Goal: Check status: Check status

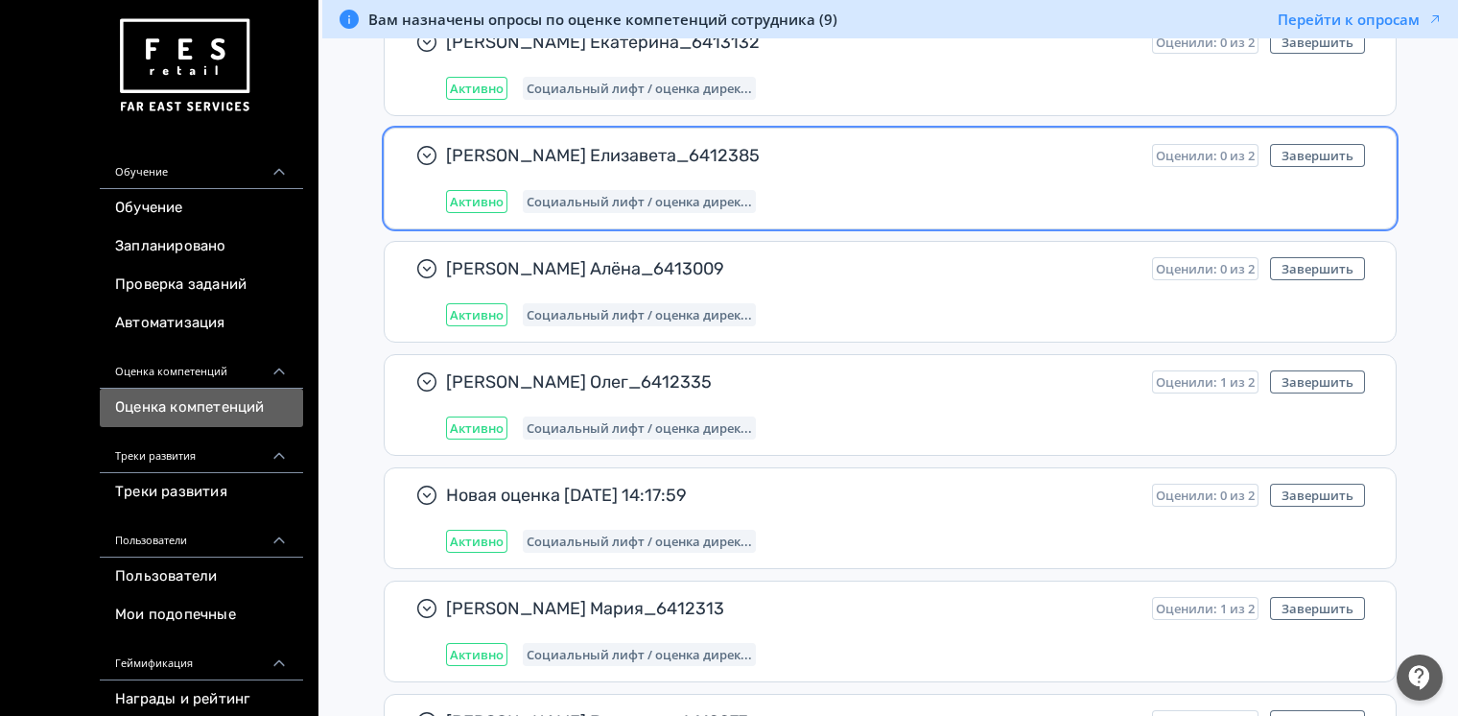
scroll to position [639, 0]
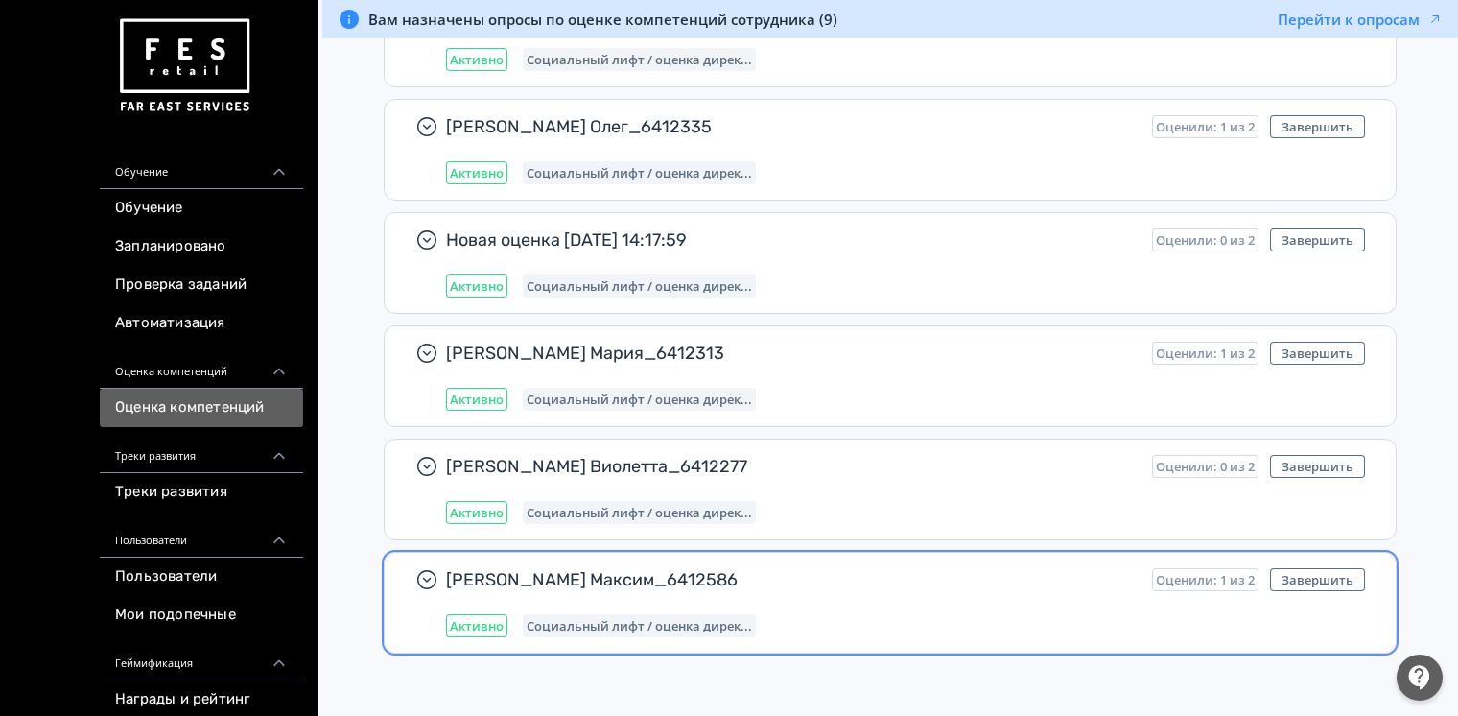
click at [686, 582] on span "[PERSON_NAME] Максим_6412586" at bounding box center [791, 579] width 691 height 23
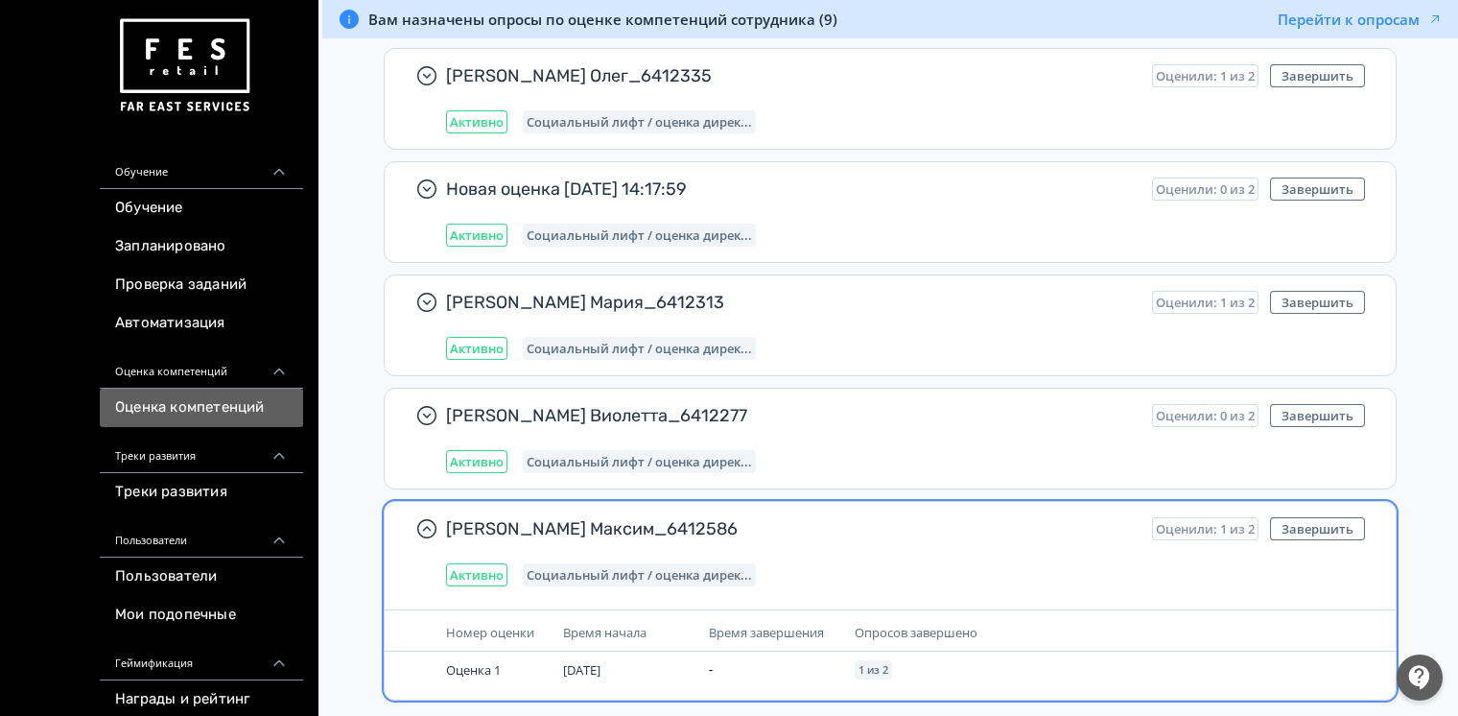
scroll to position [737, 0]
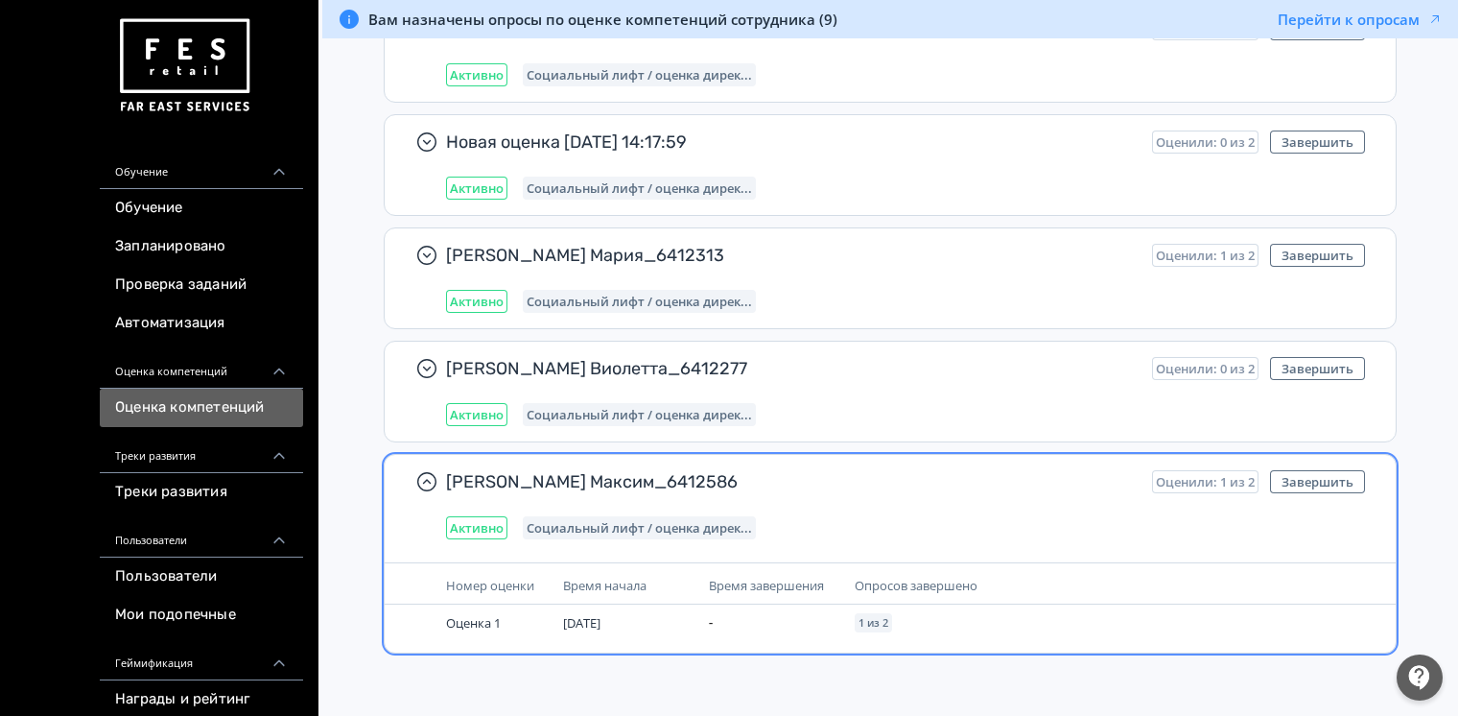
click at [621, 581] on span "Время начала" at bounding box center [604, 585] width 83 height 17
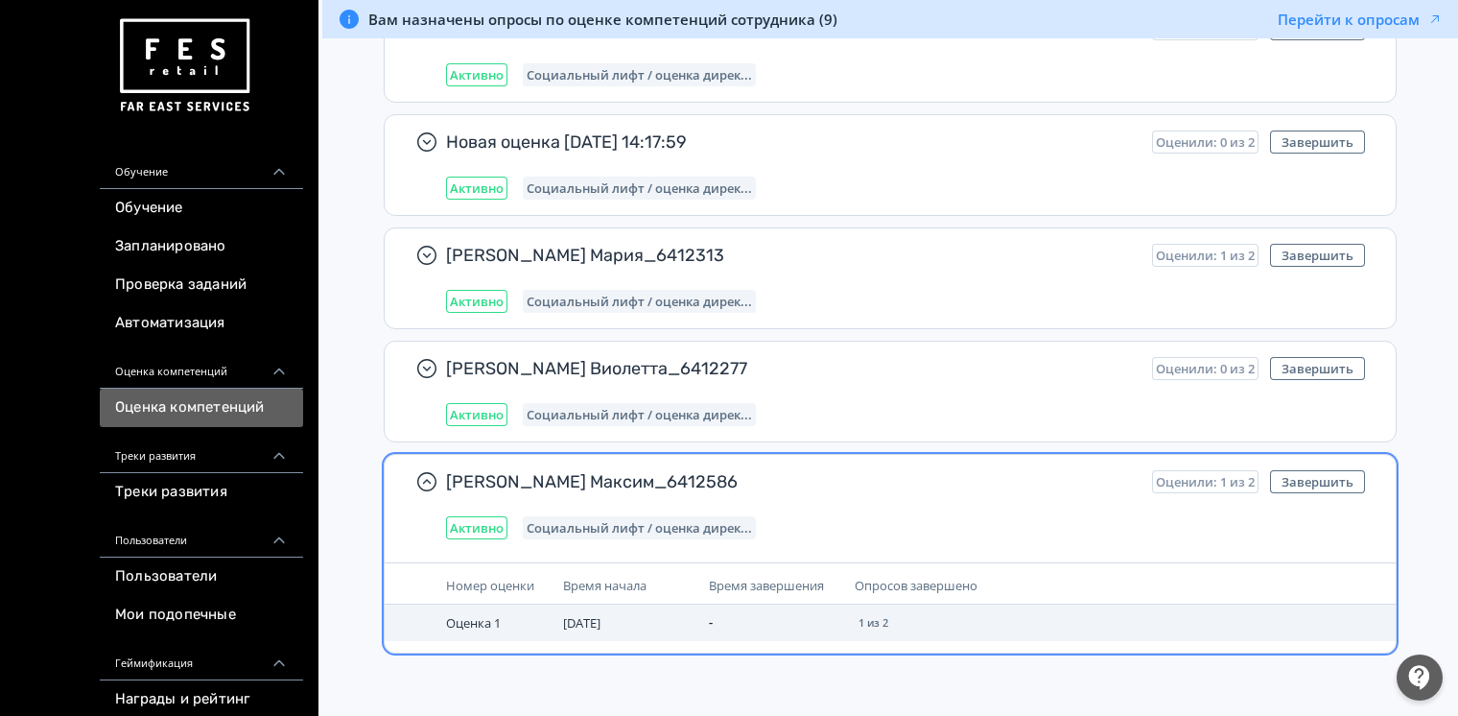
click at [601, 624] on span "[DATE]" at bounding box center [581, 622] width 37 height 17
click at [601, 617] on span "[DATE]" at bounding box center [581, 622] width 37 height 17
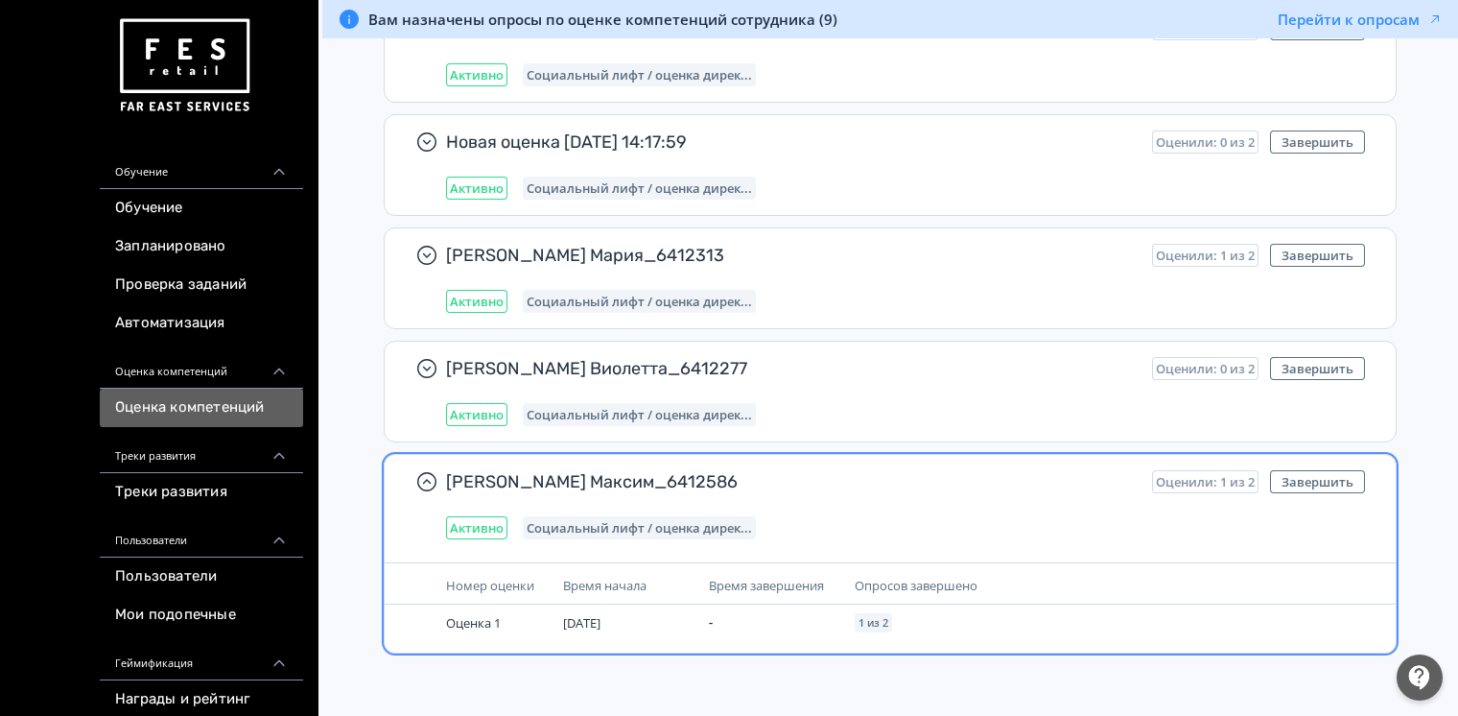
click at [1204, 474] on span "Оценили: 1 из 2" at bounding box center [1205, 481] width 99 height 15
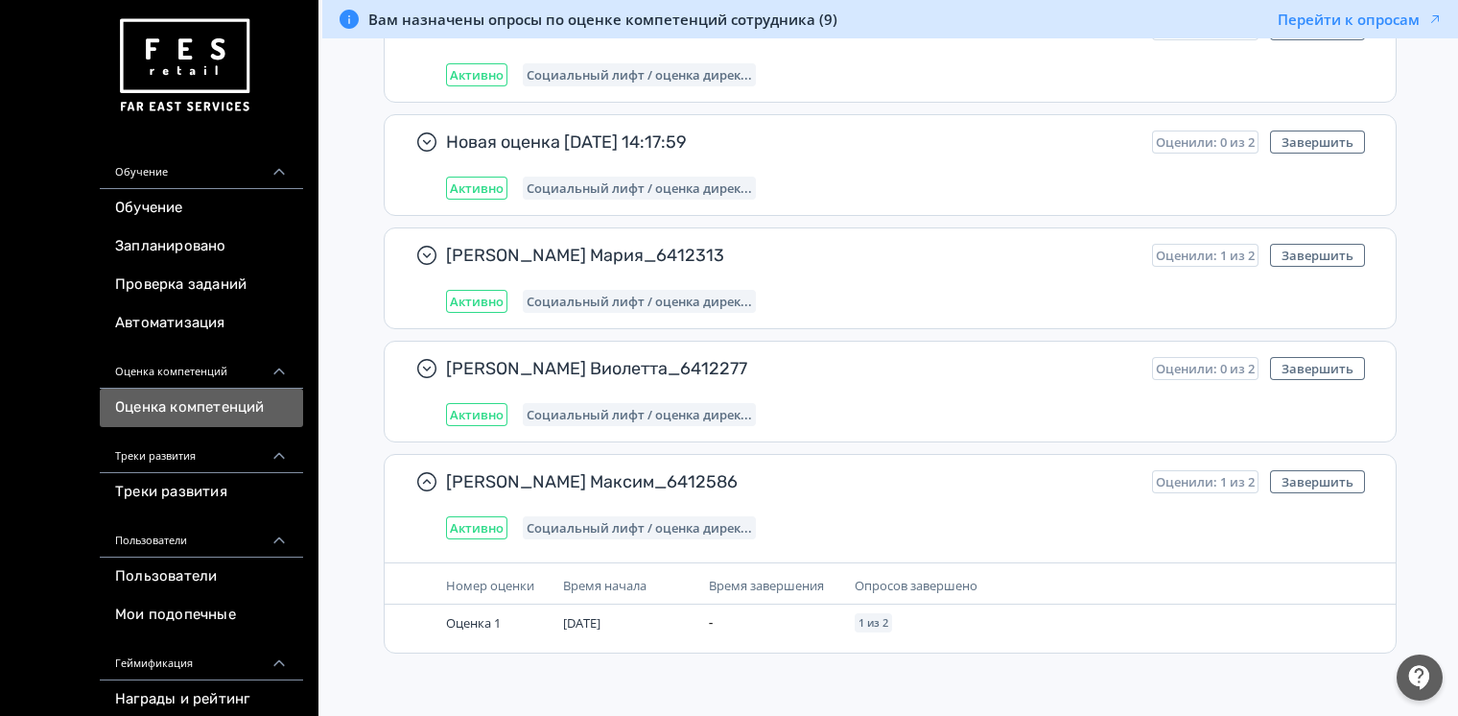
drag, startPoint x: 845, startPoint y: 548, endPoint x: 802, endPoint y: 543, distance: 43.4
click at [842, 548] on div "[PERSON_NAME] Максим_6412586 Оценили: 1 из 2 Завершить Активно Социальный лифт …" at bounding box center [890, 505] width 1011 height 100
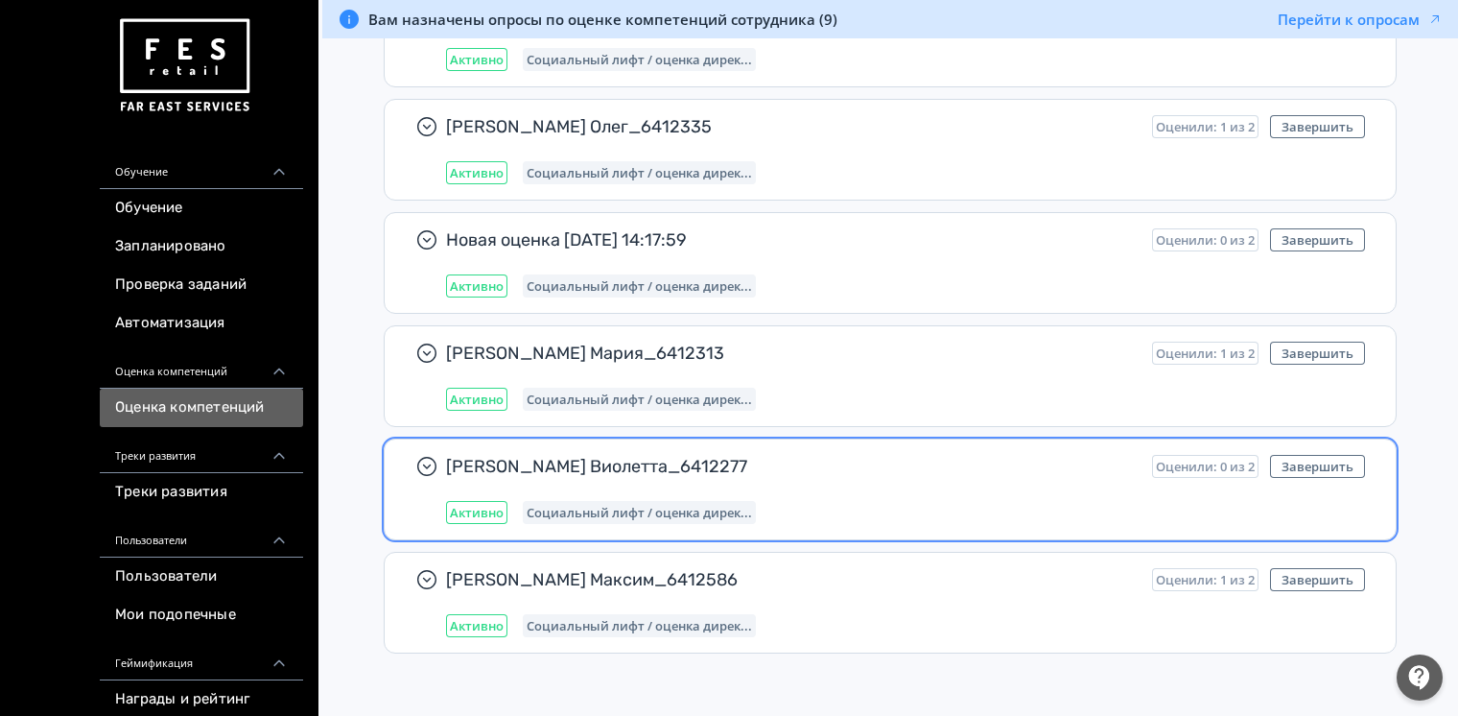
click at [660, 501] on div "Социальный лифт / оценка дирек..." at bounding box center [639, 512] width 233 height 23
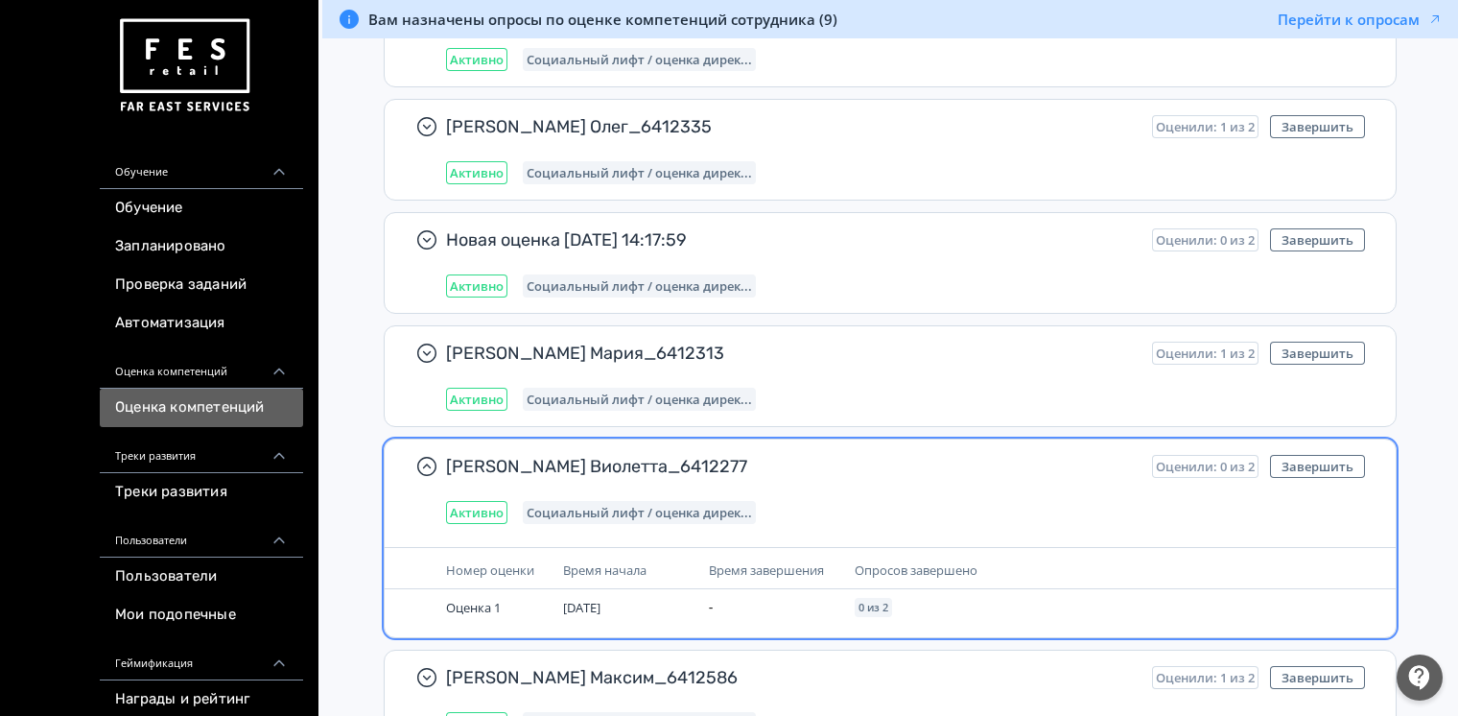
click at [673, 476] on div "[PERSON_NAME] Виолетта_6412277 Оценили: 0 из 2 Завершить Активно Социальный лиф…" at bounding box center [905, 489] width 919 height 69
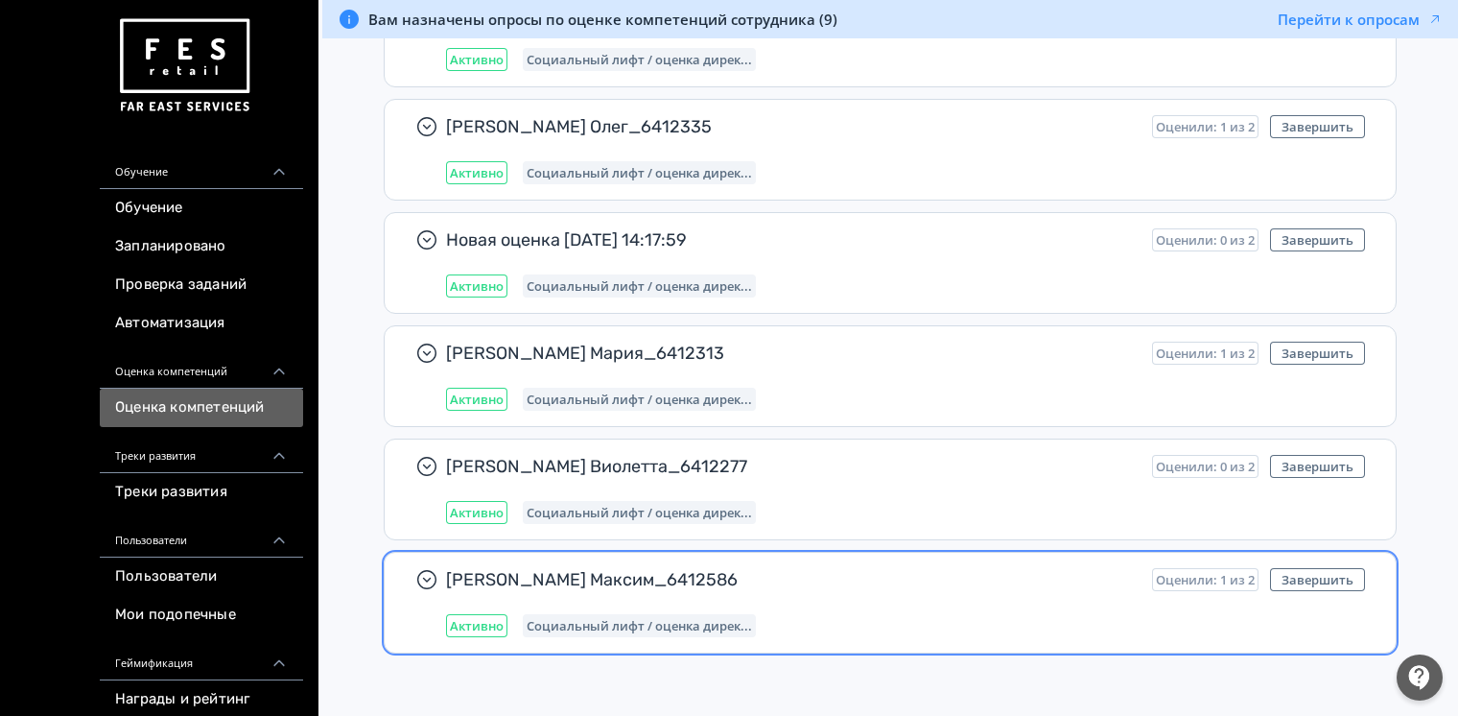
click at [628, 589] on div "[PERSON_NAME] Максим_6412586 Оценили: 1 из 2 Завершить Активно Социальный лифт …" at bounding box center [905, 602] width 919 height 69
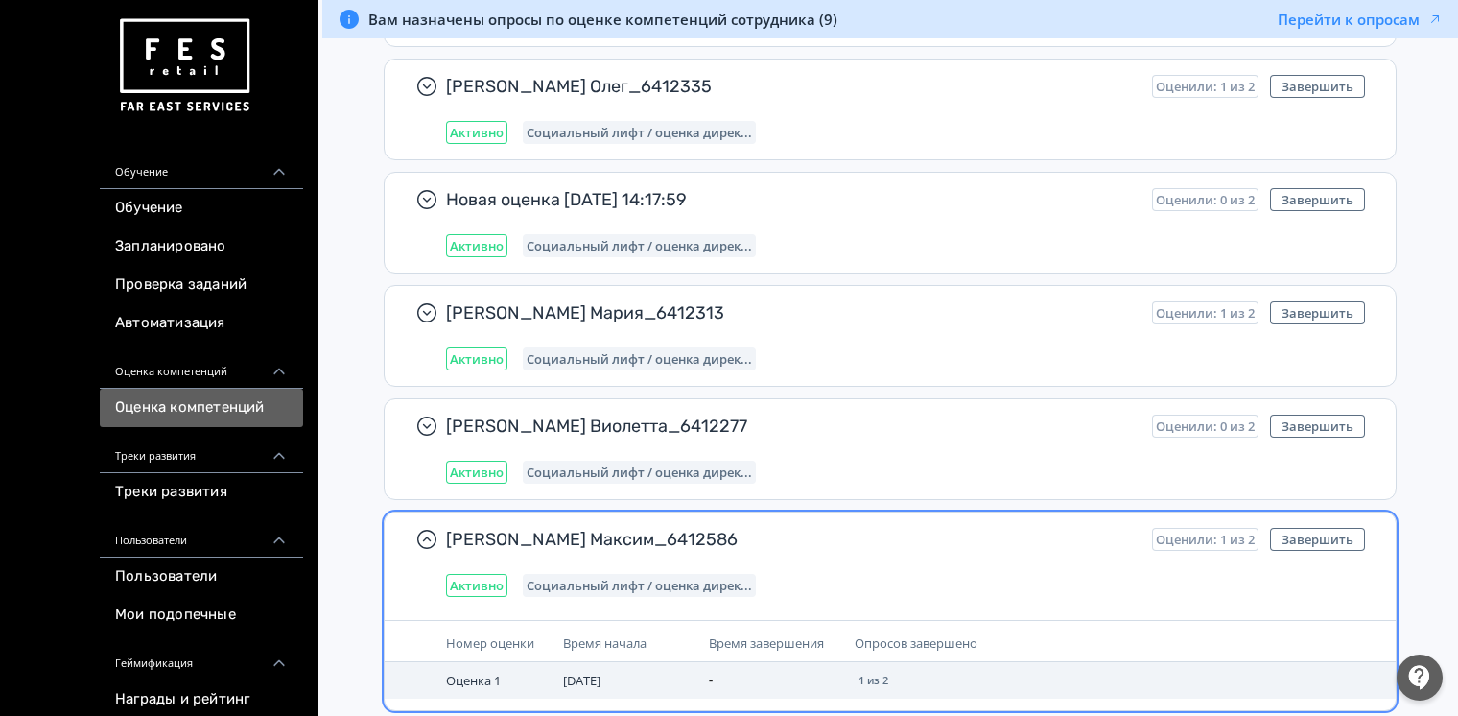
scroll to position [737, 0]
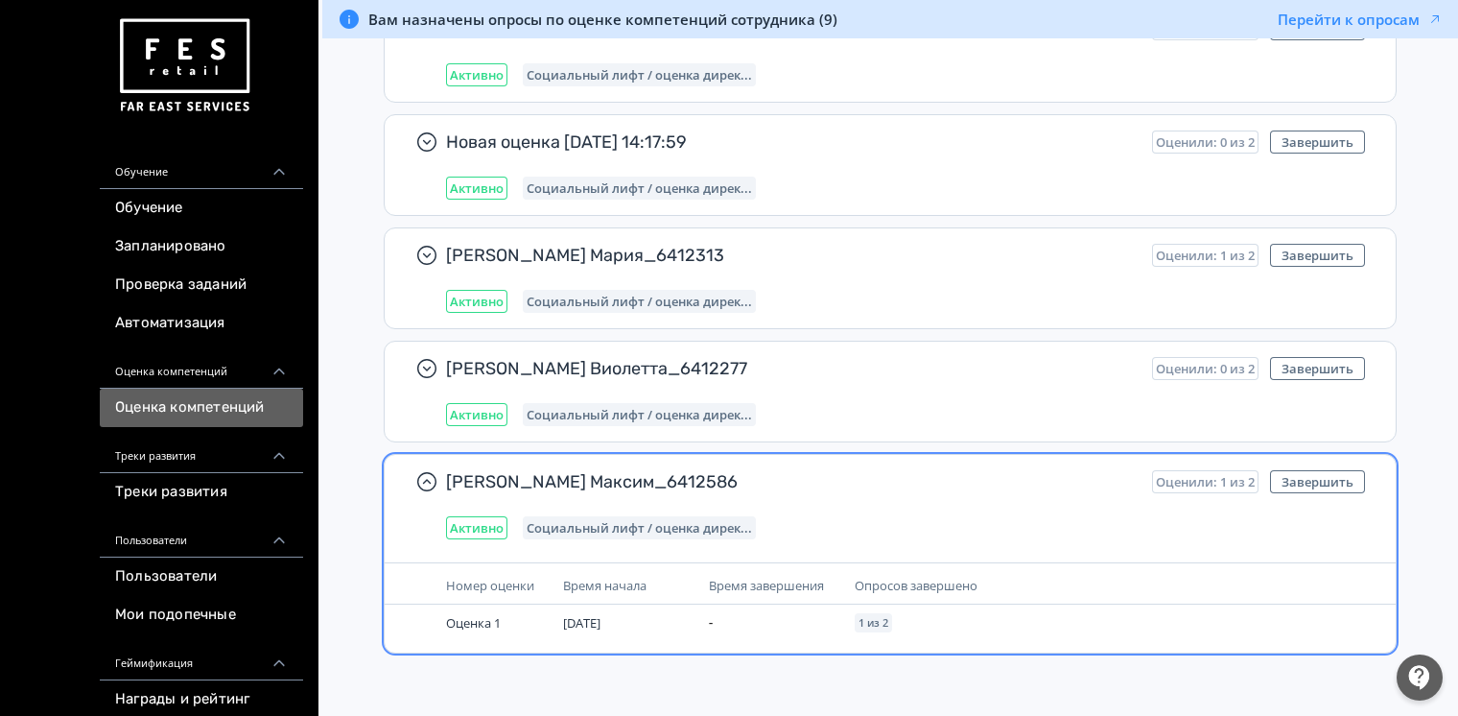
click at [607, 577] on span "Время начала" at bounding box center [604, 585] width 83 height 17
click at [597, 522] on span "Социальный лифт / оценка дирек..." at bounding box center [639, 527] width 225 height 15
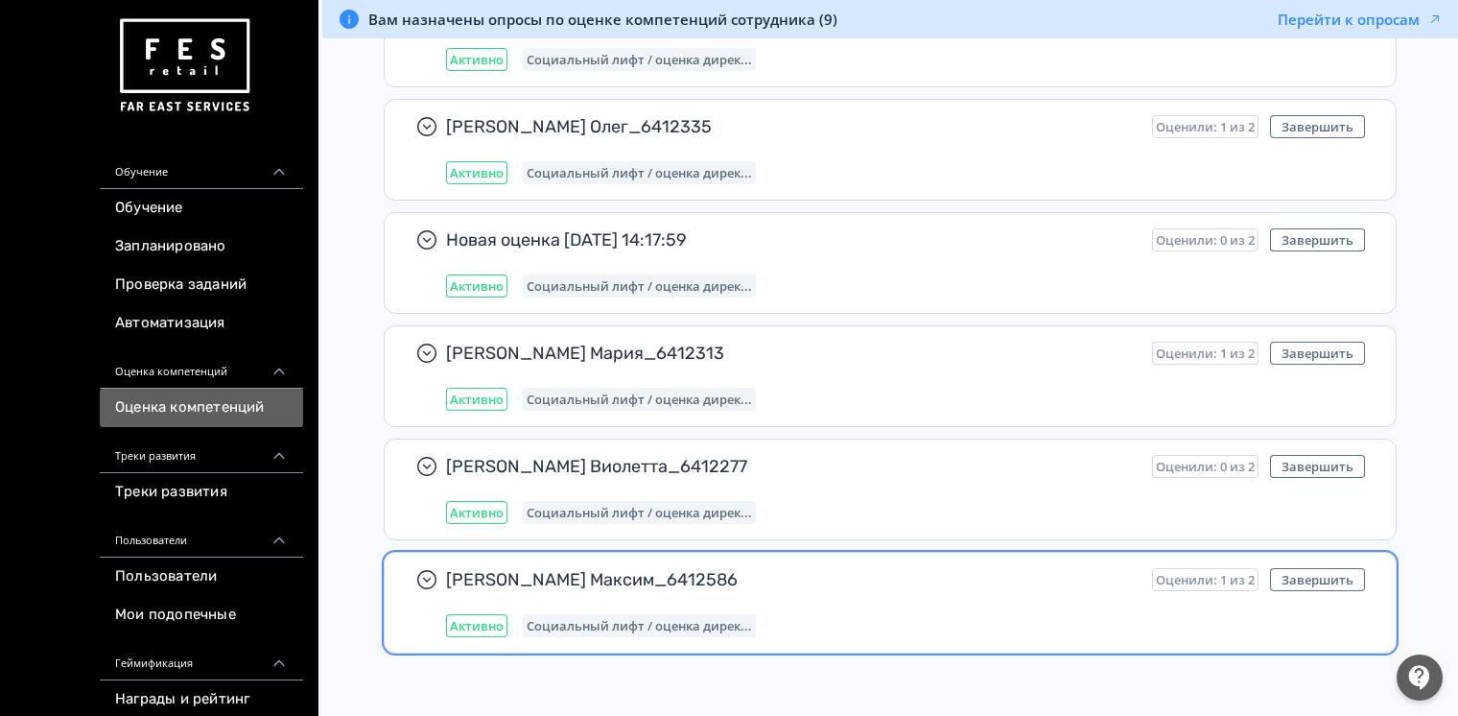
click at [504, 579] on span "[PERSON_NAME] Максим_6412586" at bounding box center [791, 579] width 691 height 23
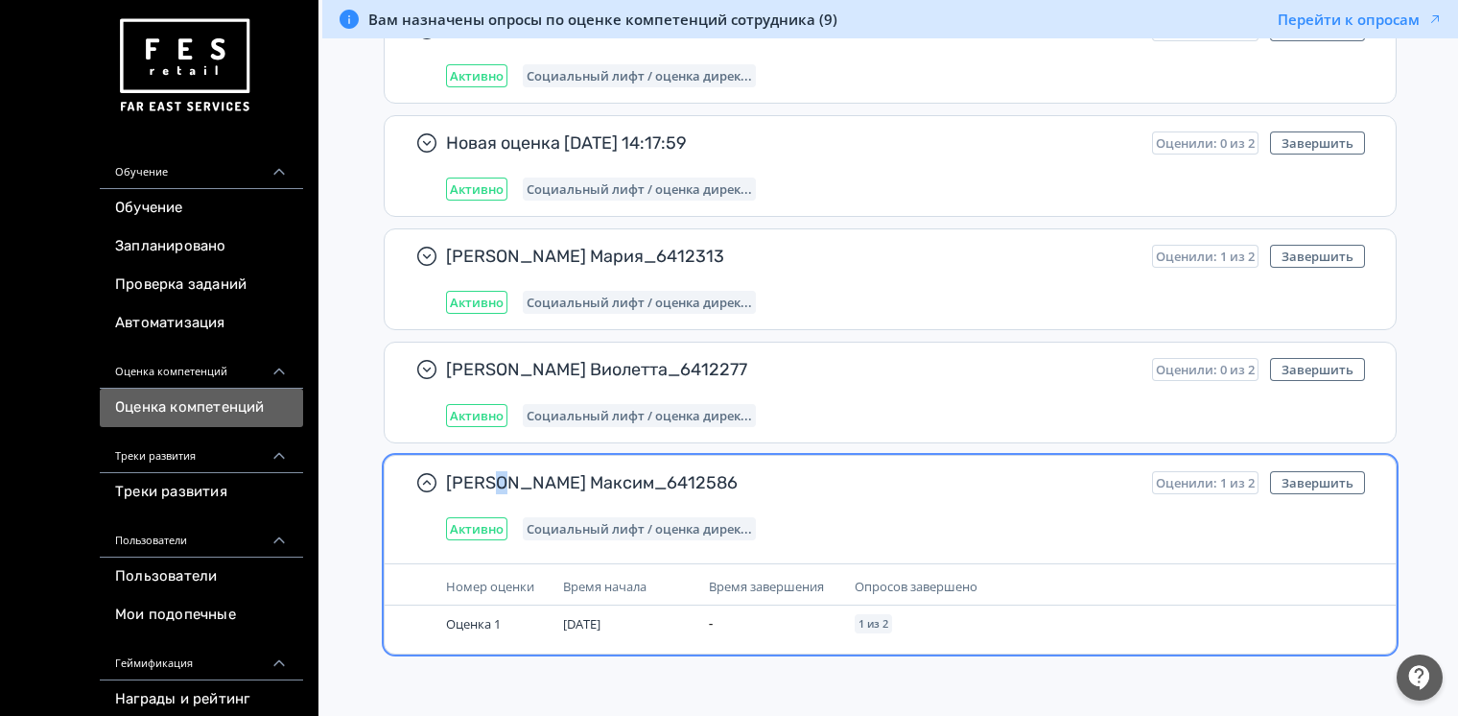
scroll to position [737, 0]
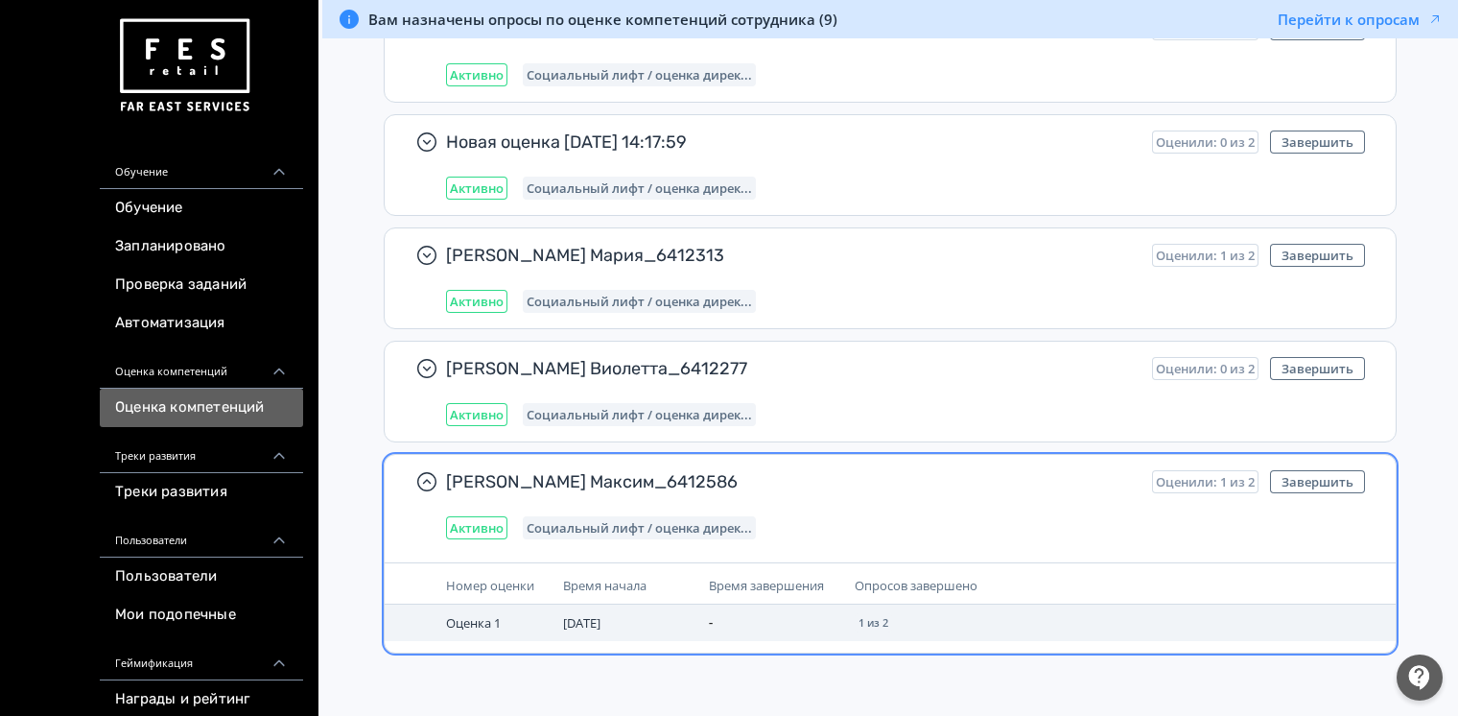
click at [585, 629] on td "[DATE]" at bounding box center [629, 623] width 146 height 36
click at [576, 631] on td "[DATE]" at bounding box center [629, 623] width 146 height 36
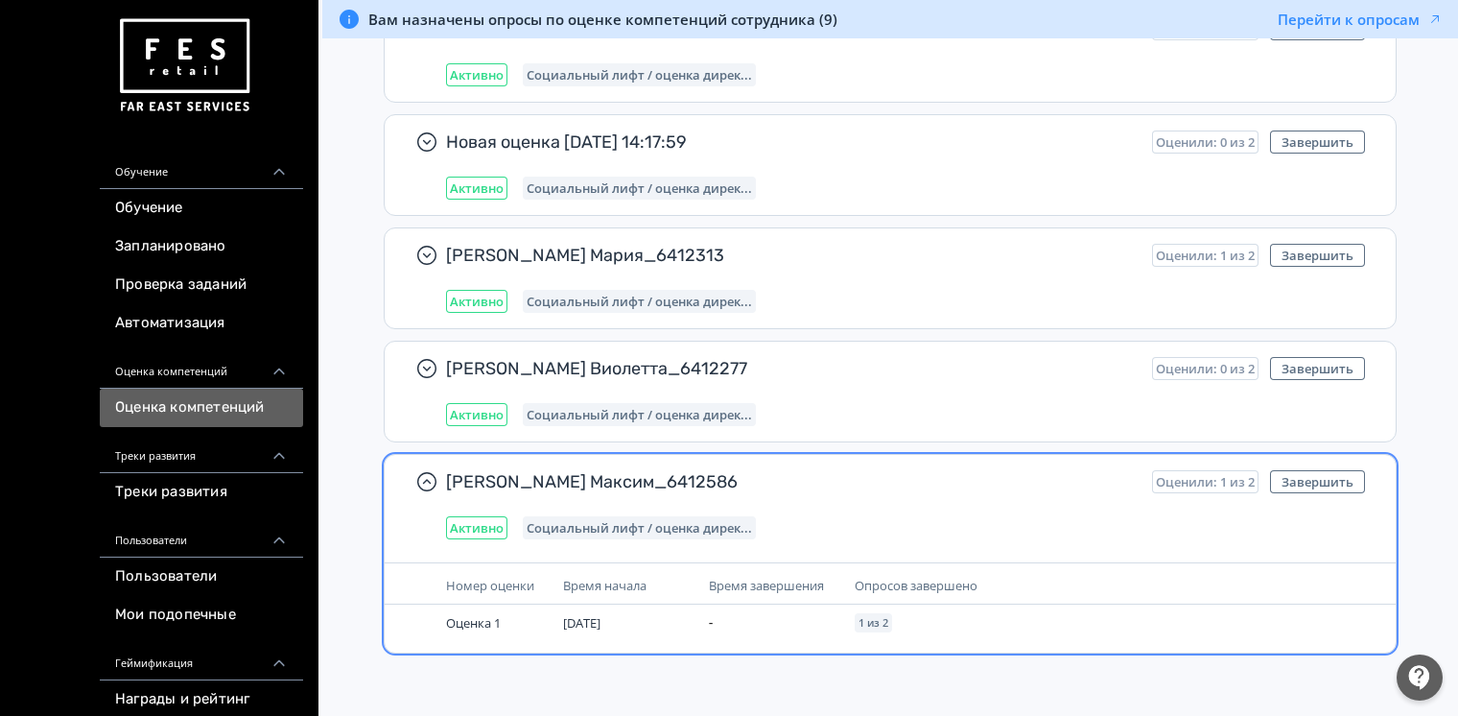
drag, startPoint x: 575, startPoint y: 631, endPoint x: 522, endPoint y: 617, distance: 54.7
click at [526, 617] on td "Оценка 1" at bounding box center [497, 623] width 117 height 36
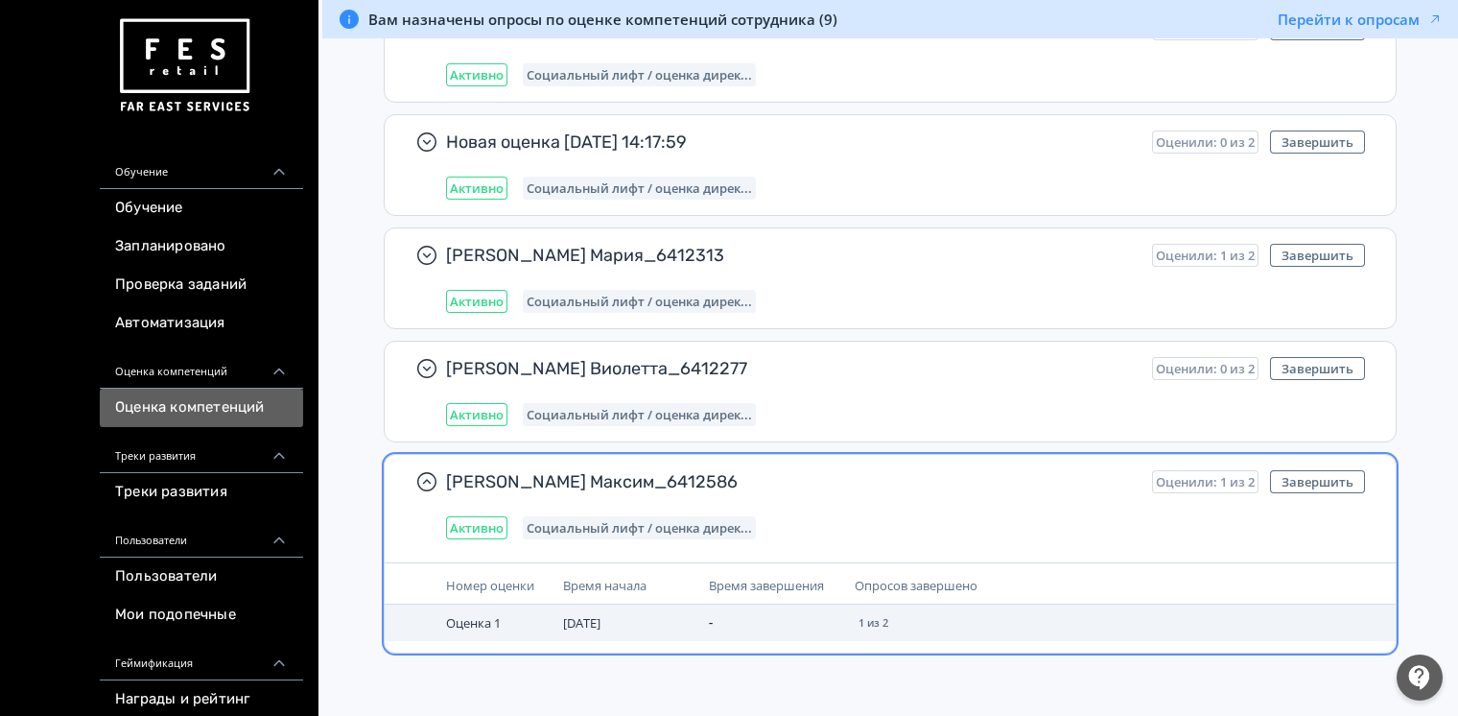
click at [486, 606] on td "Оценка 1" at bounding box center [497, 623] width 117 height 36
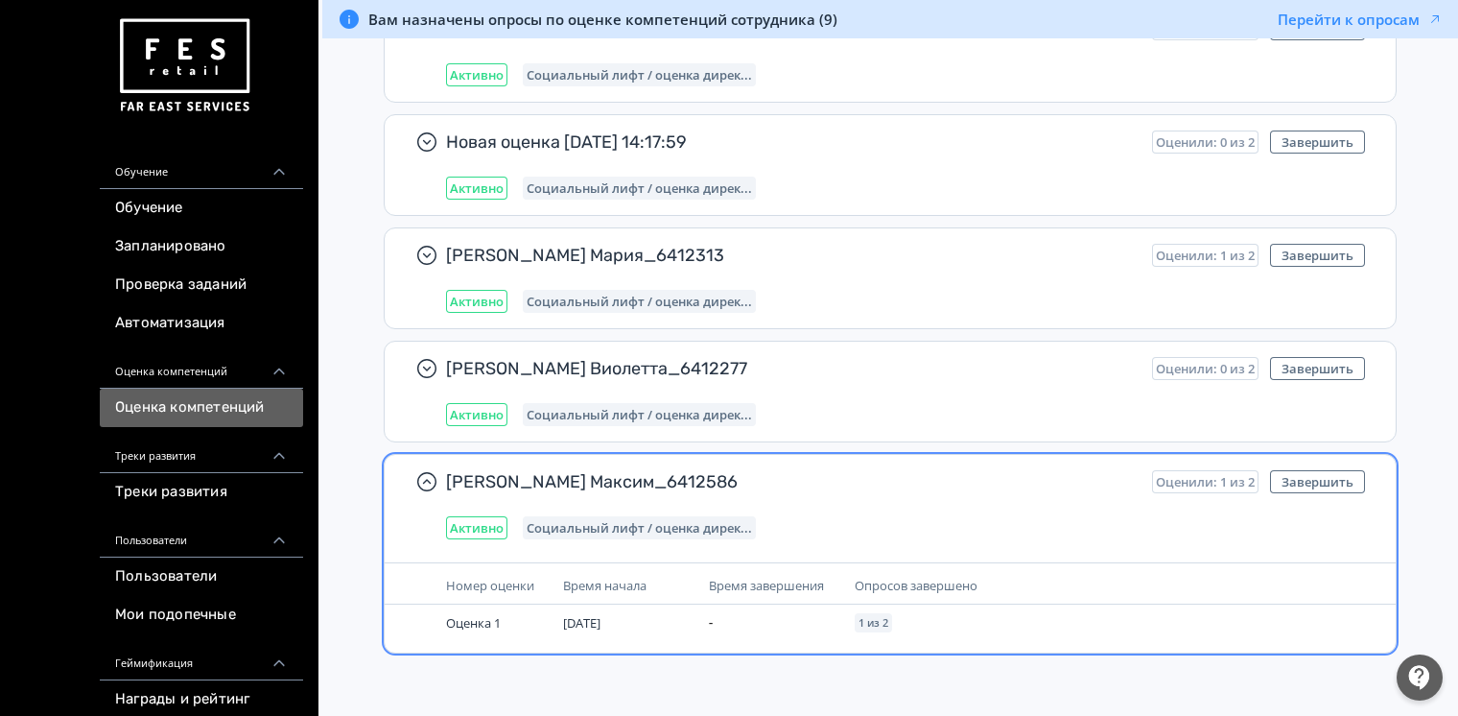
click at [468, 539] on div "[PERSON_NAME] Максим_6412586 Оценили: 1 из 2 Завершить Активно Социальный лифт …" at bounding box center [890, 505] width 1011 height 100
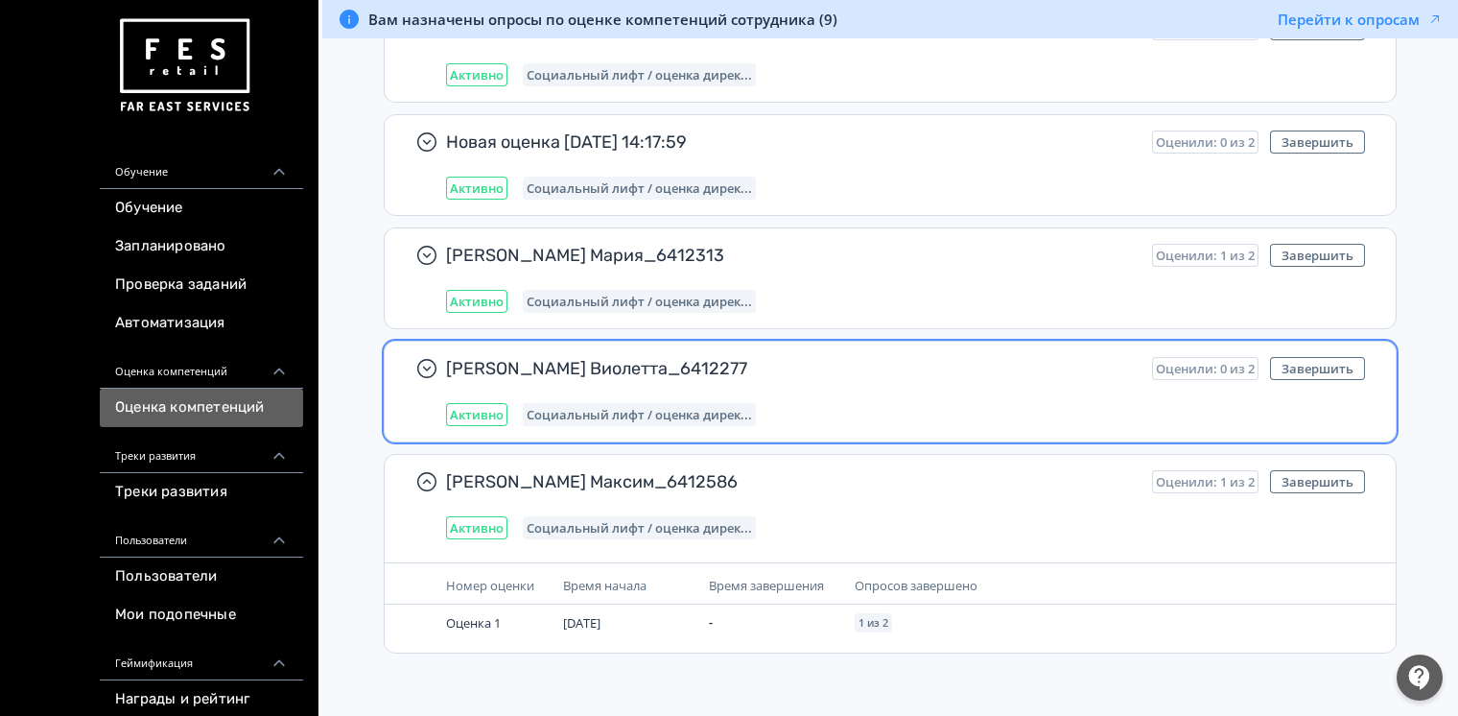
scroll to position [639, 0]
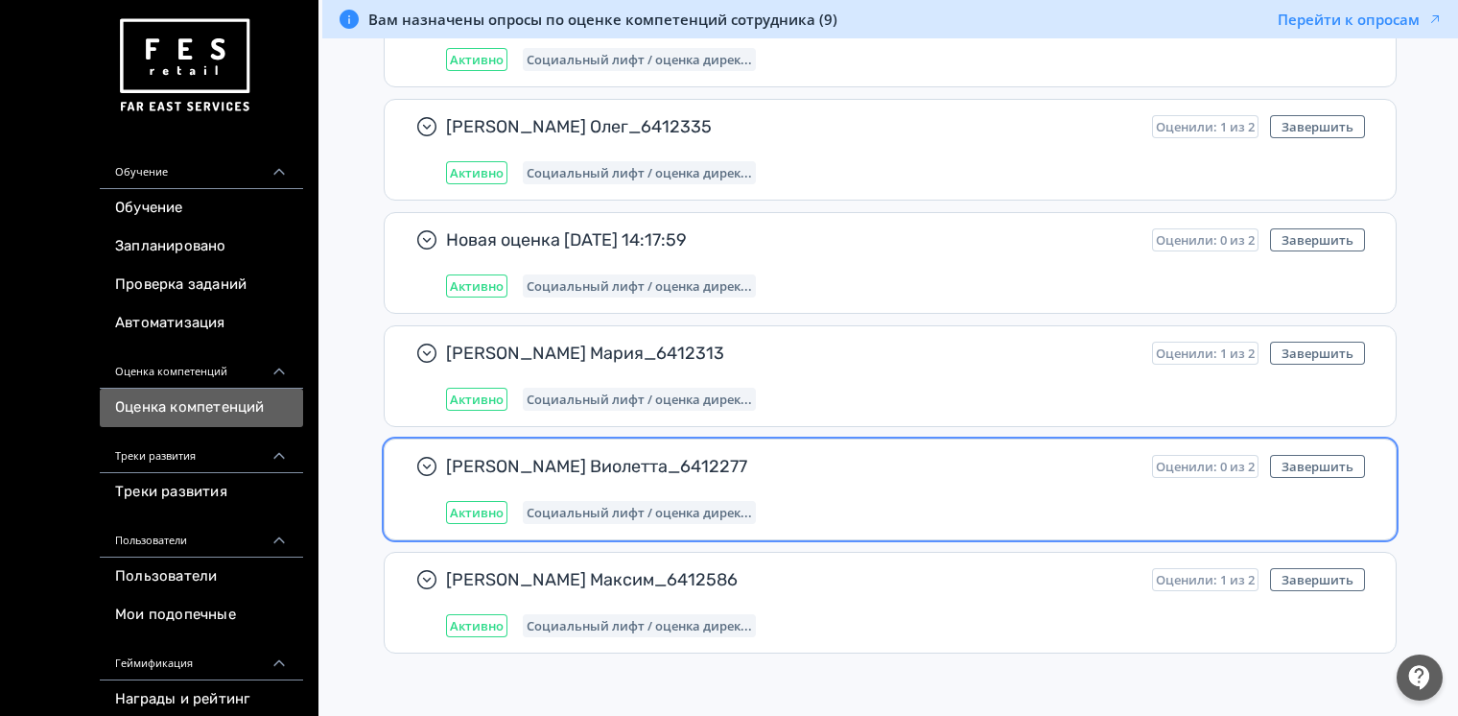
click at [474, 528] on div "[PERSON_NAME] Виолетта_6412277 Оценили: 0 из 2 Завершить Активно Социальный лиф…" at bounding box center [890, 489] width 1011 height 100
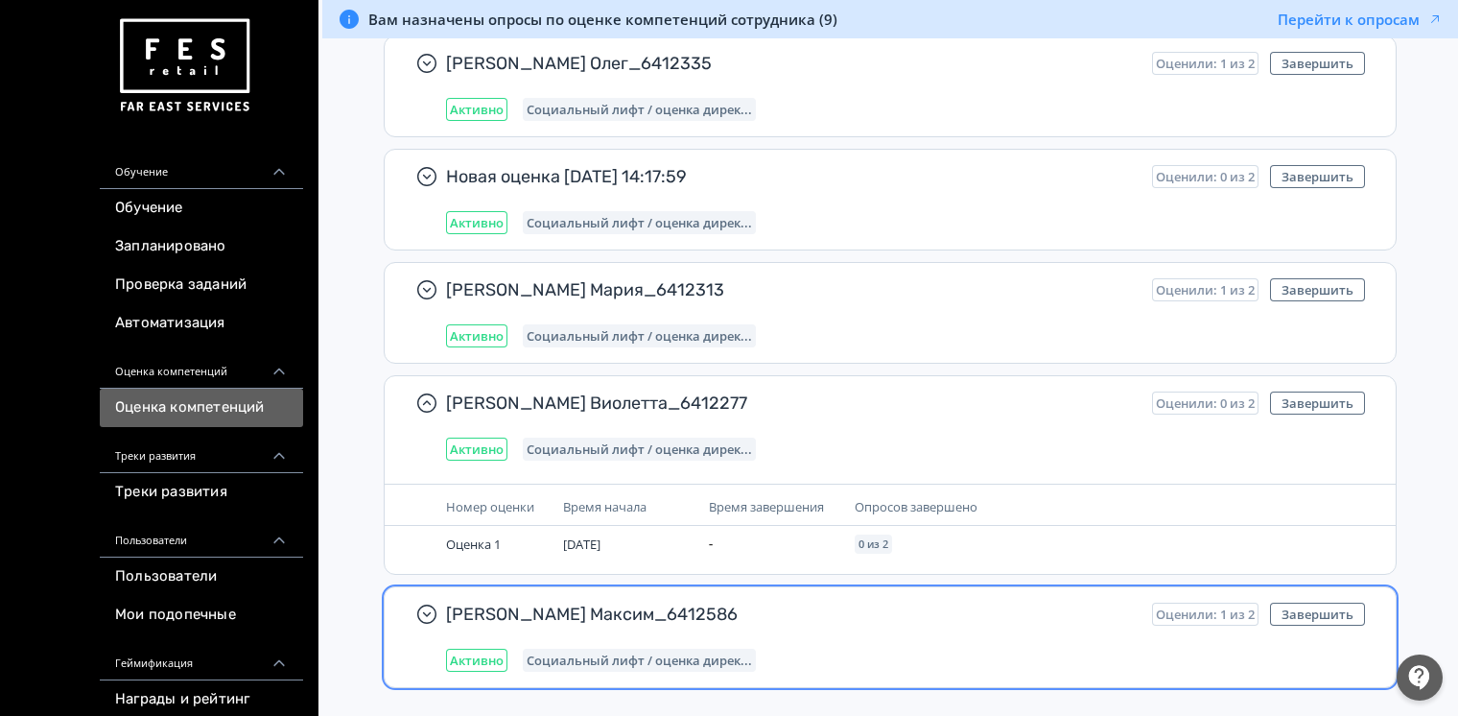
scroll to position [735, 0]
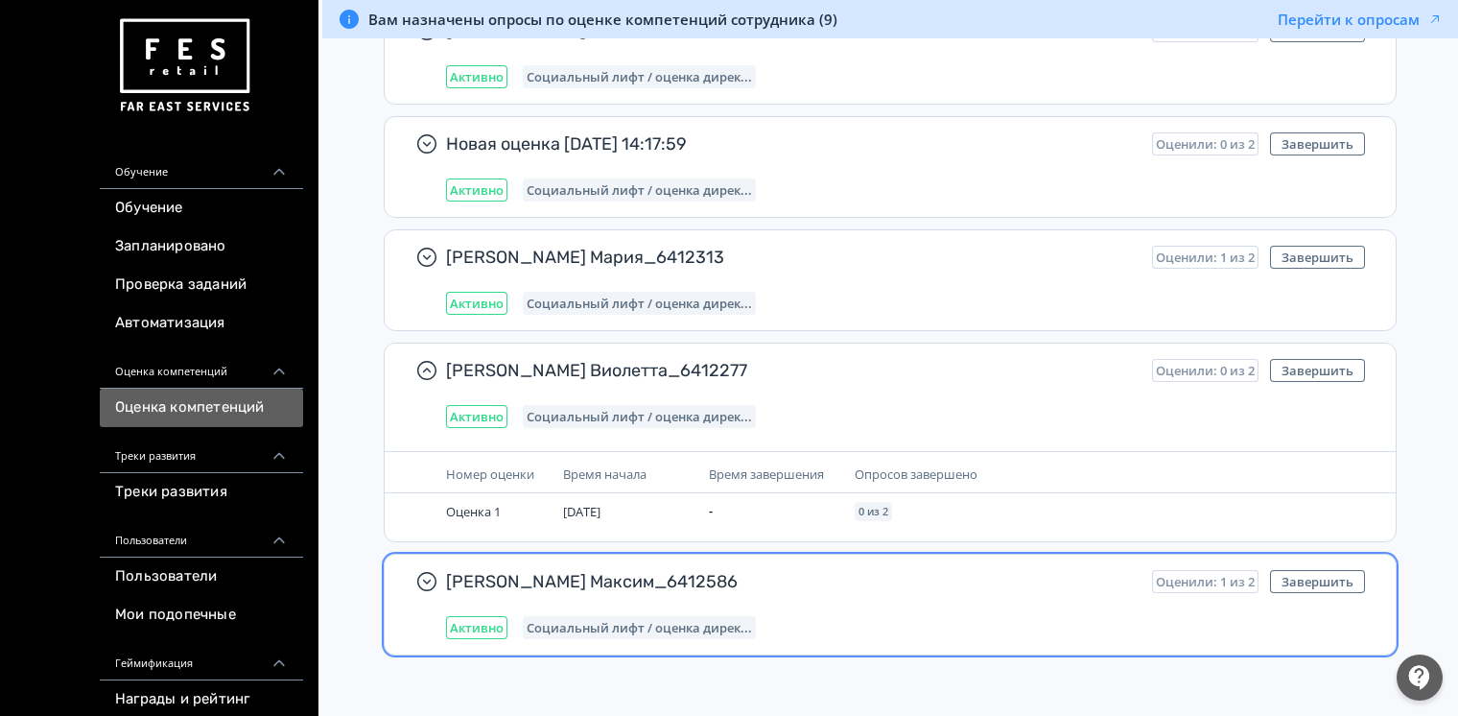
click at [546, 606] on div "[PERSON_NAME] Максим_6412586 Оценили: 1 из 2 Завершить Активно Социальный лифт …" at bounding box center [905, 604] width 919 height 69
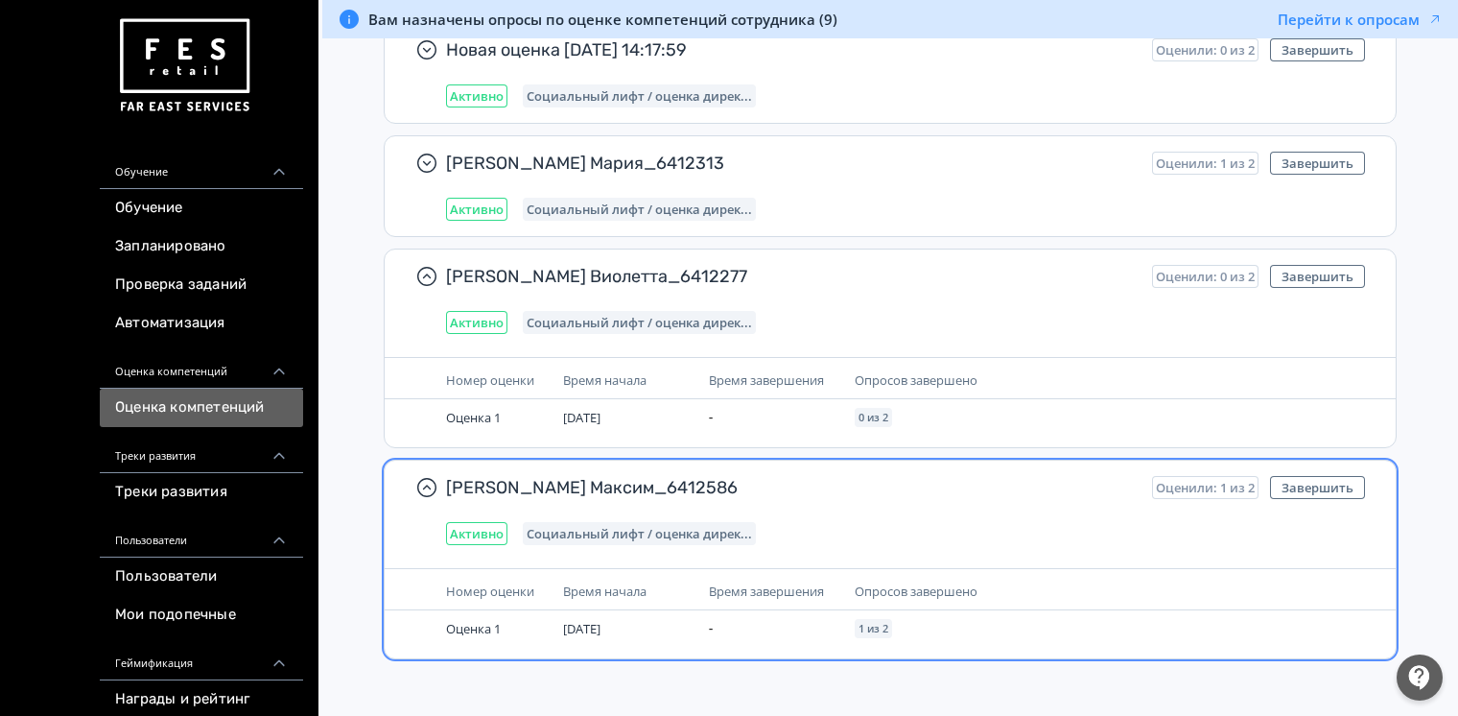
scroll to position [834, 0]
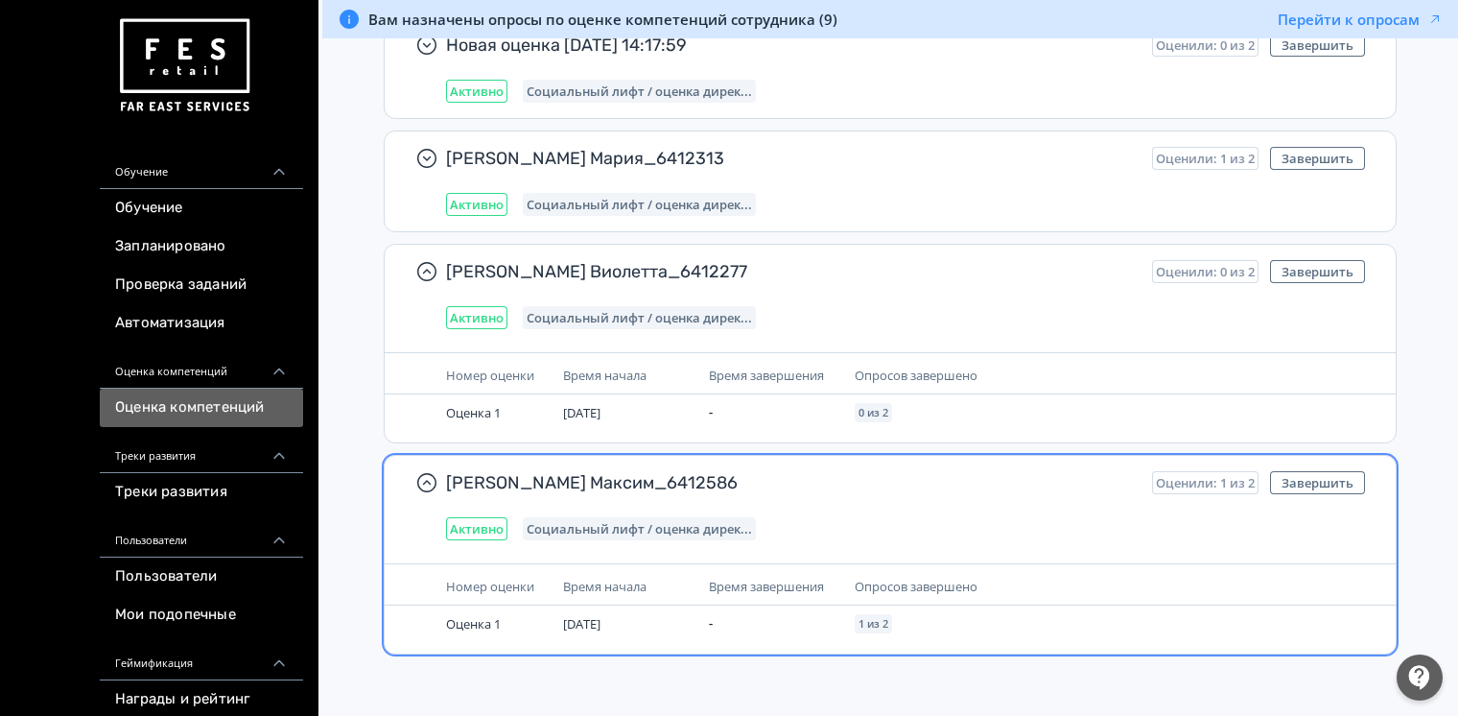
click at [698, 552] on div "[PERSON_NAME] Максим_6412586 Оценили: 1 из 2 Завершить Активно Социальный лифт …" at bounding box center [890, 555] width 1013 height 200
click at [456, 521] on span "Активно" at bounding box center [477, 528] width 54 height 15
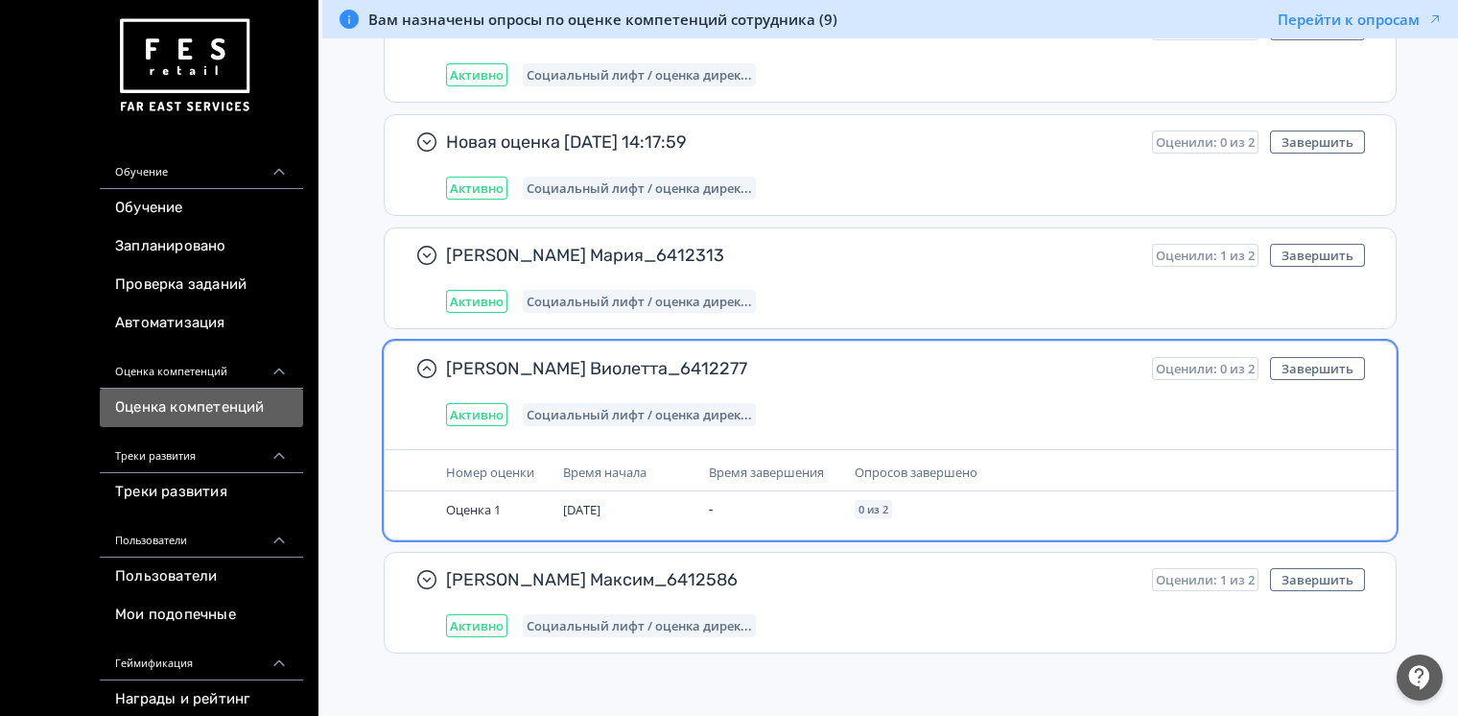
click at [502, 531] on div "Номер оценки Время начала Время завершения Опросов завершено Оценка 1 [DATE] - …" at bounding box center [890, 494] width 1011 height 90
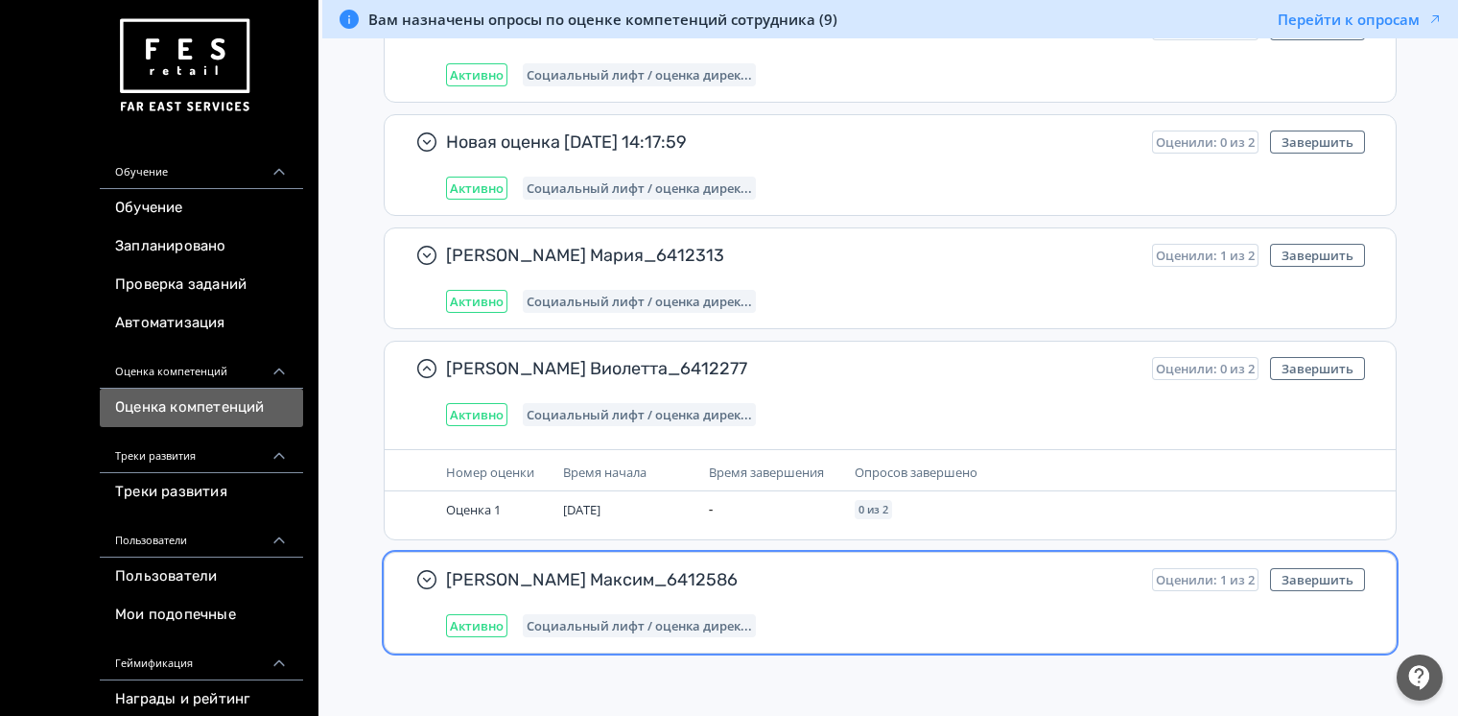
click at [486, 573] on span "[PERSON_NAME] Максим_6412586" at bounding box center [791, 579] width 691 height 23
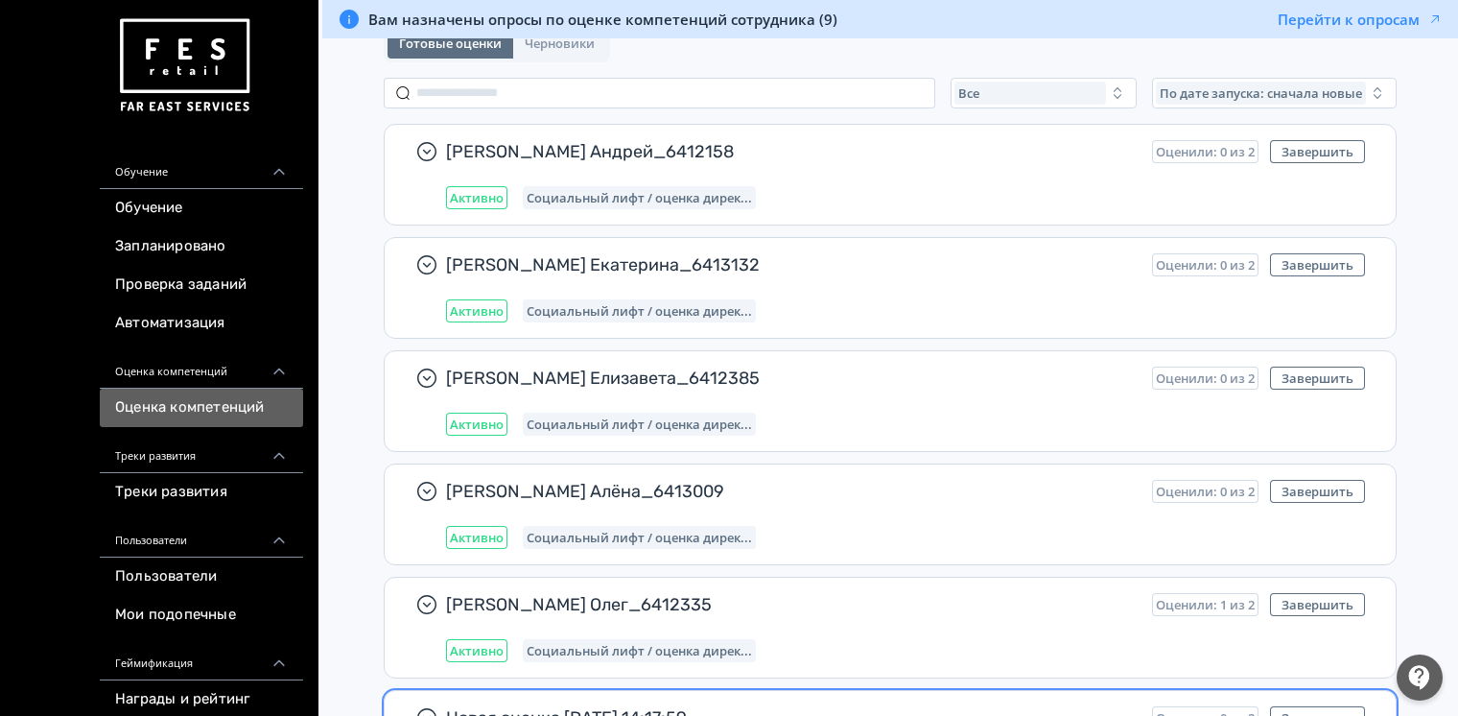
scroll to position [0, 0]
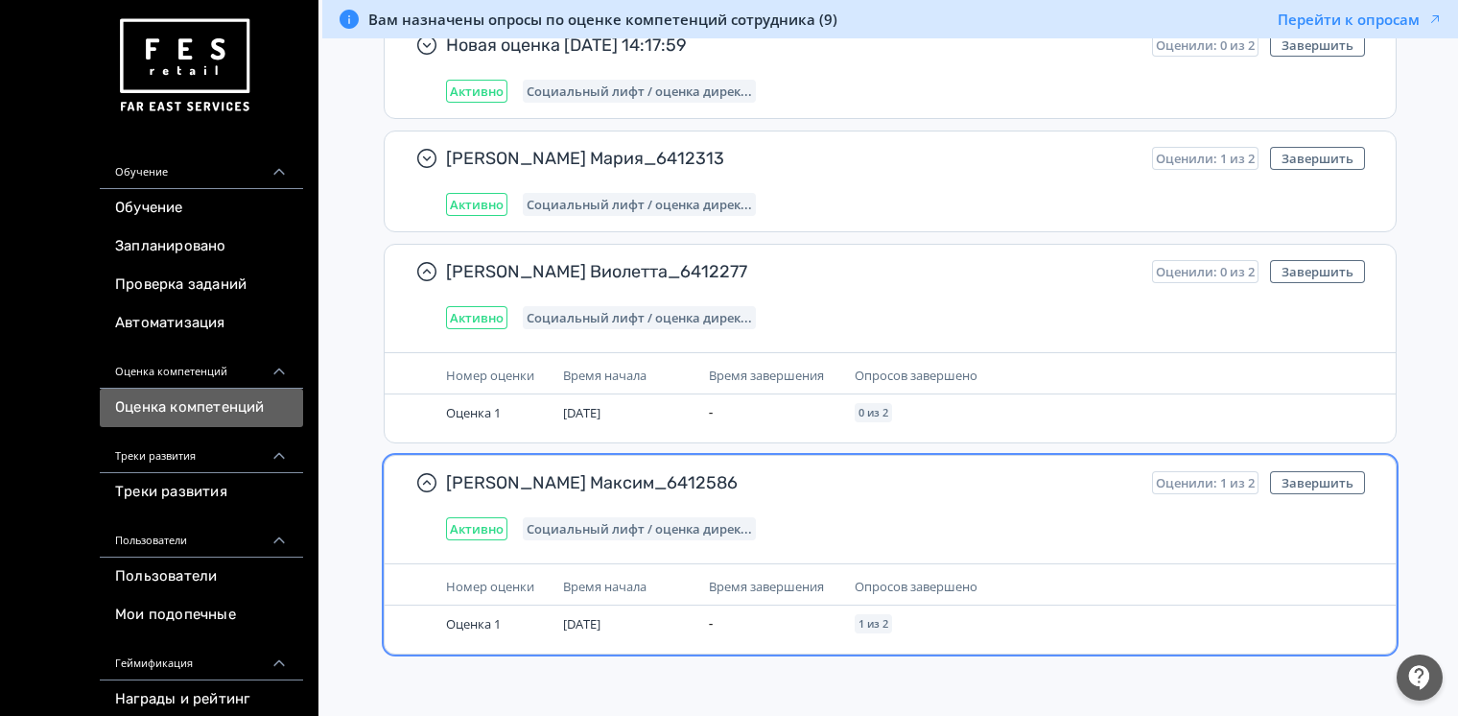
click at [824, 527] on div "Активно Социальный лифт / оценка дирек..." at bounding box center [905, 528] width 919 height 23
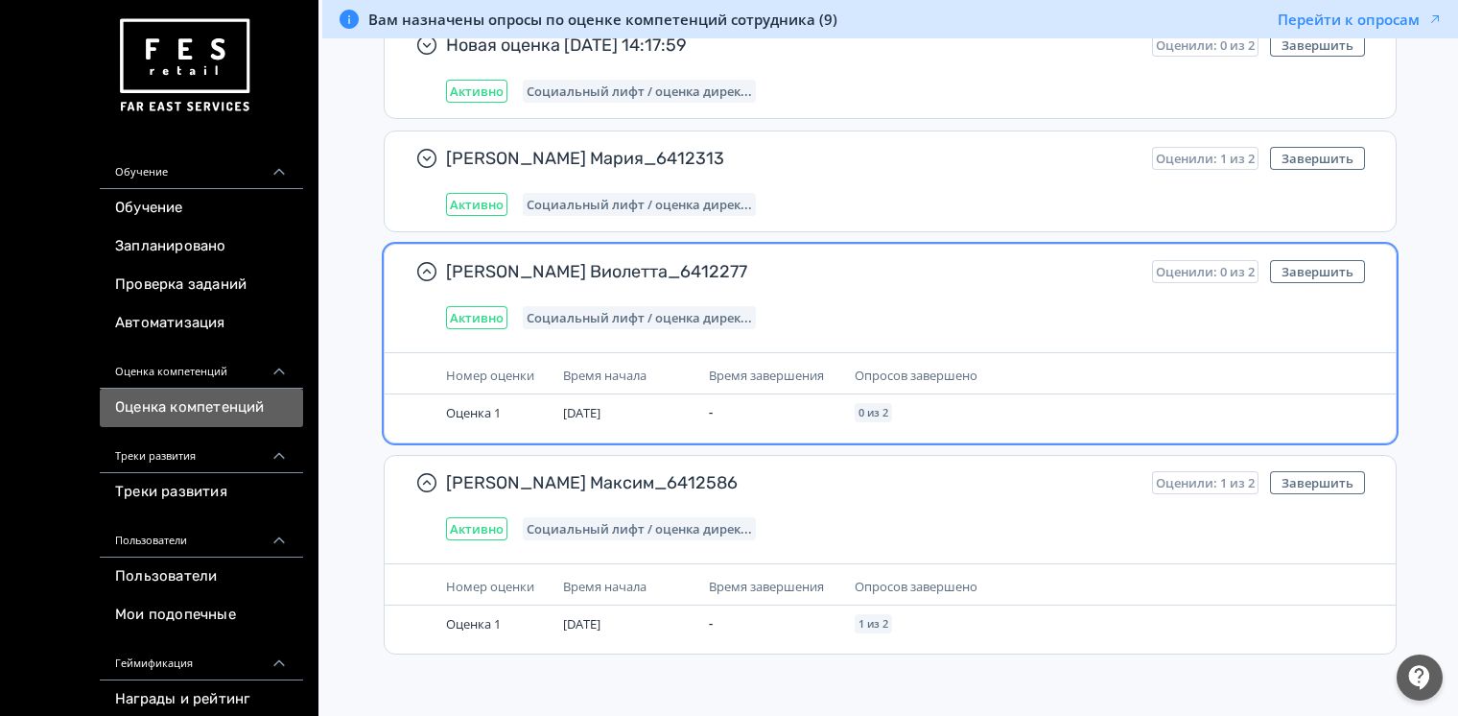
scroll to position [737, 0]
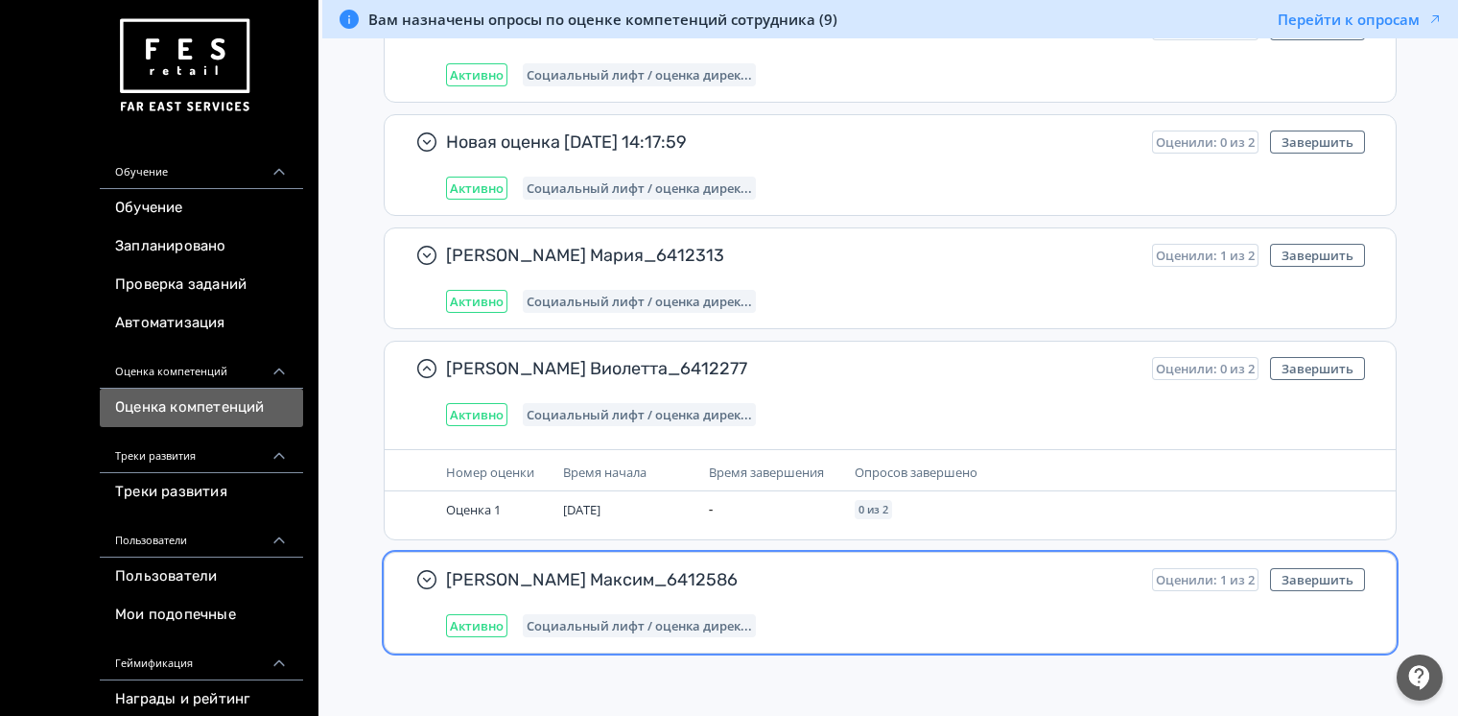
click at [944, 578] on span "[PERSON_NAME] Максим_6412586" at bounding box center [791, 579] width 691 height 23
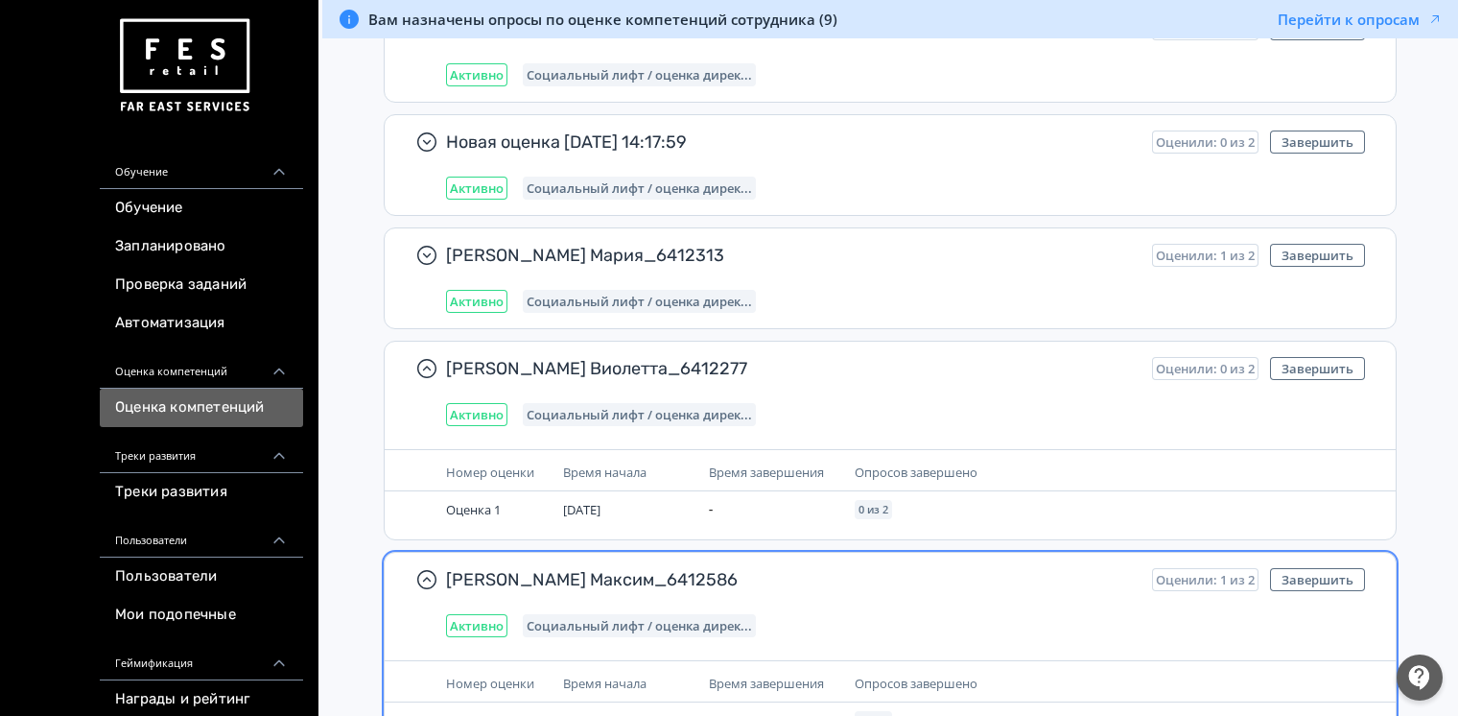
click at [1182, 572] on span "Оценили: 1 из 2" at bounding box center [1205, 579] width 99 height 15
click at [1179, 574] on span "Оценили: 1 из 2" at bounding box center [1205, 579] width 99 height 15
click at [1179, 575] on span "Оценили: 1 из 2" at bounding box center [1205, 579] width 99 height 15
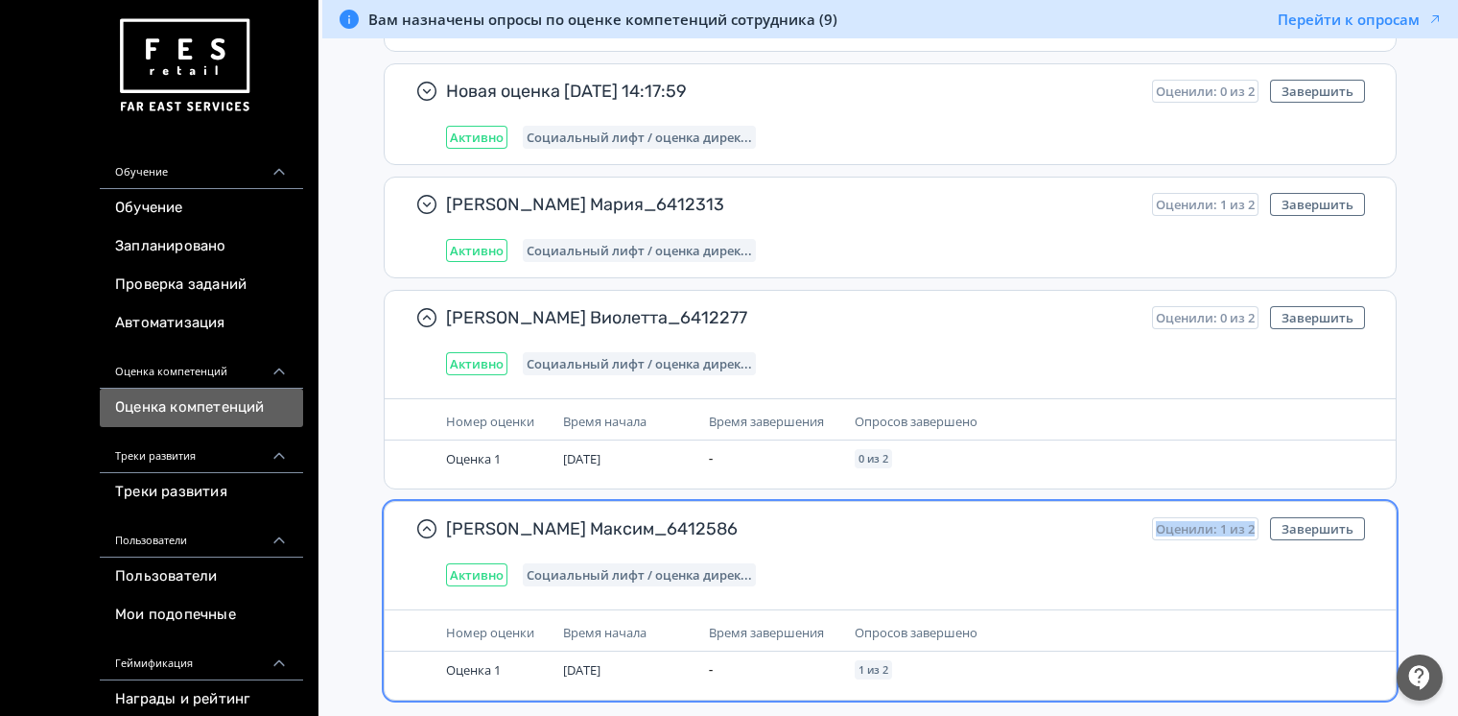
scroll to position [834, 0]
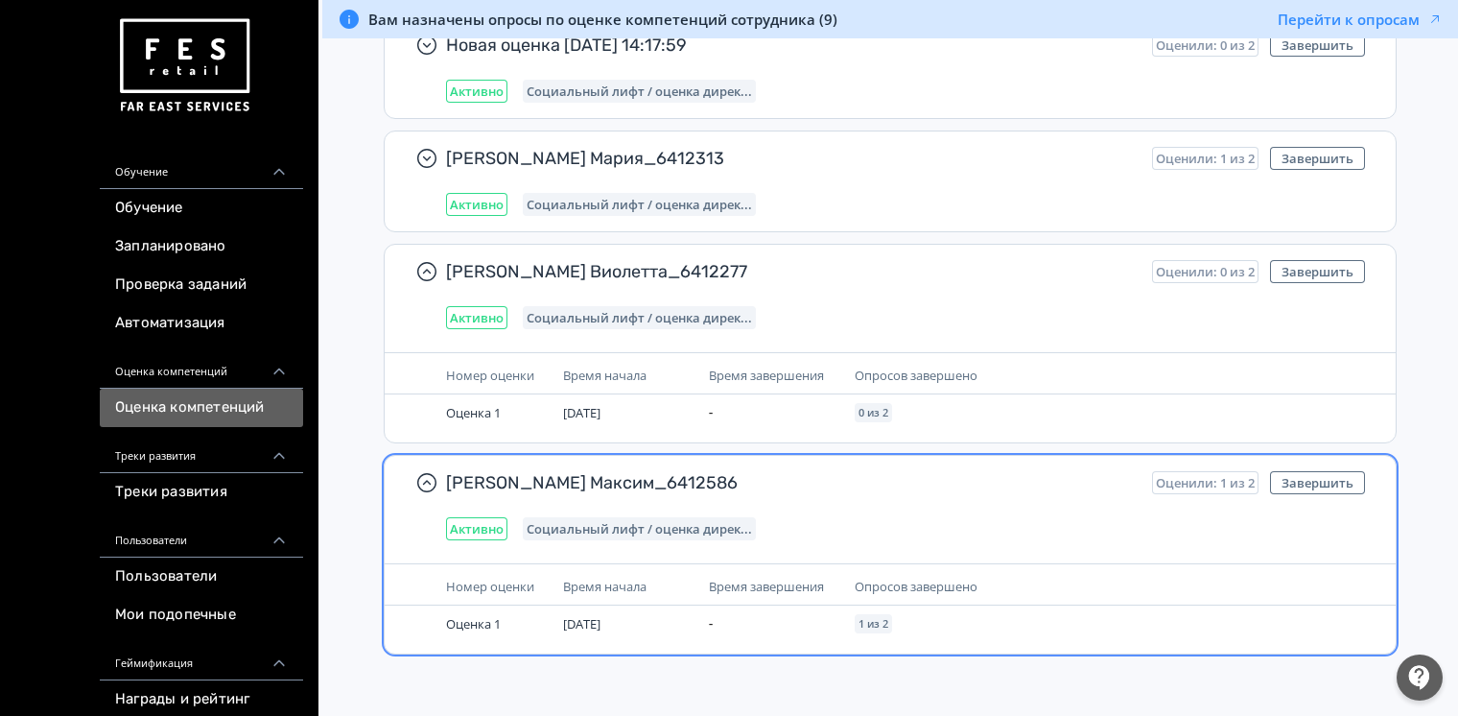
click at [883, 584] on span "Опросов завершено" at bounding box center [916, 586] width 123 height 17
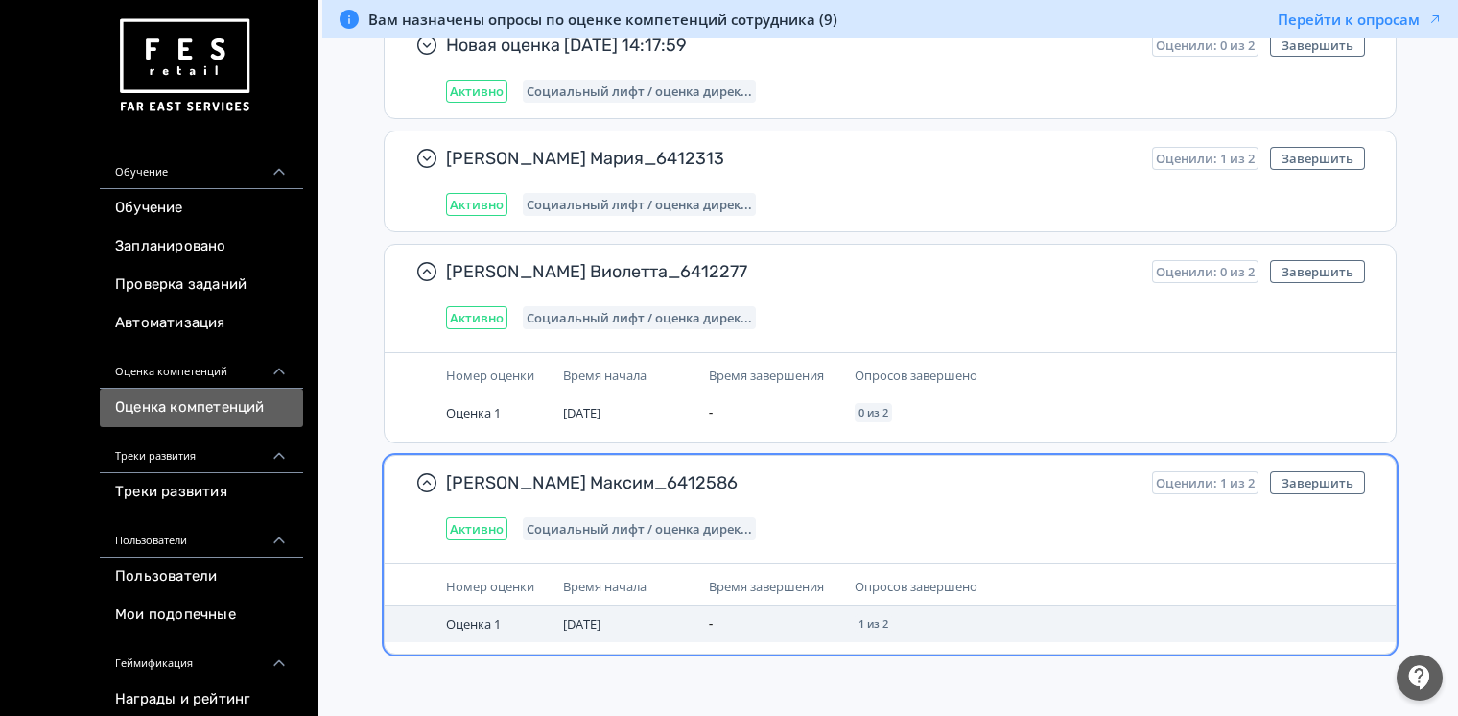
click at [868, 614] on div "1 из 2" at bounding box center [873, 623] width 37 height 19
drag, startPoint x: 791, startPoint y: 619, endPoint x: 757, endPoint y: 617, distance: 33.6
click at [790, 619] on td "-" at bounding box center [774, 623] width 146 height 36
click at [649, 592] on th "Время начала" at bounding box center [629, 586] width 146 height 37
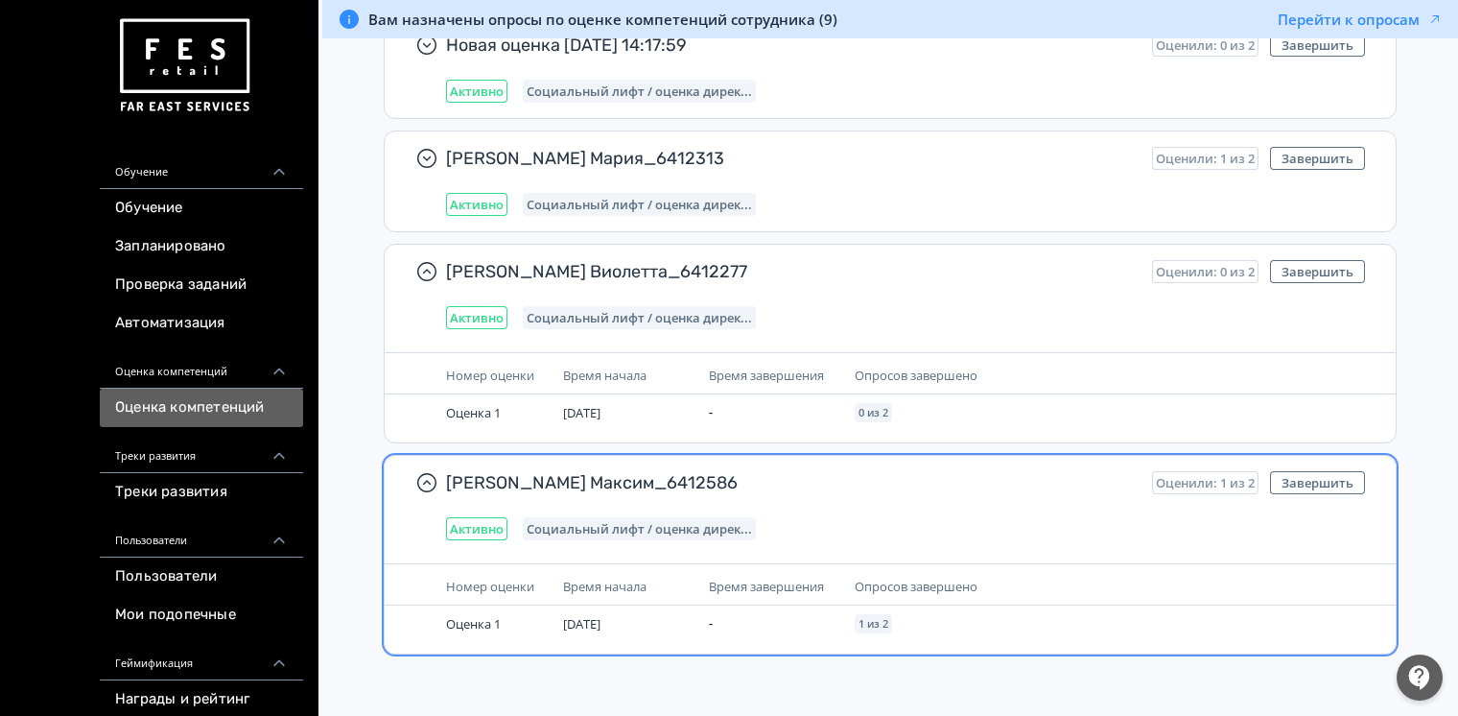
click at [605, 524] on span "Социальный лифт / оценка дирек..." at bounding box center [639, 528] width 225 height 15
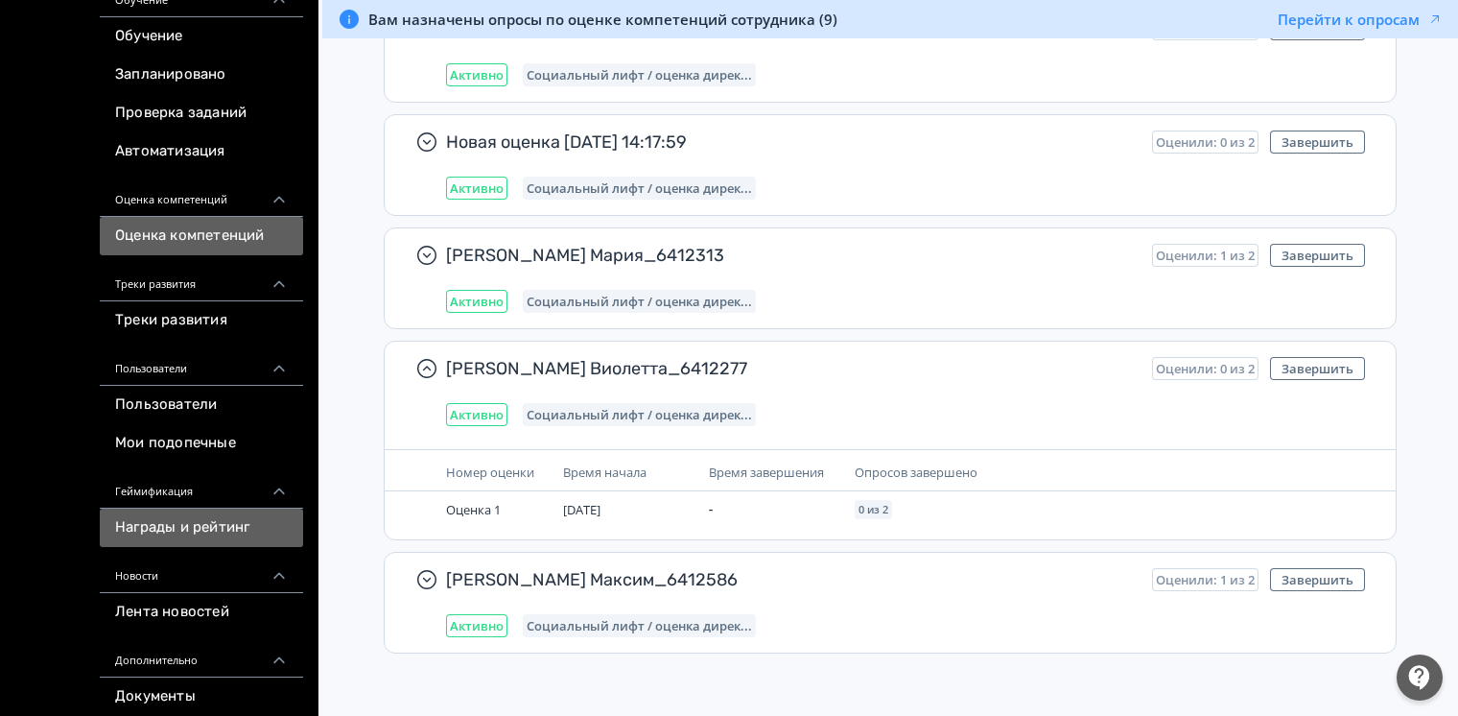
scroll to position [288, 0]
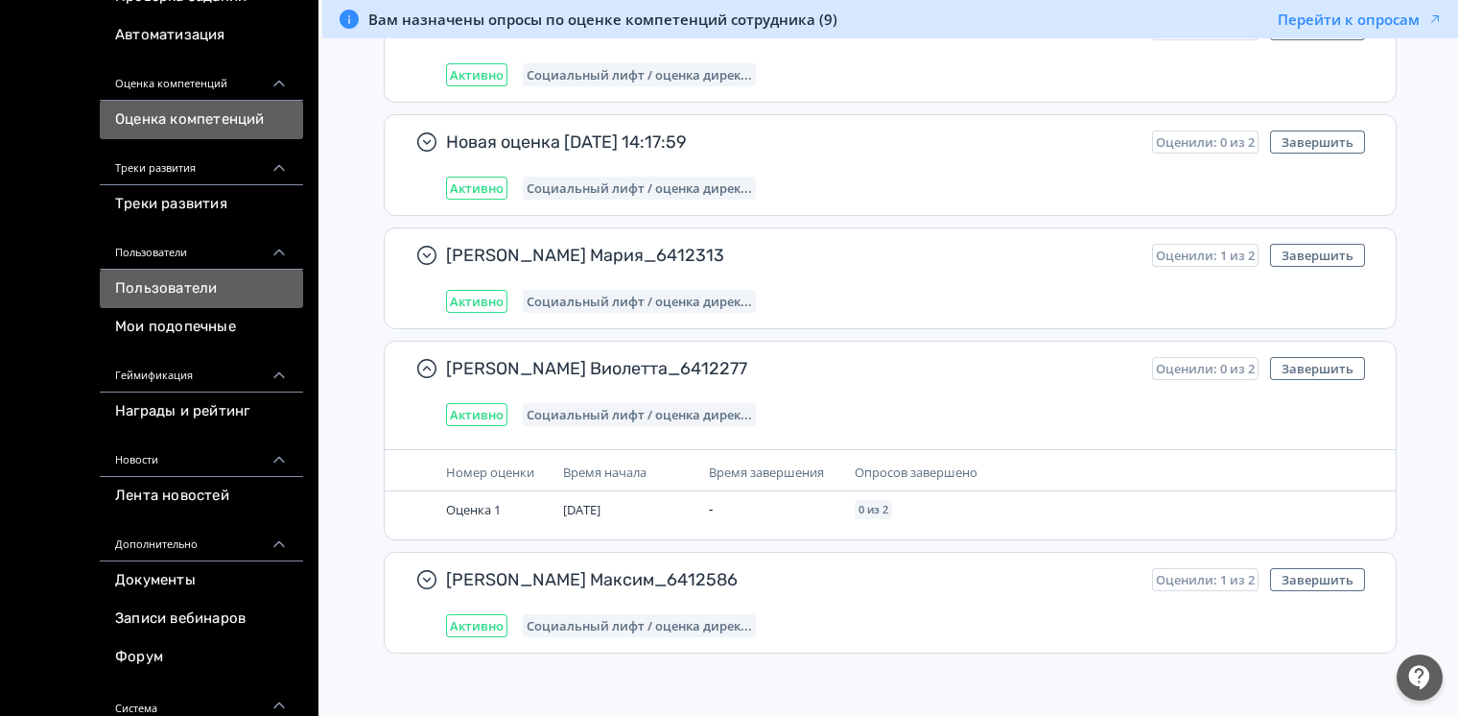
click at [199, 279] on link "Пользователи" at bounding box center [201, 289] width 203 height 38
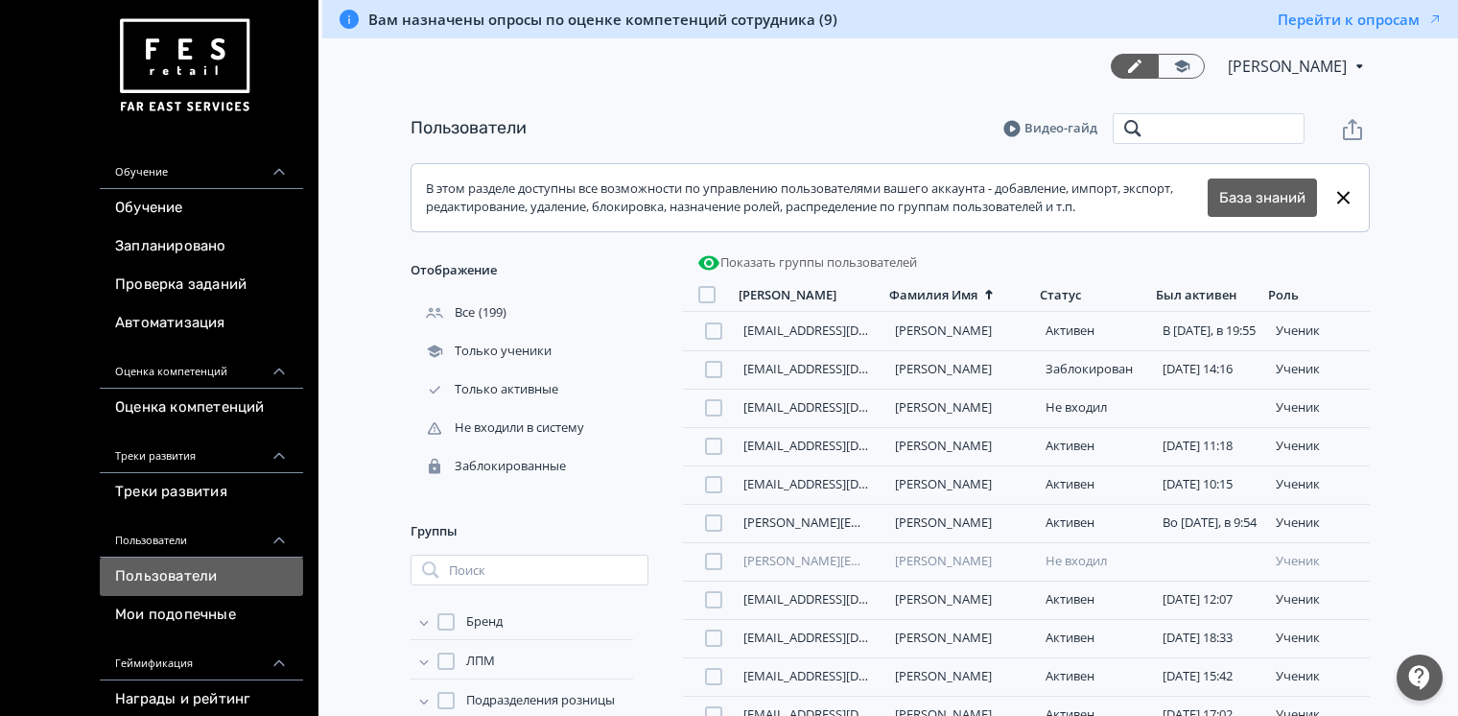
click at [1179, 136] on input "search" at bounding box center [1209, 128] width 192 height 31
type input "***"
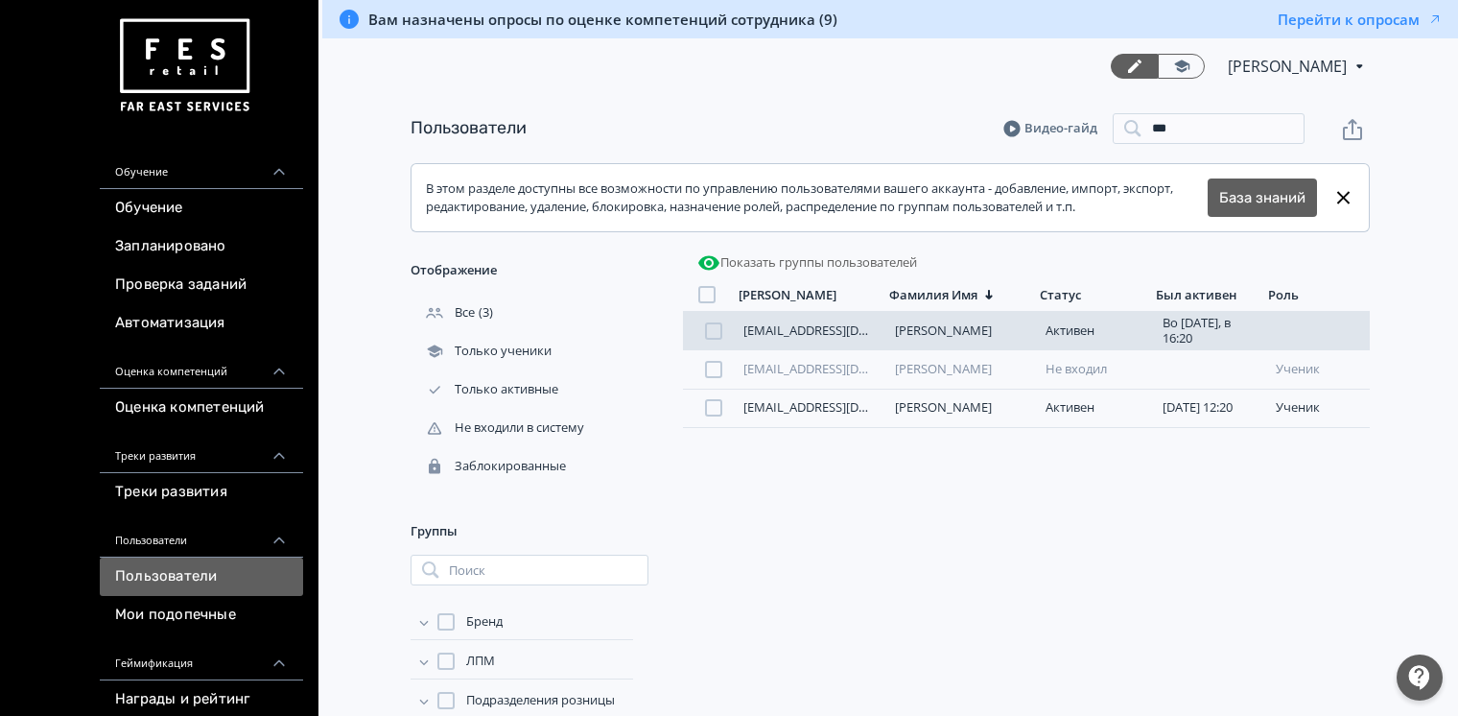
click at [955, 324] on link "[PERSON_NAME]" at bounding box center [943, 329] width 97 height 17
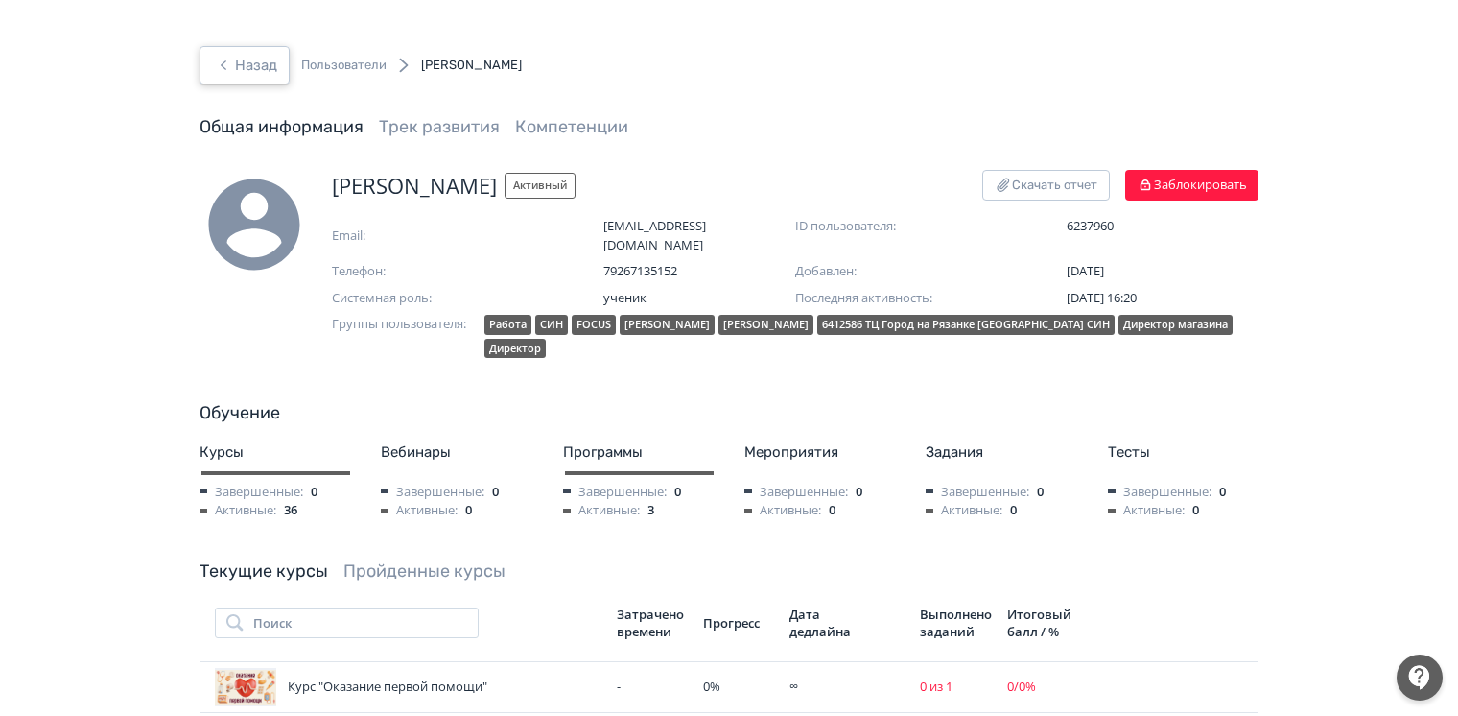
click at [241, 52] on button "Назад" at bounding box center [245, 65] width 90 height 38
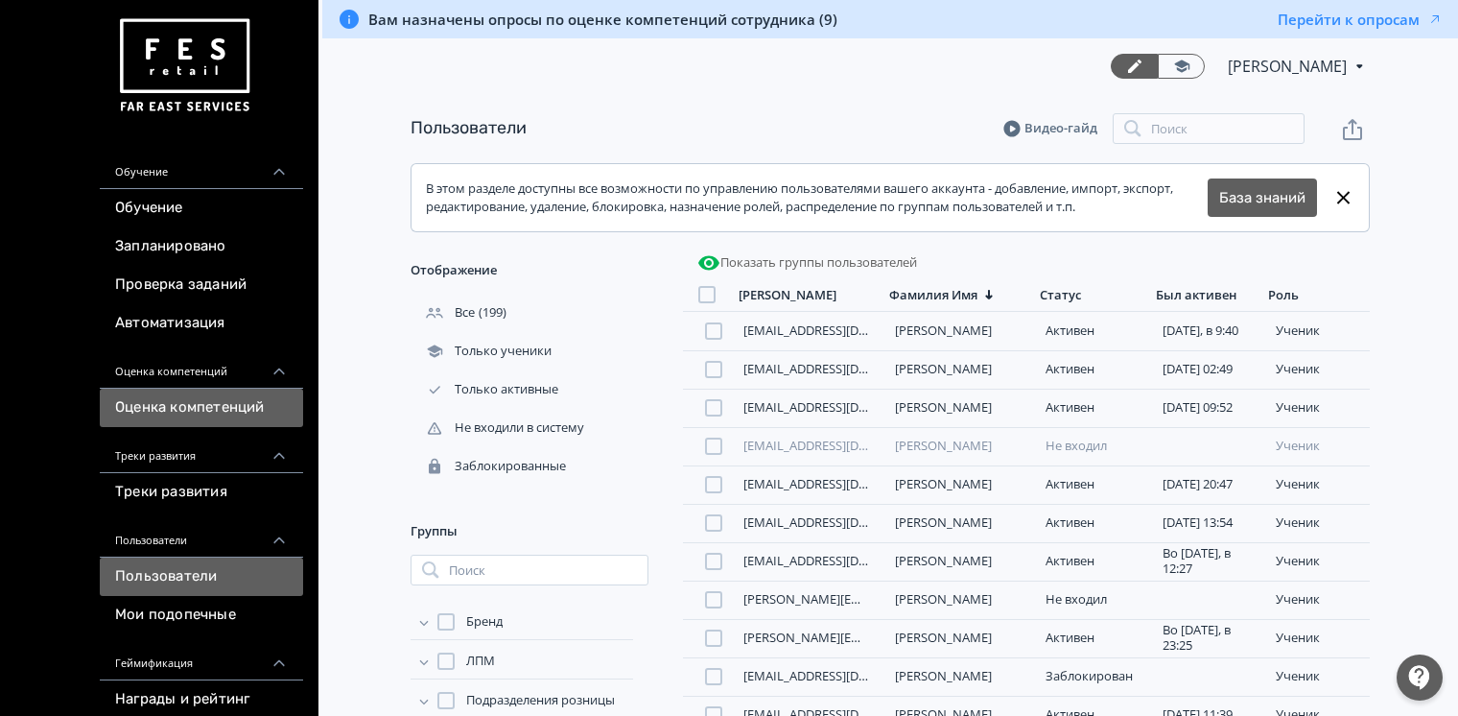
click at [215, 405] on link "Оценка компетенций" at bounding box center [201, 408] width 203 height 38
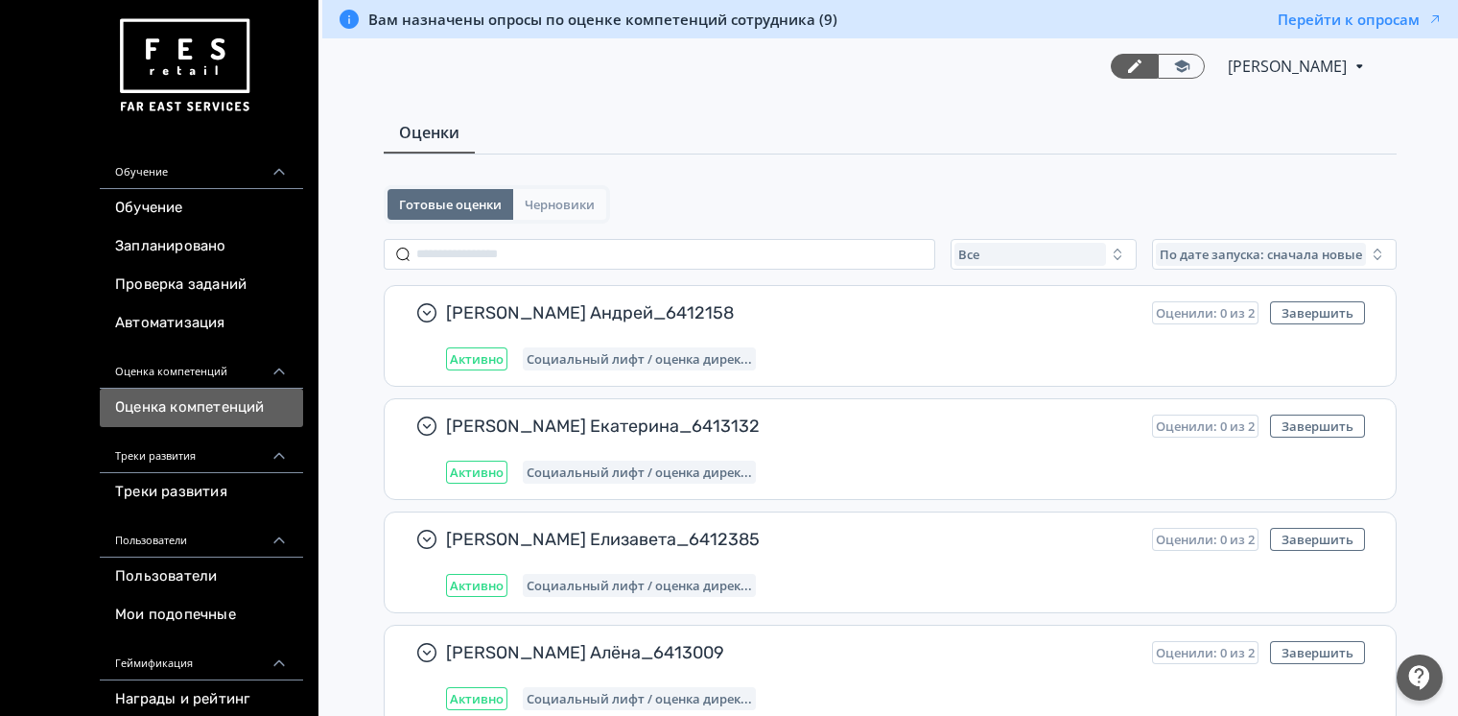
click at [598, 205] on button "Черновики" at bounding box center [559, 204] width 93 height 31
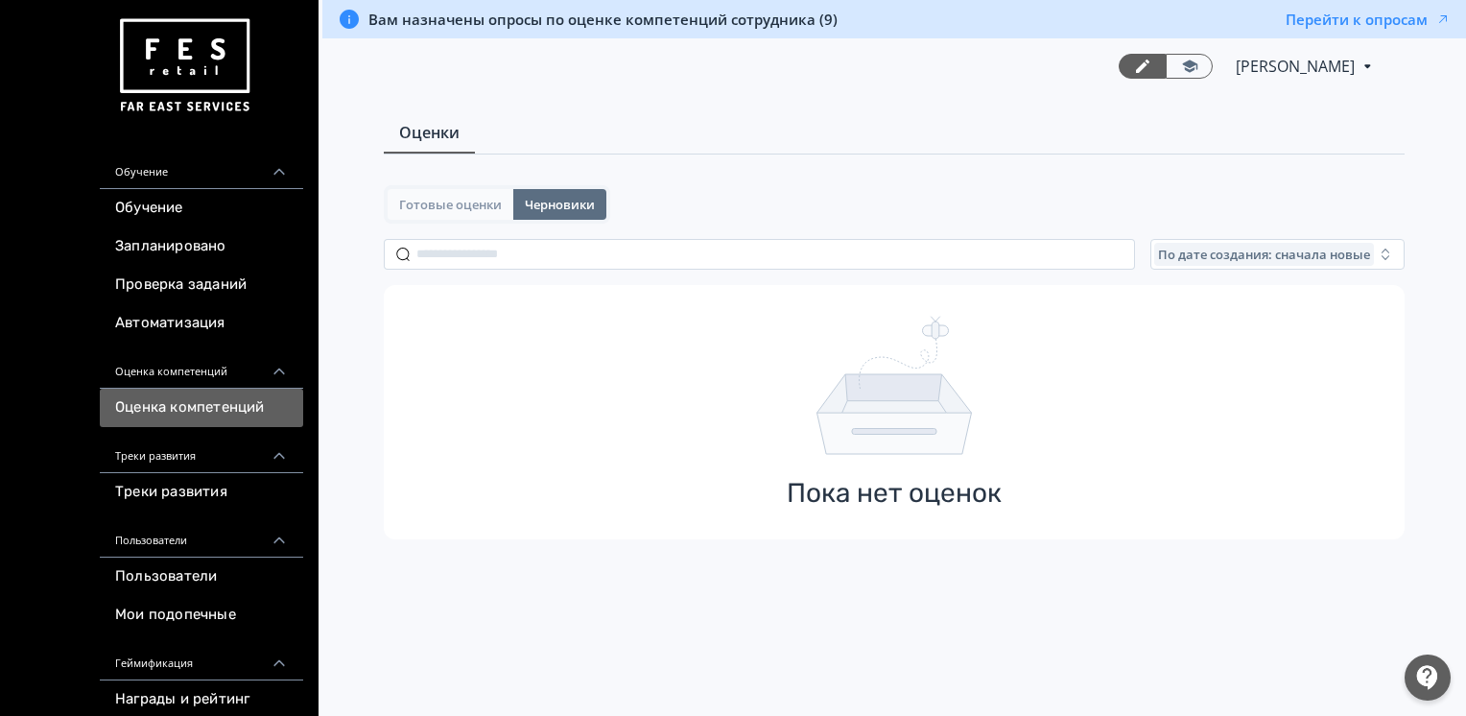
click at [476, 202] on span "Готовые оценки" at bounding box center [450, 204] width 103 height 15
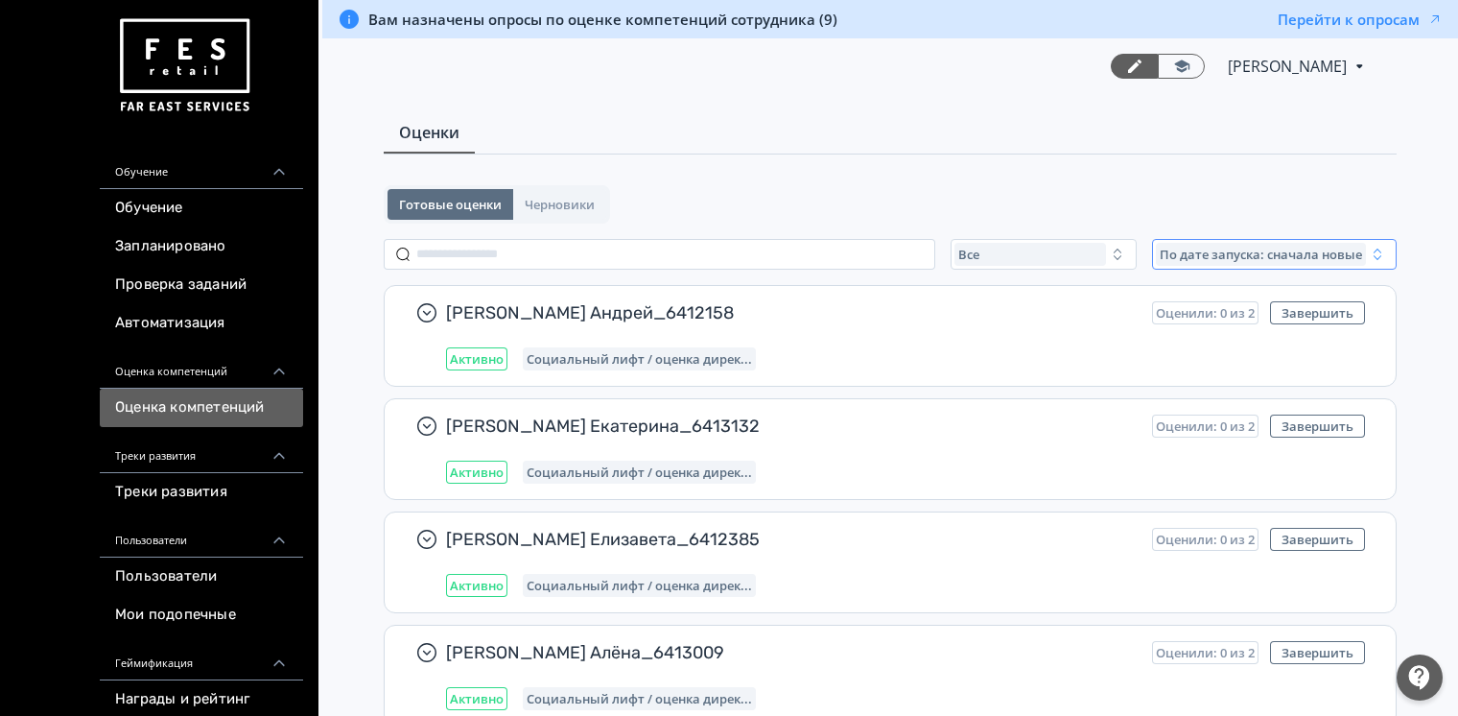
click at [1266, 239] on button "По дате запуска: сначала новые" at bounding box center [1274, 254] width 245 height 31
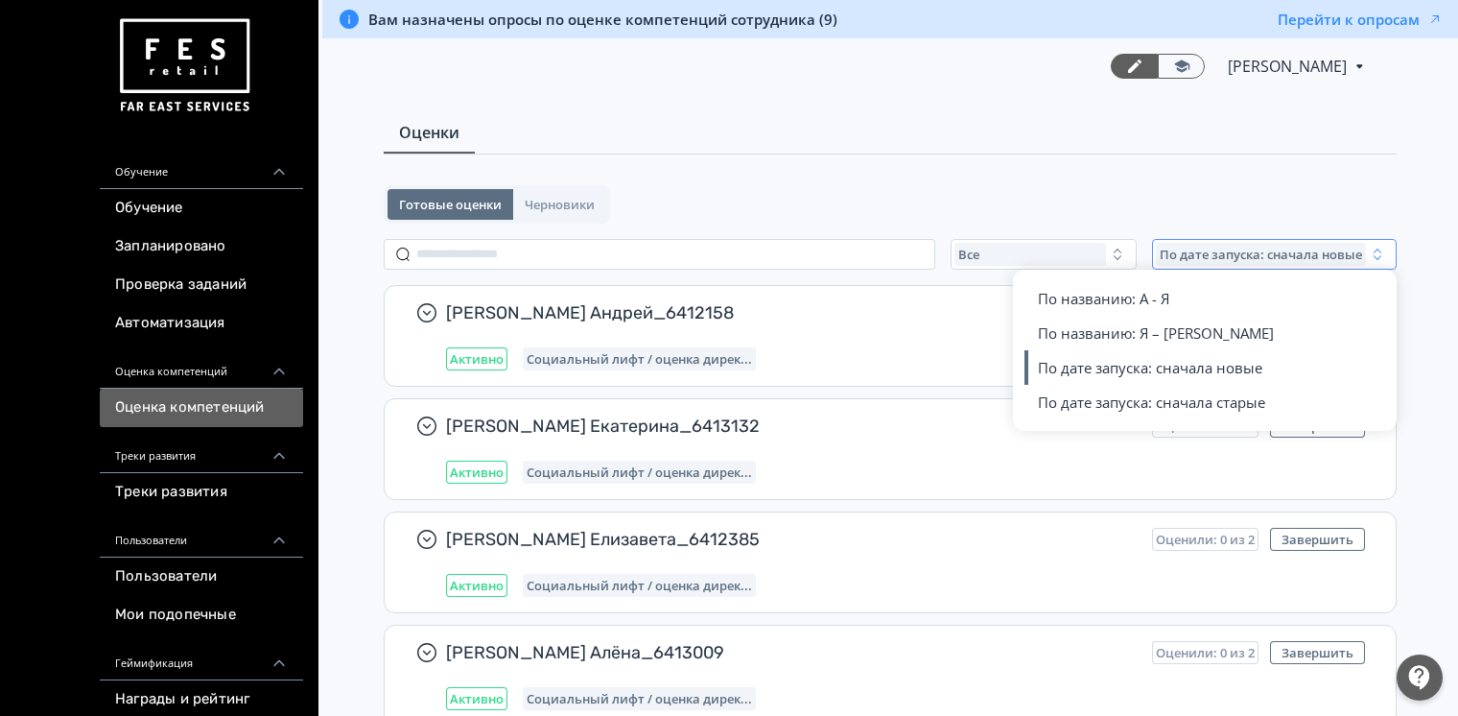
click at [1266, 249] on span "По дате запуска: сначала новые" at bounding box center [1261, 254] width 202 height 15
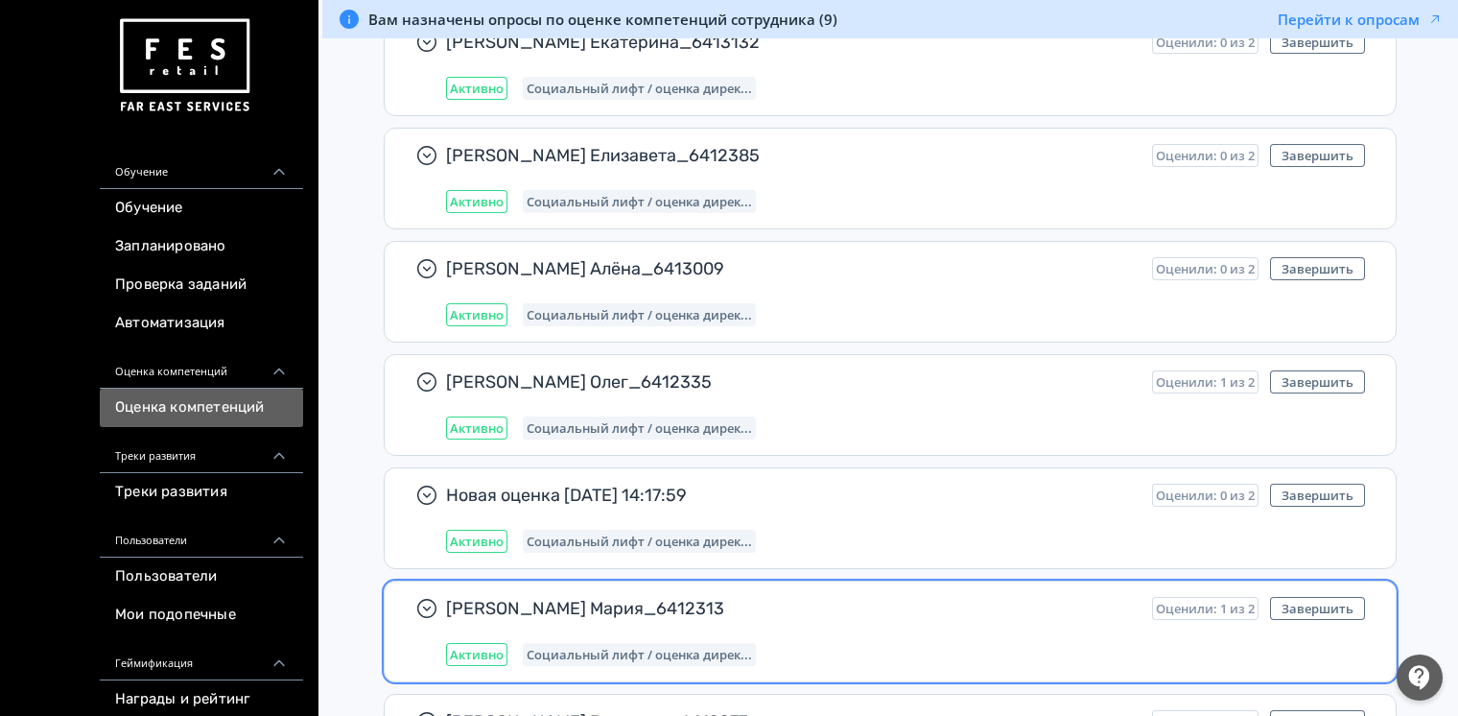
scroll to position [639, 0]
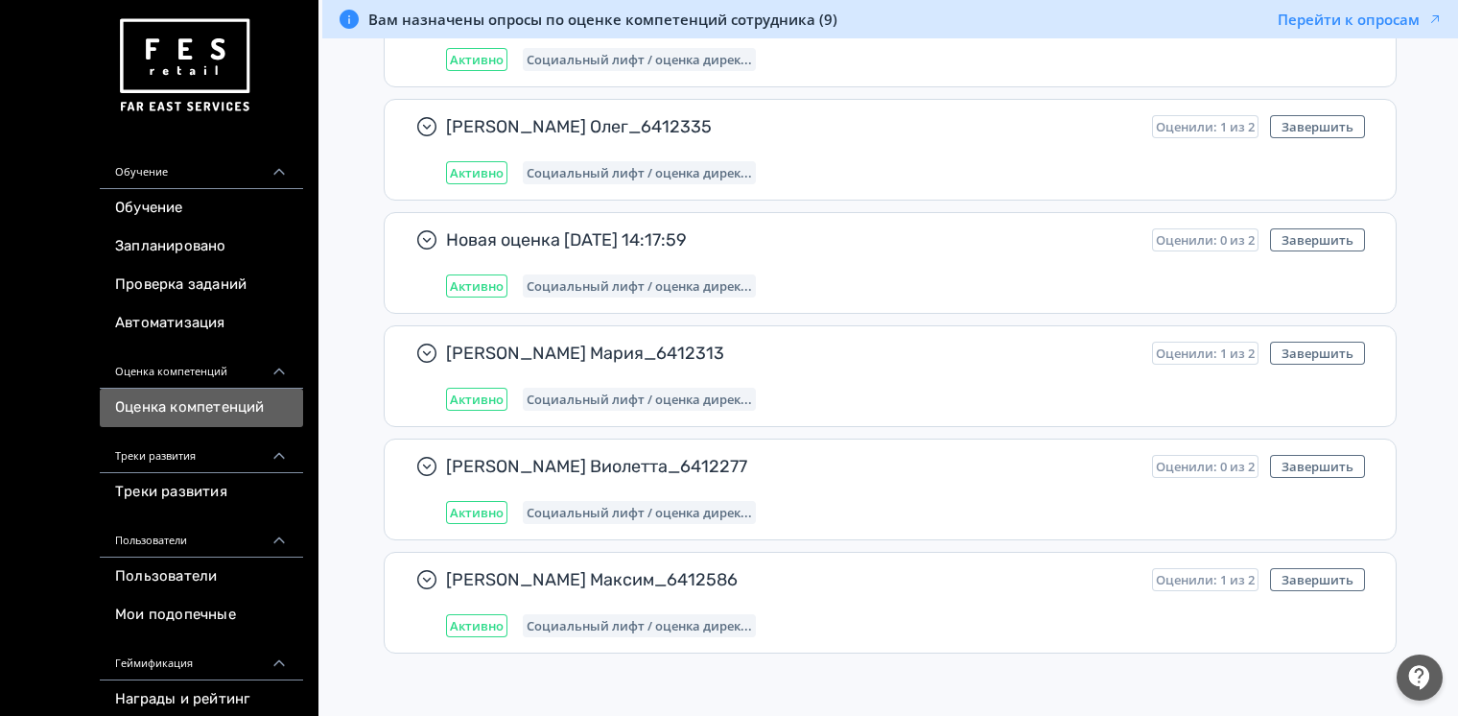
click at [277, 374] on icon at bounding box center [279, 371] width 17 height 17
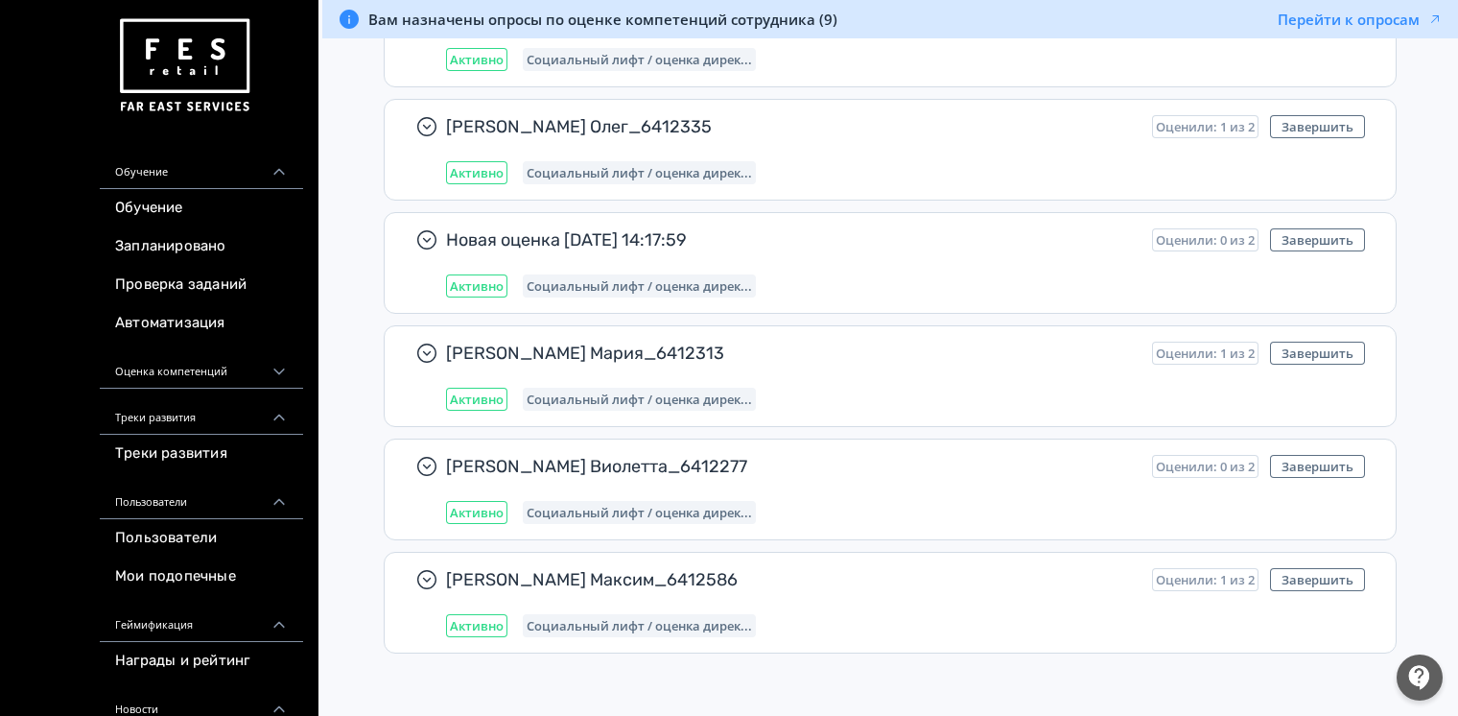
click at [279, 372] on icon at bounding box center [278, 371] width 11 height 7
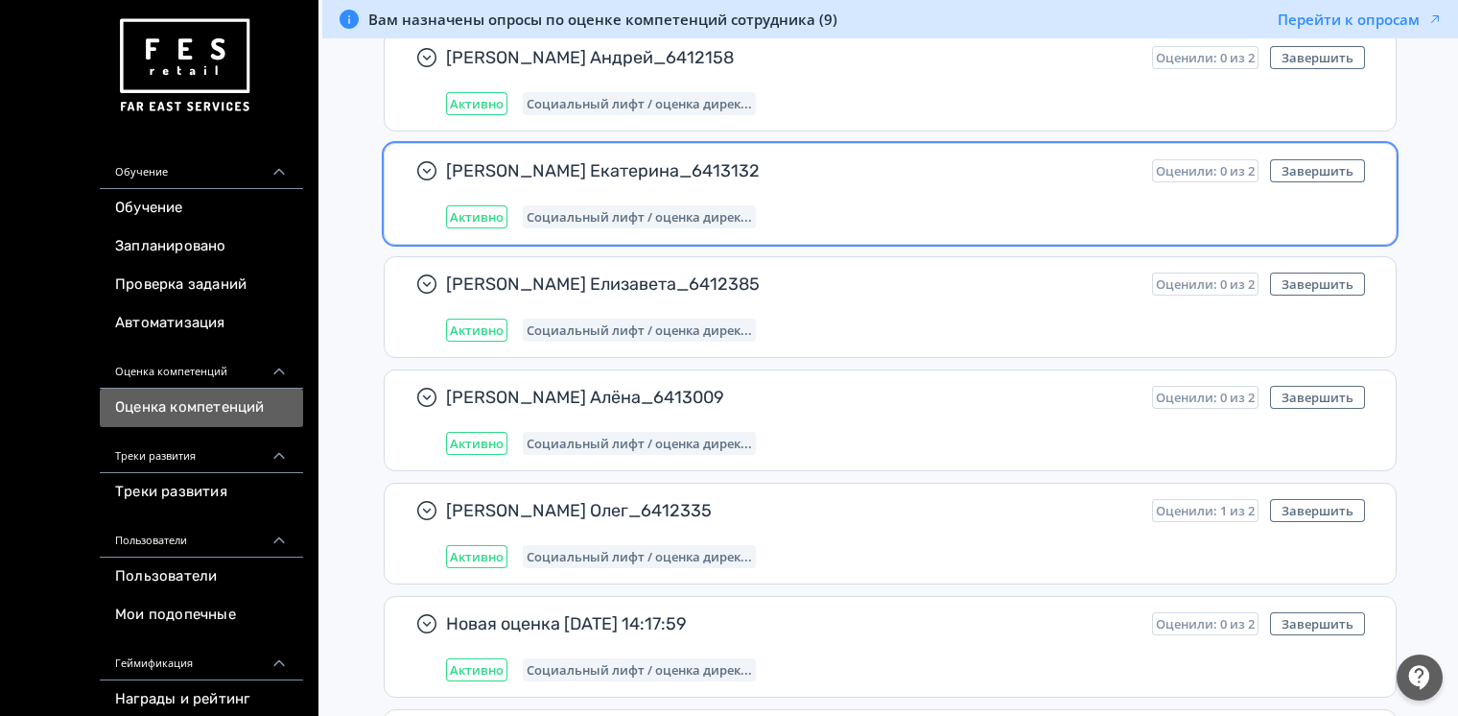
scroll to position [0, 0]
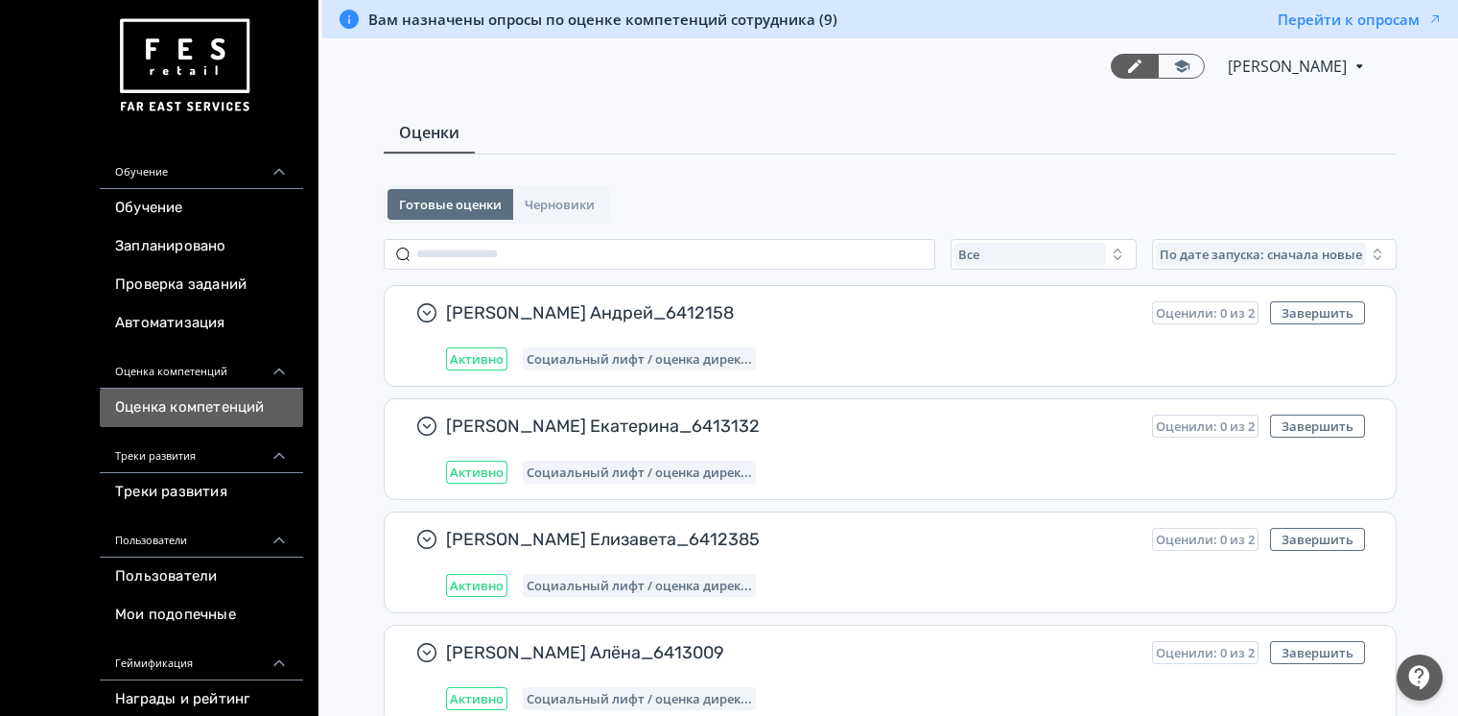
click at [473, 197] on span "Готовые оценки" at bounding box center [450, 204] width 103 height 15
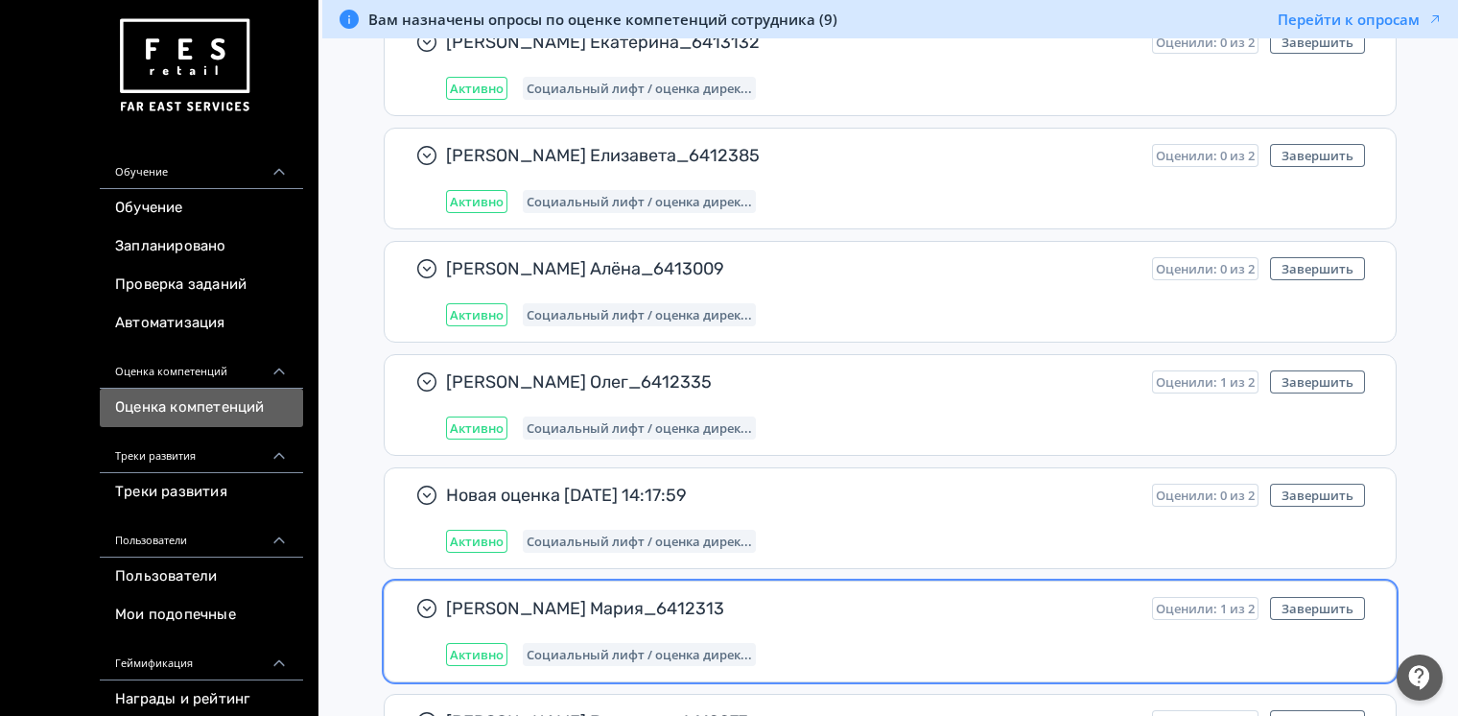
scroll to position [639, 0]
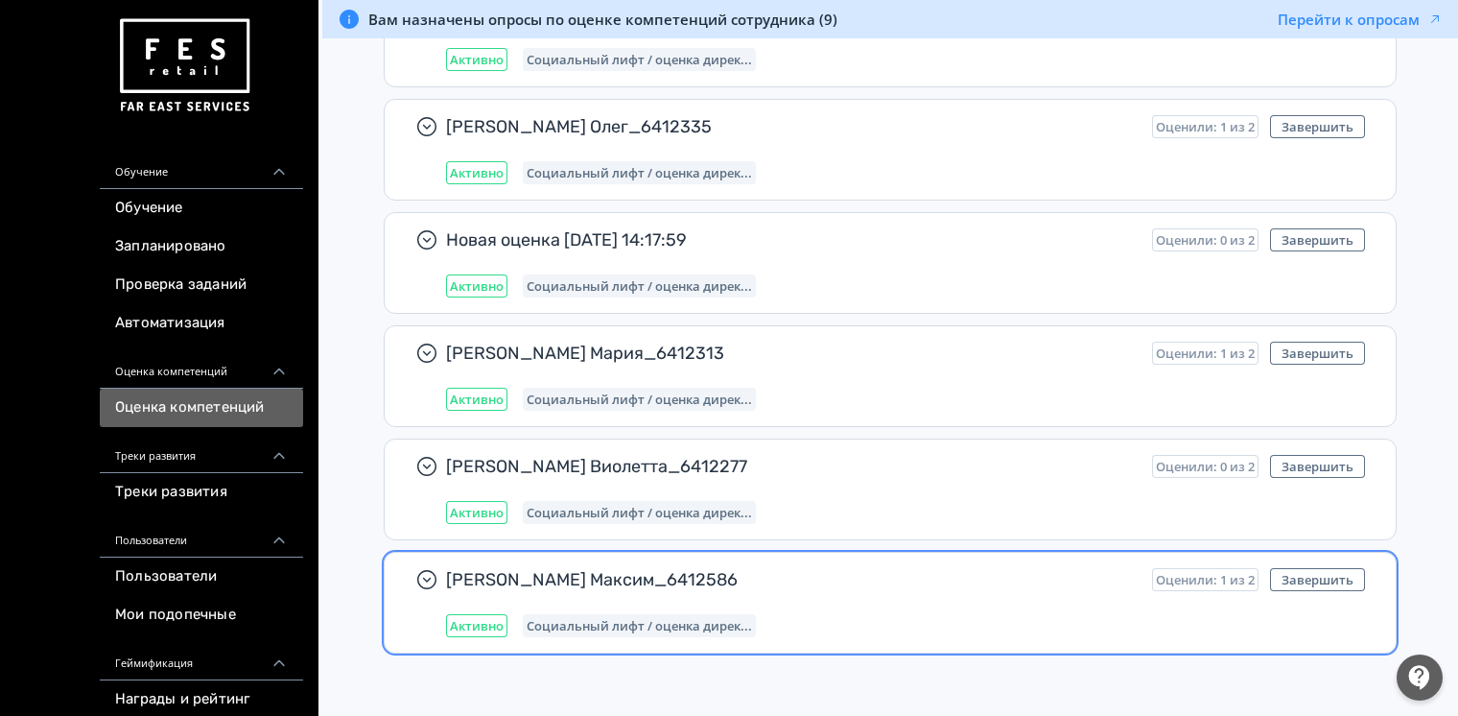
click at [553, 614] on div "Социальный лифт / оценка дирек..." at bounding box center [639, 625] width 233 height 23
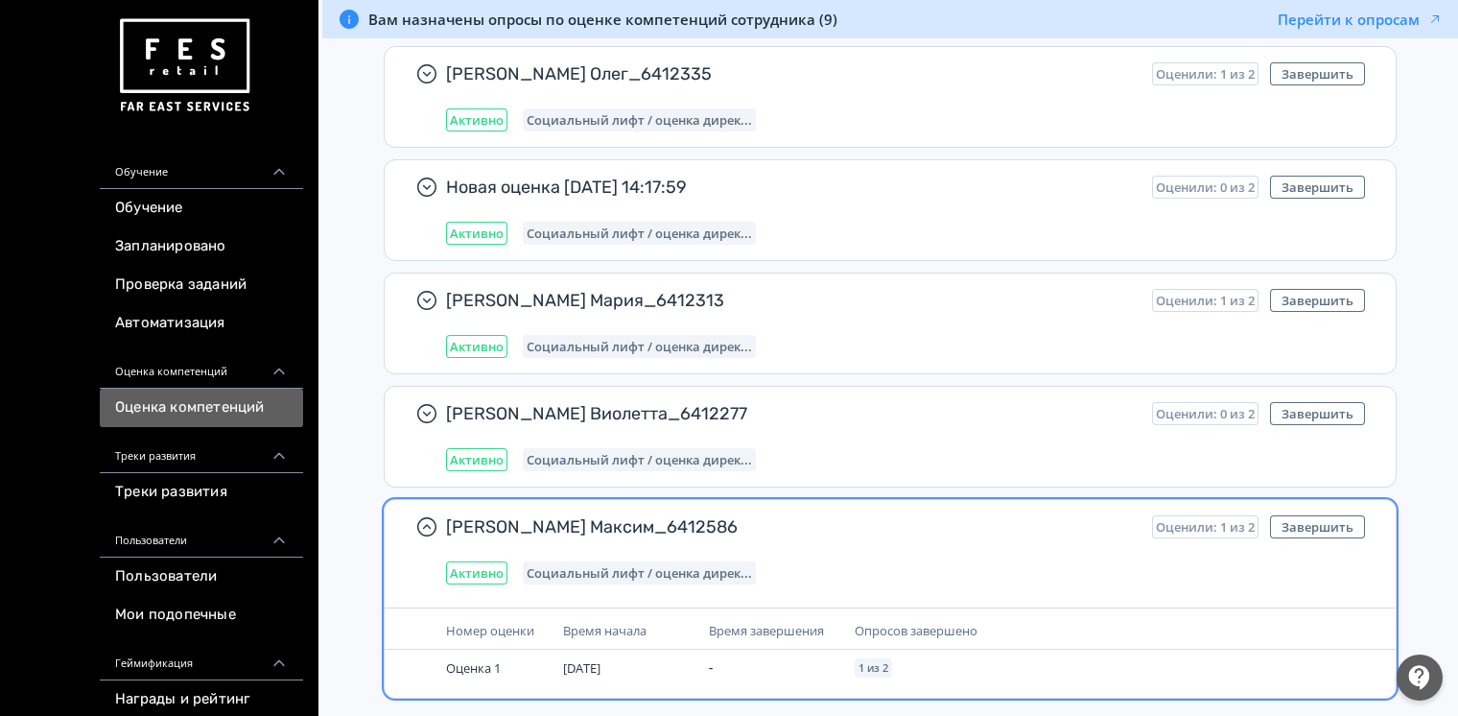
scroll to position [737, 0]
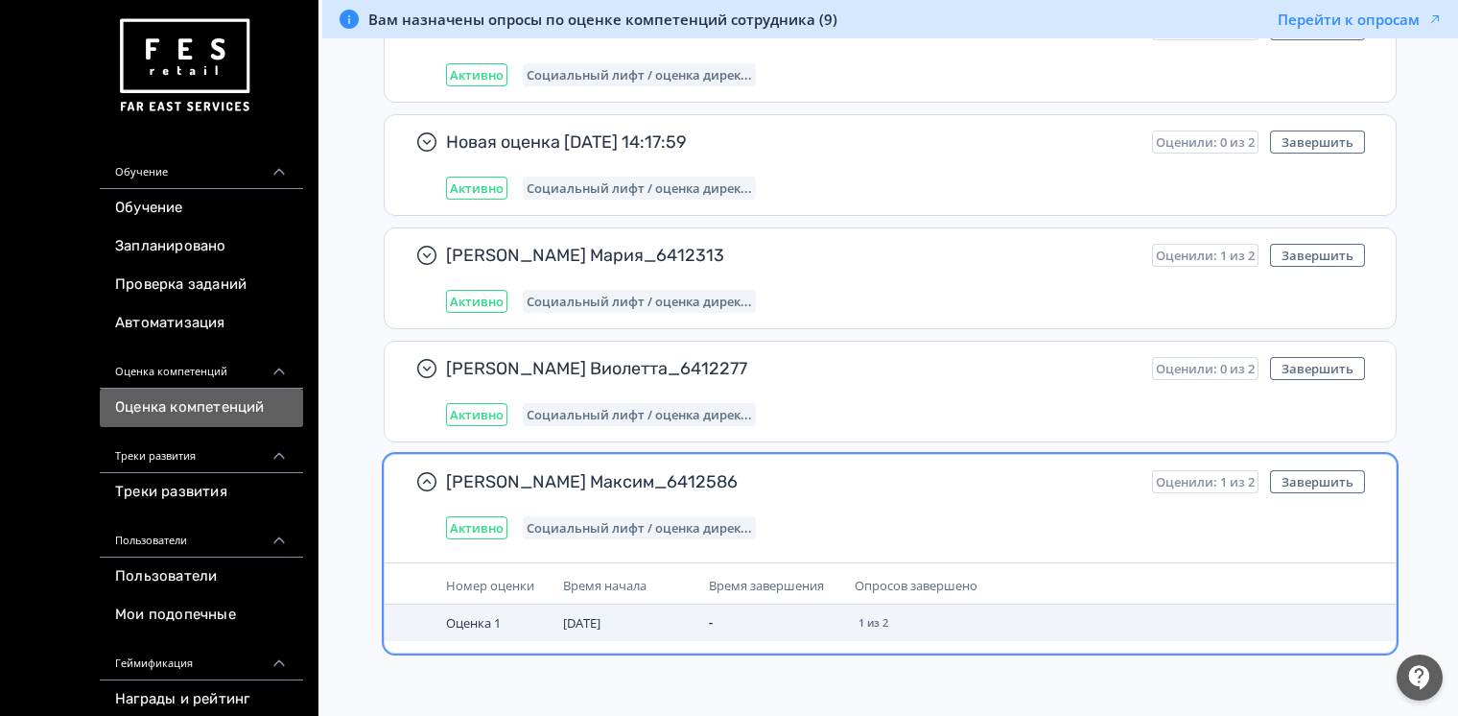
click at [486, 614] on span "Оценка 1" at bounding box center [473, 622] width 55 height 17
click at [474, 627] on span "Оценка 1" at bounding box center [473, 622] width 55 height 17
click at [476, 626] on span "Оценка 1" at bounding box center [473, 622] width 55 height 17
drag, startPoint x: 484, startPoint y: 622, endPoint x: 609, endPoint y: 634, distance: 126.3
click at [609, 634] on td "[DATE]" at bounding box center [629, 623] width 146 height 36
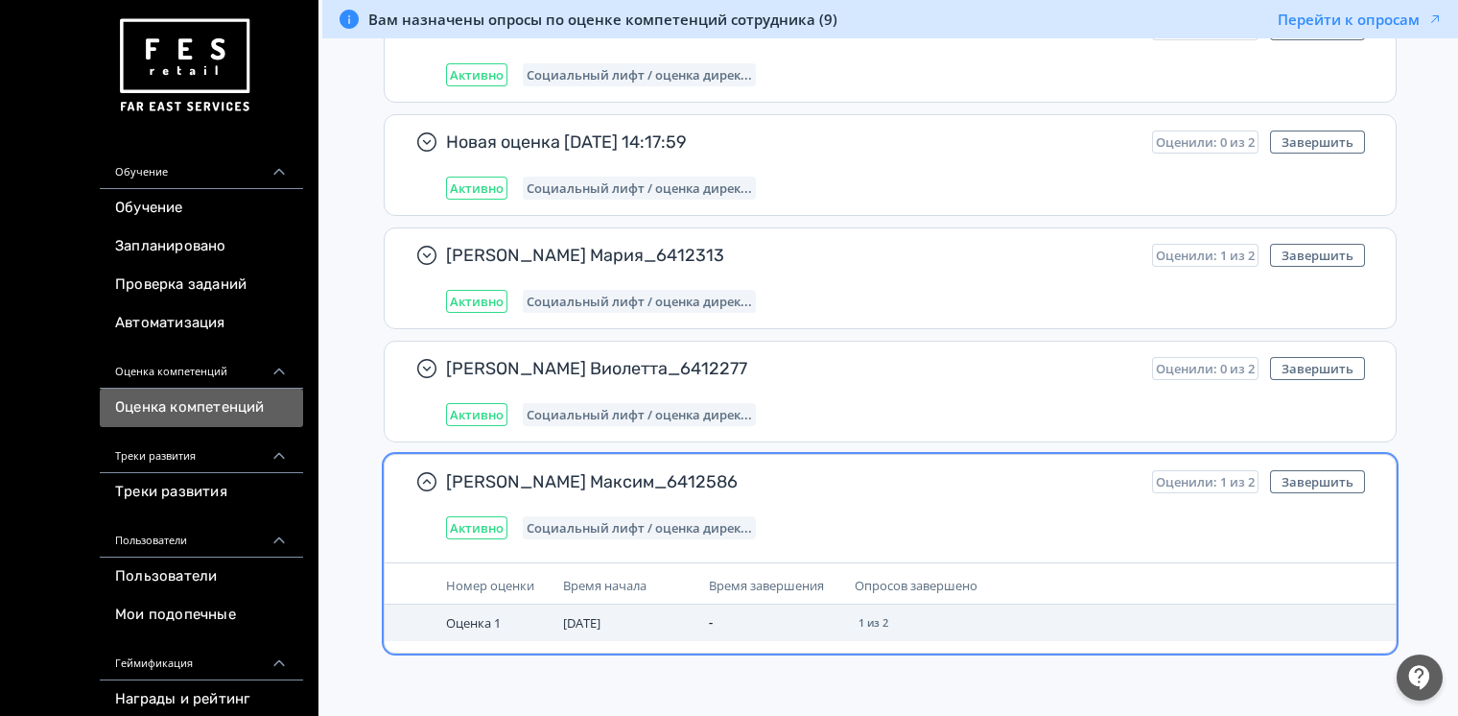
drag, startPoint x: 609, startPoint y: 634, endPoint x: 605, endPoint y: 624, distance: 11.6
click at [601, 624] on span "[DATE]" at bounding box center [581, 622] width 37 height 17
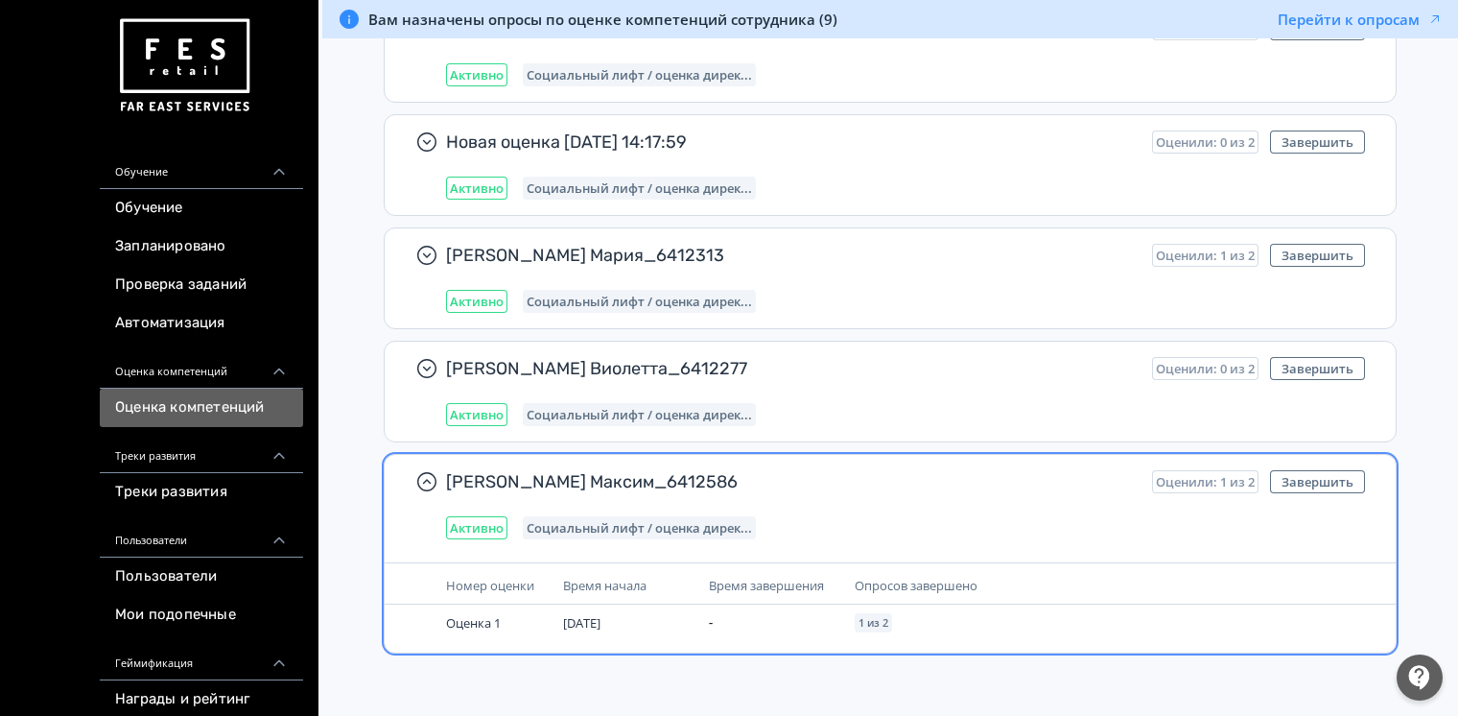
drag, startPoint x: 1040, startPoint y: 663, endPoint x: 957, endPoint y: 631, distance: 89.3
click at [1039, 660] on div "Готовые оценки Черновики Все По дате запуска: сначала новые [PERSON_NAME] Андре…" at bounding box center [890, 74] width 1075 height 1253
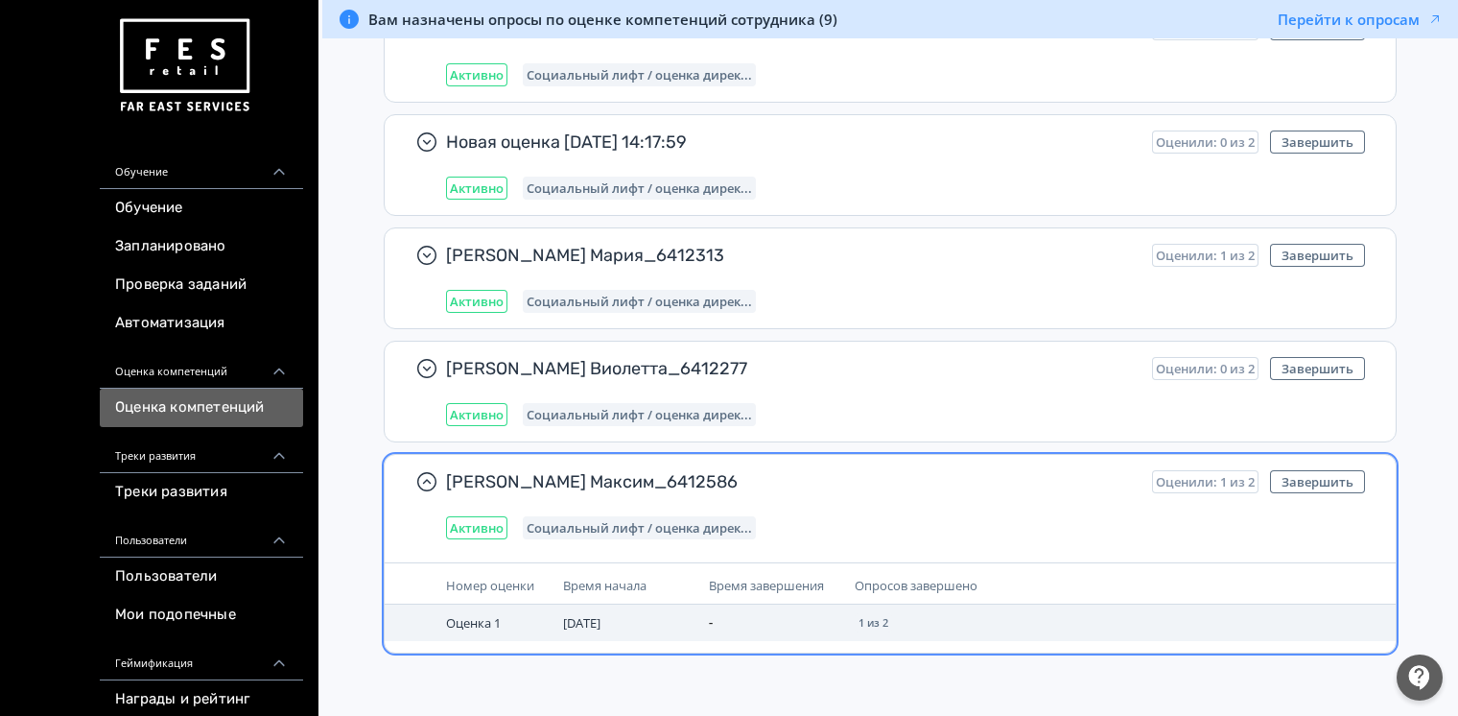
click at [949, 631] on td "1 из 2" at bounding box center [1017, 623] width 340 height 36
drag, startPoint x: 946, startPoint y: 630, endPoint x: 887, endPoint y: 596, distance: 68.8
click at [941, 628] on td "1 из 2" at bounding box center [1017, 623] width 340 height 36
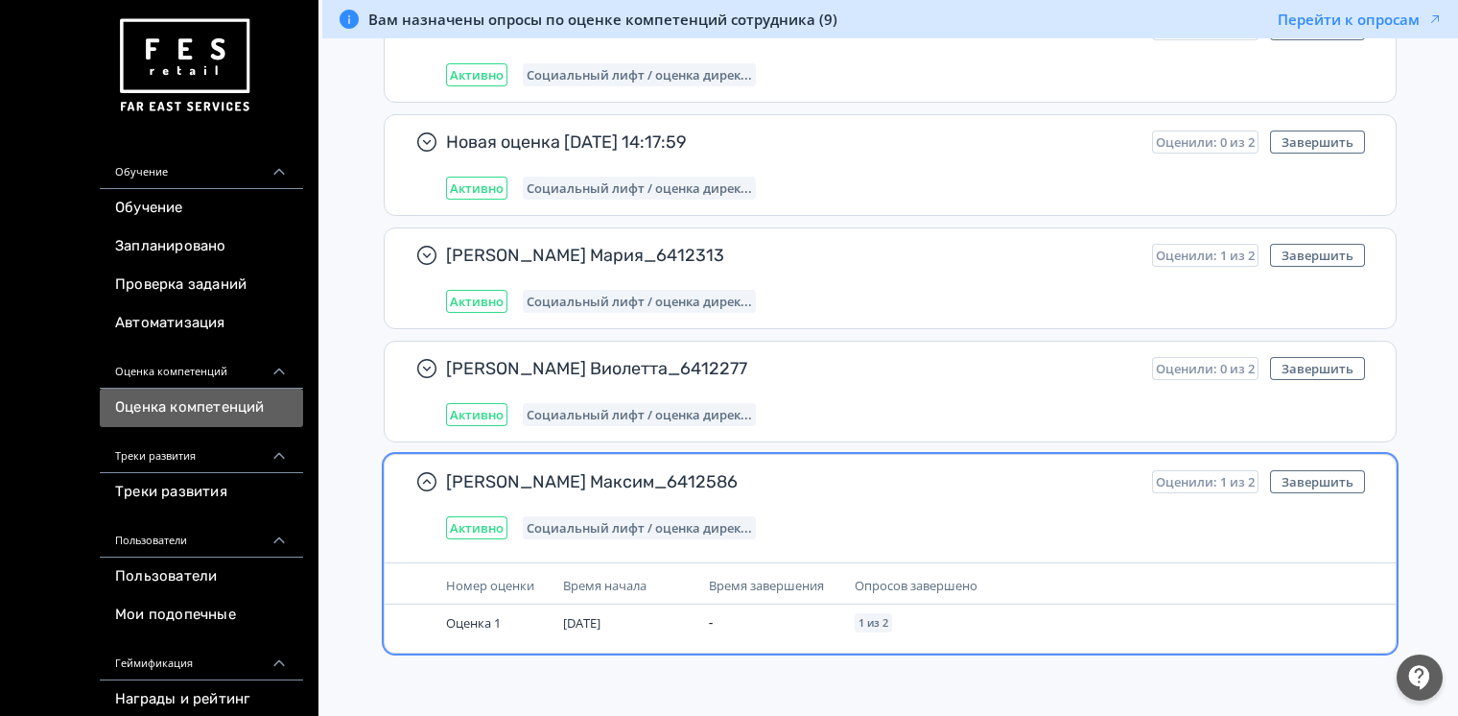
drag, startPoint x: 887, startPoint y: 596, endPoint x: 876, endPoint y: 592, distance: 11.2
click at [876, 592] on th "Опросов завершено" at bounding box center [1017, 585] width 340 height 37
drag, startPoint x: 876, startPoint y: 592, endPoint x: 764, endPoint y: 593, distance: 112.3
click at [769, 595] on th "Время завершения" at bounding box center [774, 585] width 146 height 37
click at [633, 583] on div "Время начала" at bounding box center [628, 585] width 130 height 21
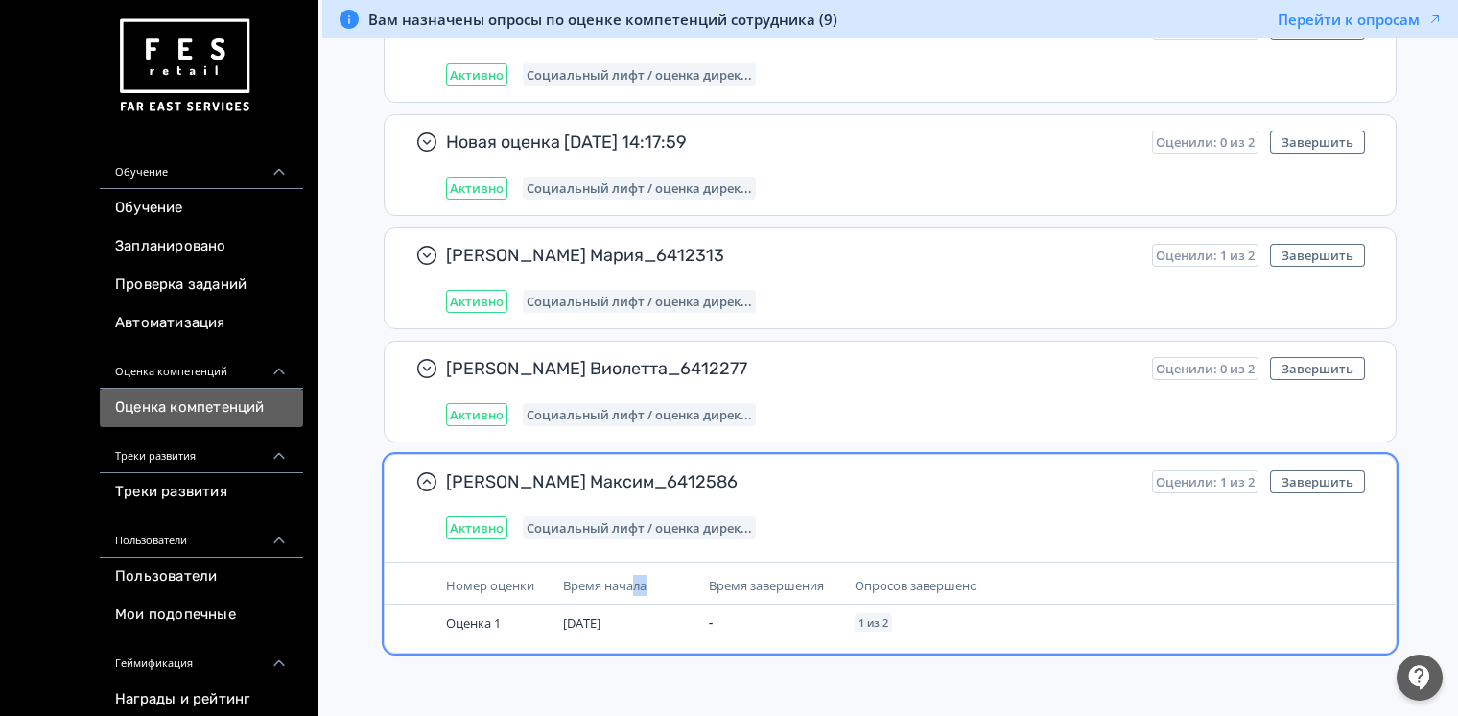
copy span "ла"
click at [595, 539] on div "[PERSON_NAME] Максим_6412586 Оценили: 1 из 2 Завершить Активно Социальный лифт …" at bounding box center [890, 505] width 1011 height 100
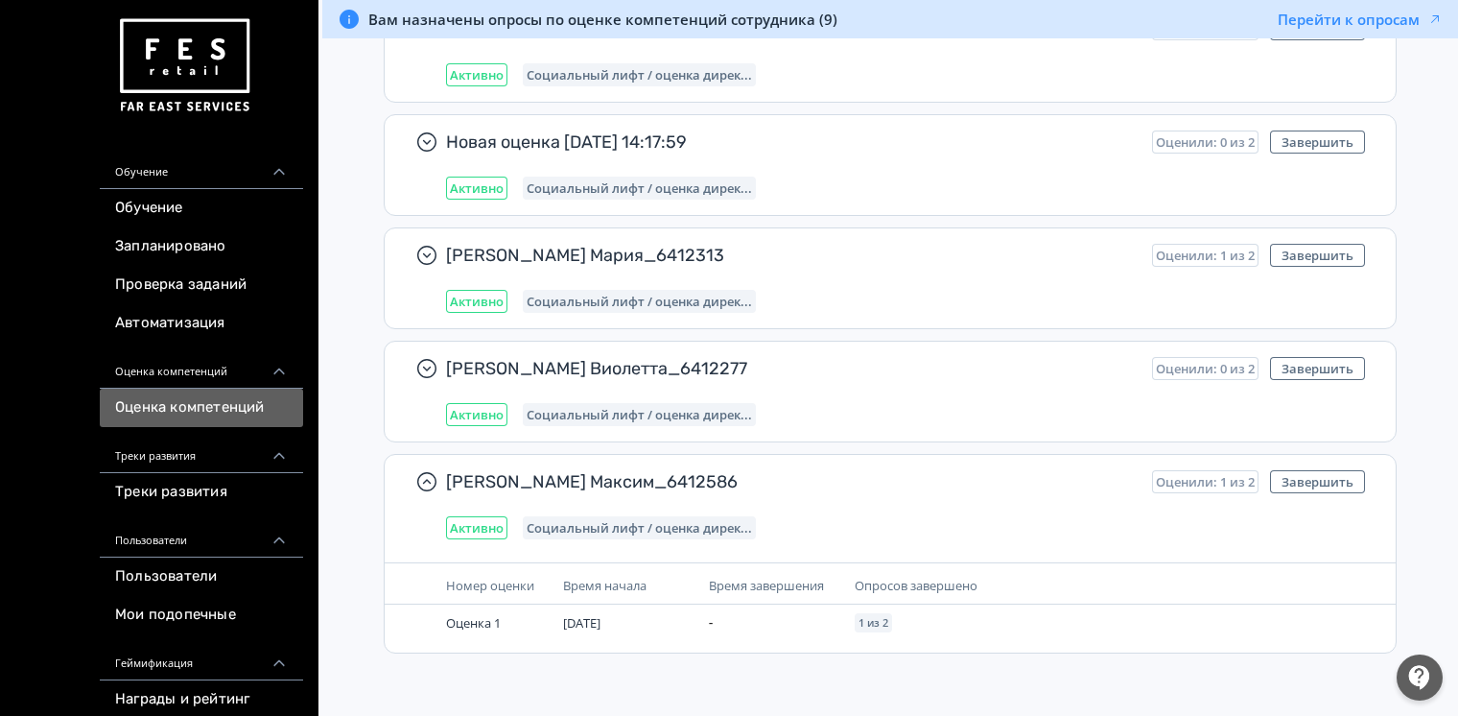
scroll to position [639, 0]
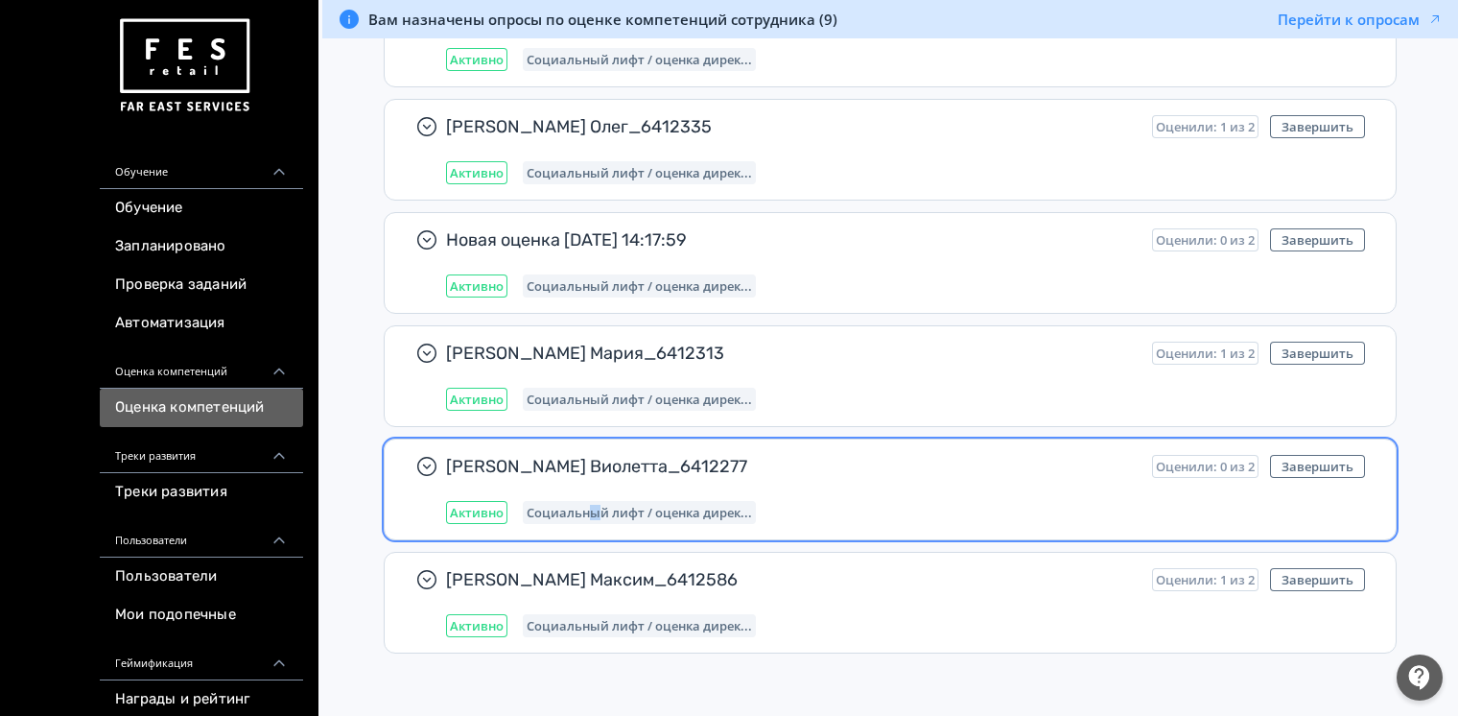
click at [591, 532] on div "[PERSON_NAME] Виолетта_6412277 Оценили: 0 из 2 Завершить Активно Социальный лиф…" at bounding box center [890, 490] width 1013 height 102
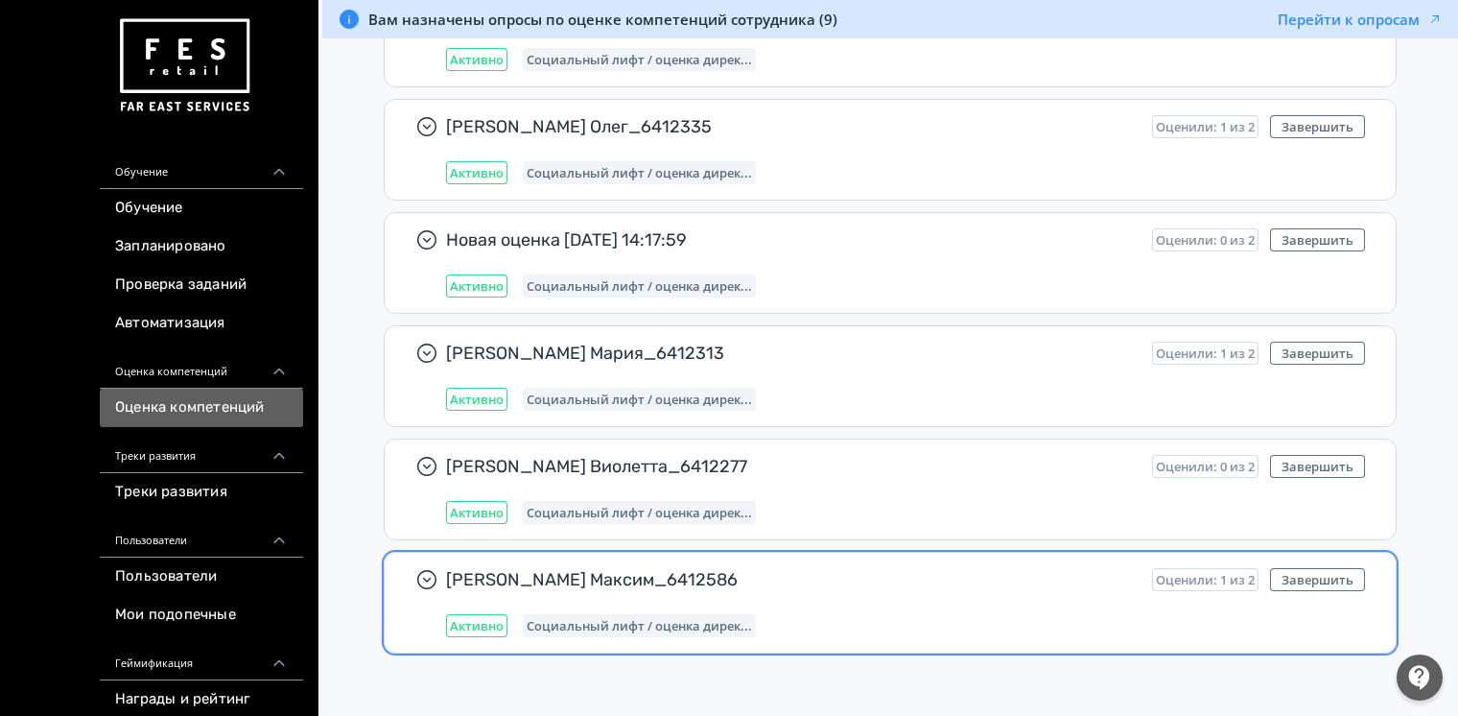
drag, startPoint x: 591, startPoint y: 532, endPoint x: 539, endPoint y: 573, distance: 66.2
click at [539, 573] on span "[PERSON_NAME] Максим_6412586" at bounding box center [791, 579] width 691 height 23
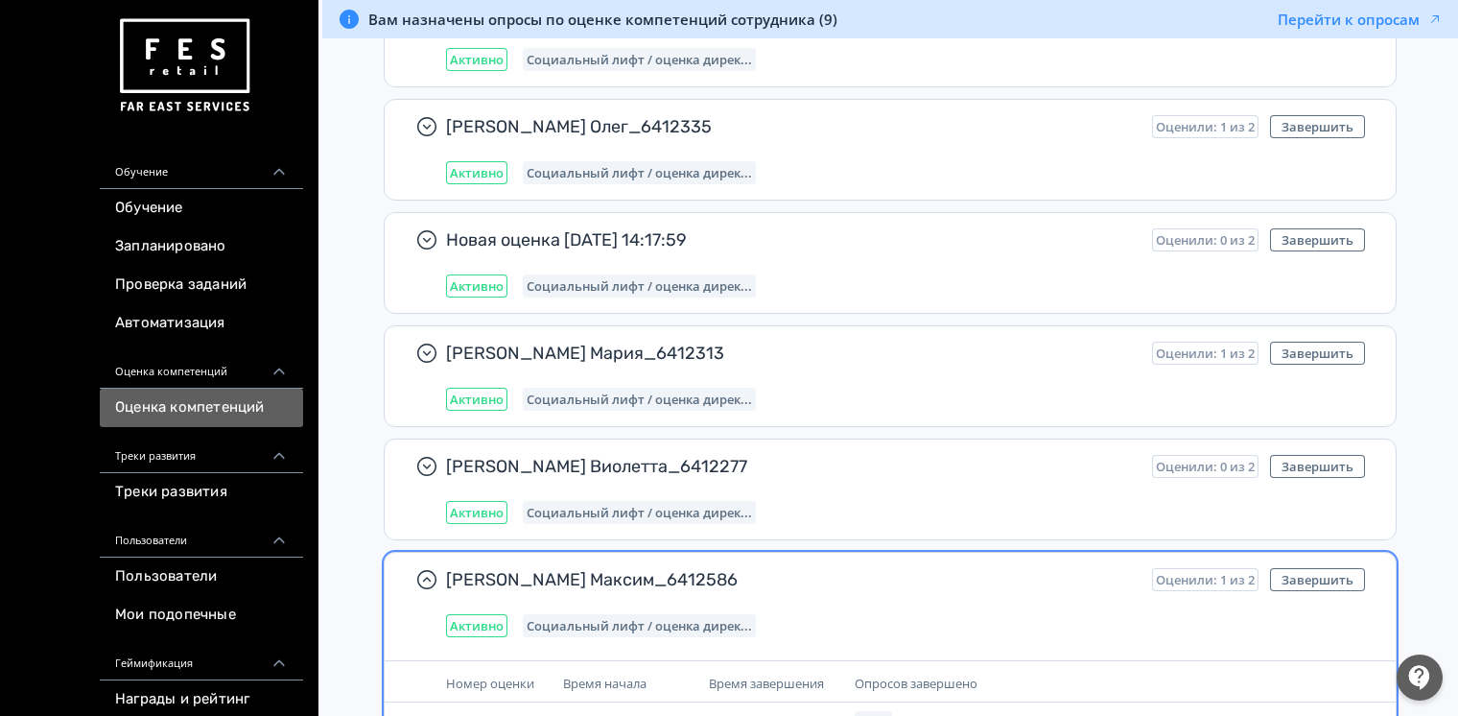
click at [501, 619] on span "Активно" at bounding box center [477, 625] width 54 height 15
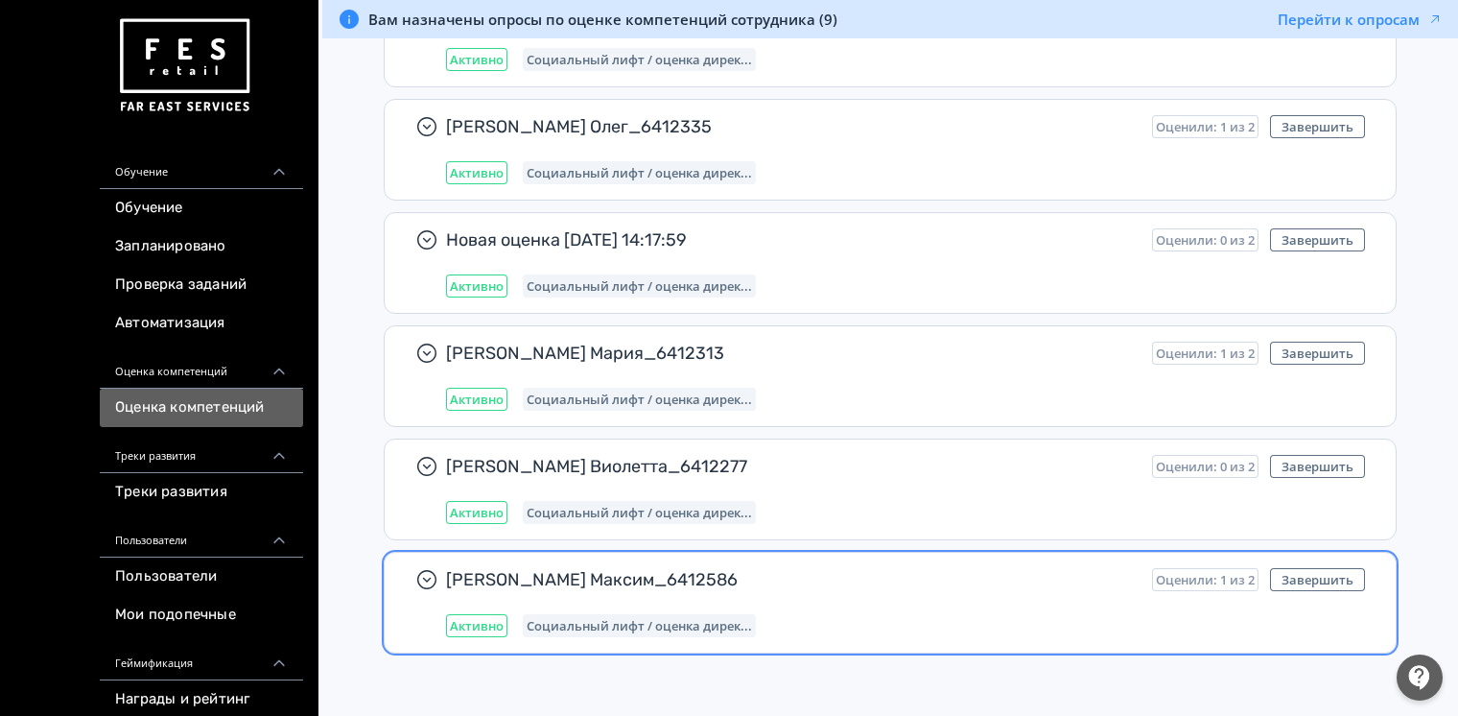
click at [502, 620] on span "Активно" at bounding box center [477, 625] width 54 height 15
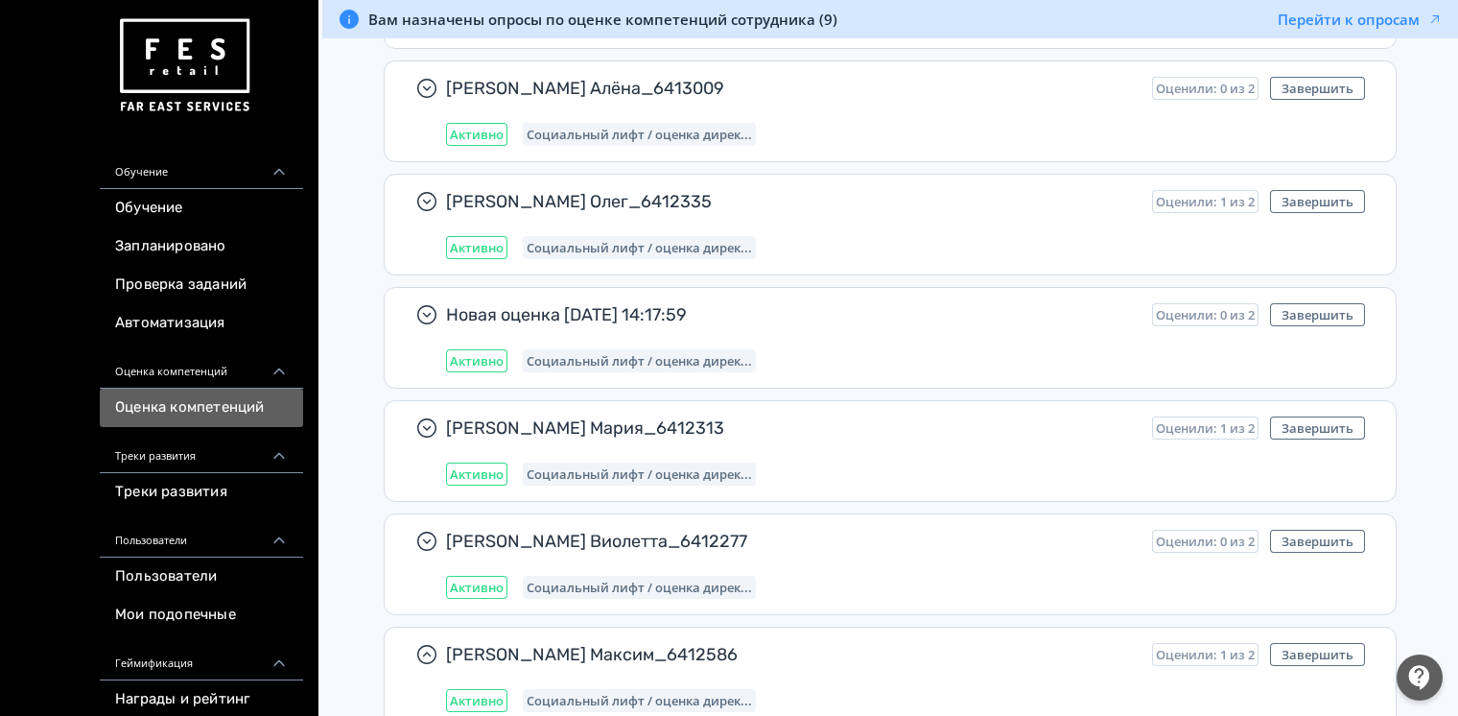
scroll to position [255, 0]
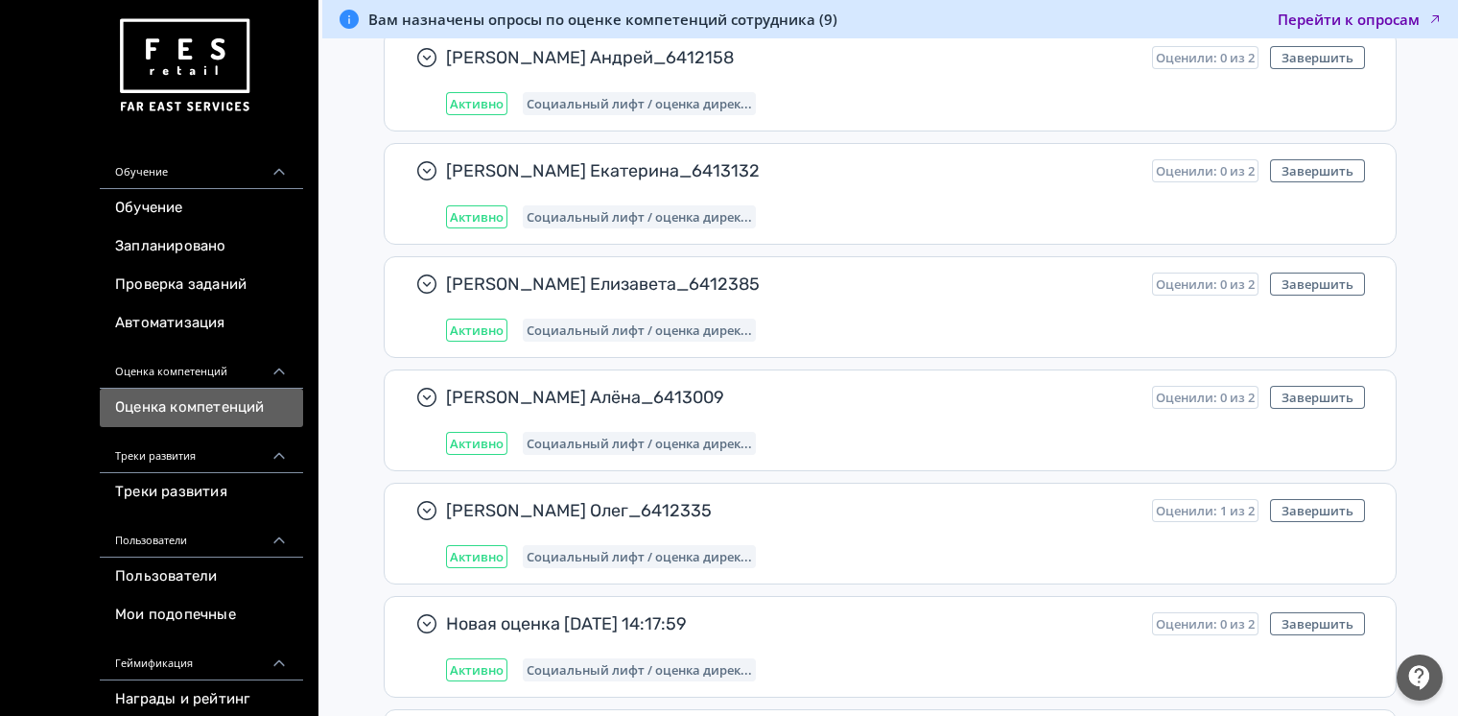
click at [1340, 20] on button "Перейти к опросам" at bounding box center [1360, 19] width 165 height 19
